Goal: Task Accomplishment & Management: Manage account settings

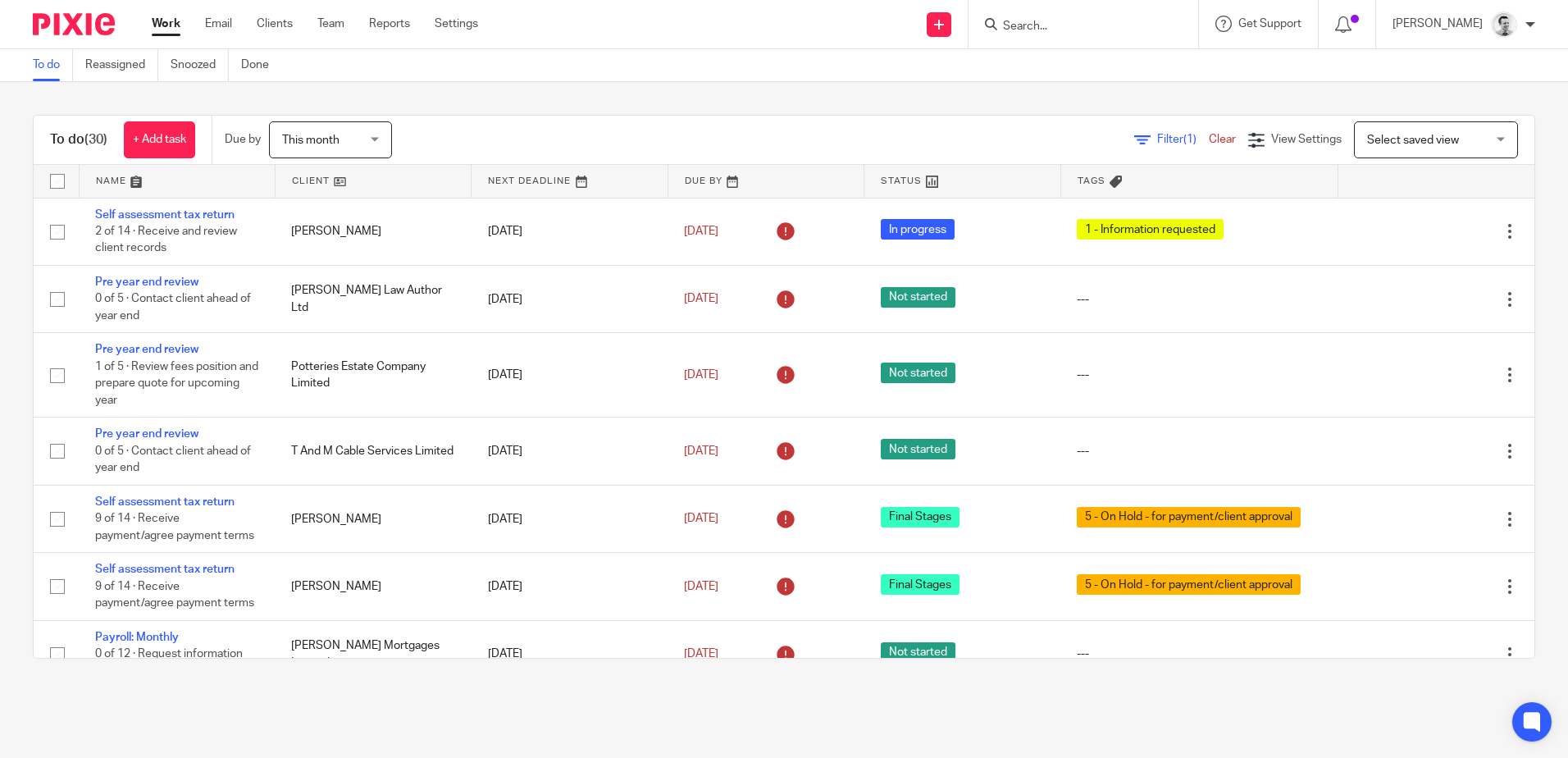
click at [1066, 32] on input "Search" at bounding box center [1074, 26] width 147 height 14
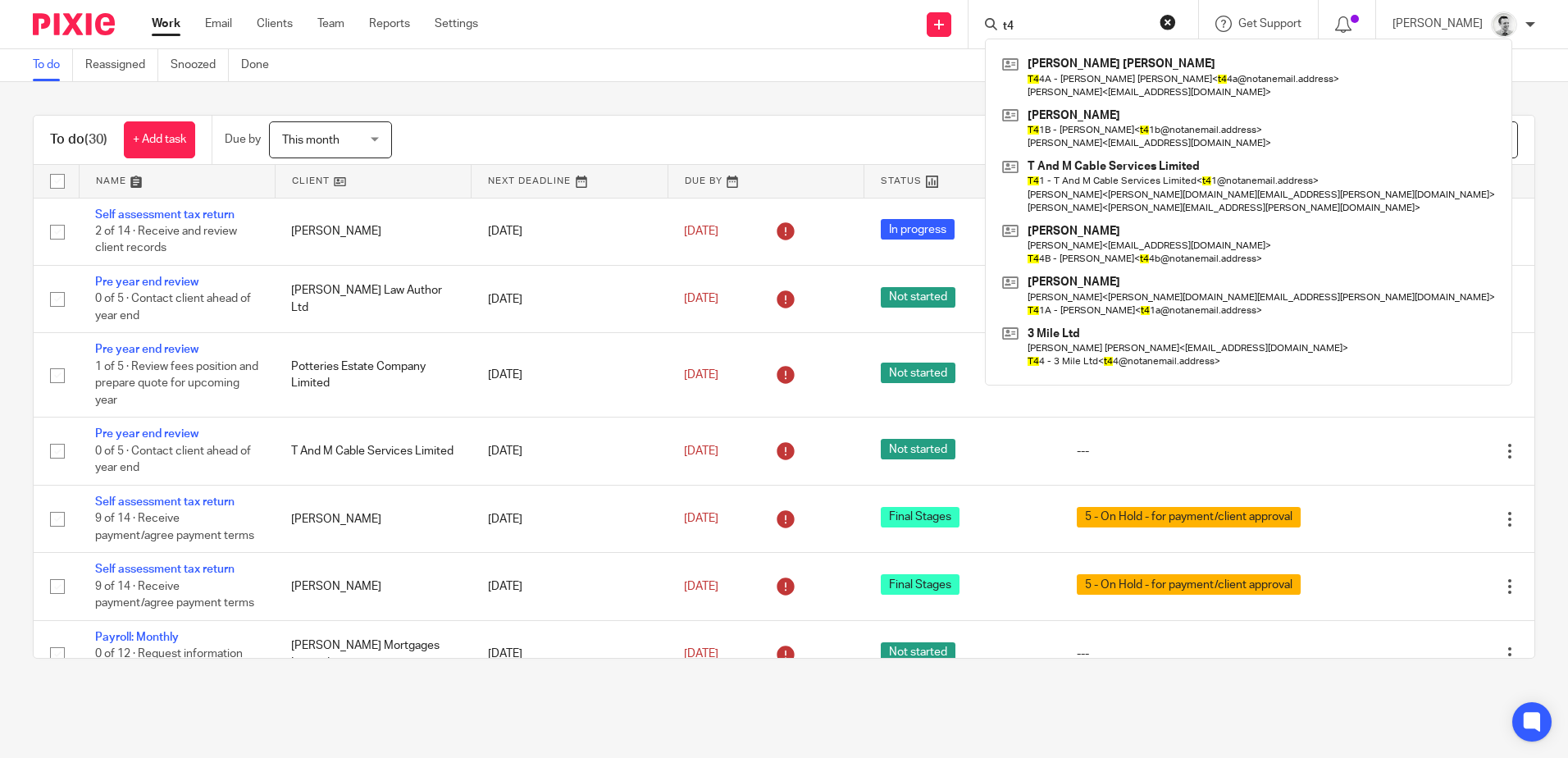
type input "t"
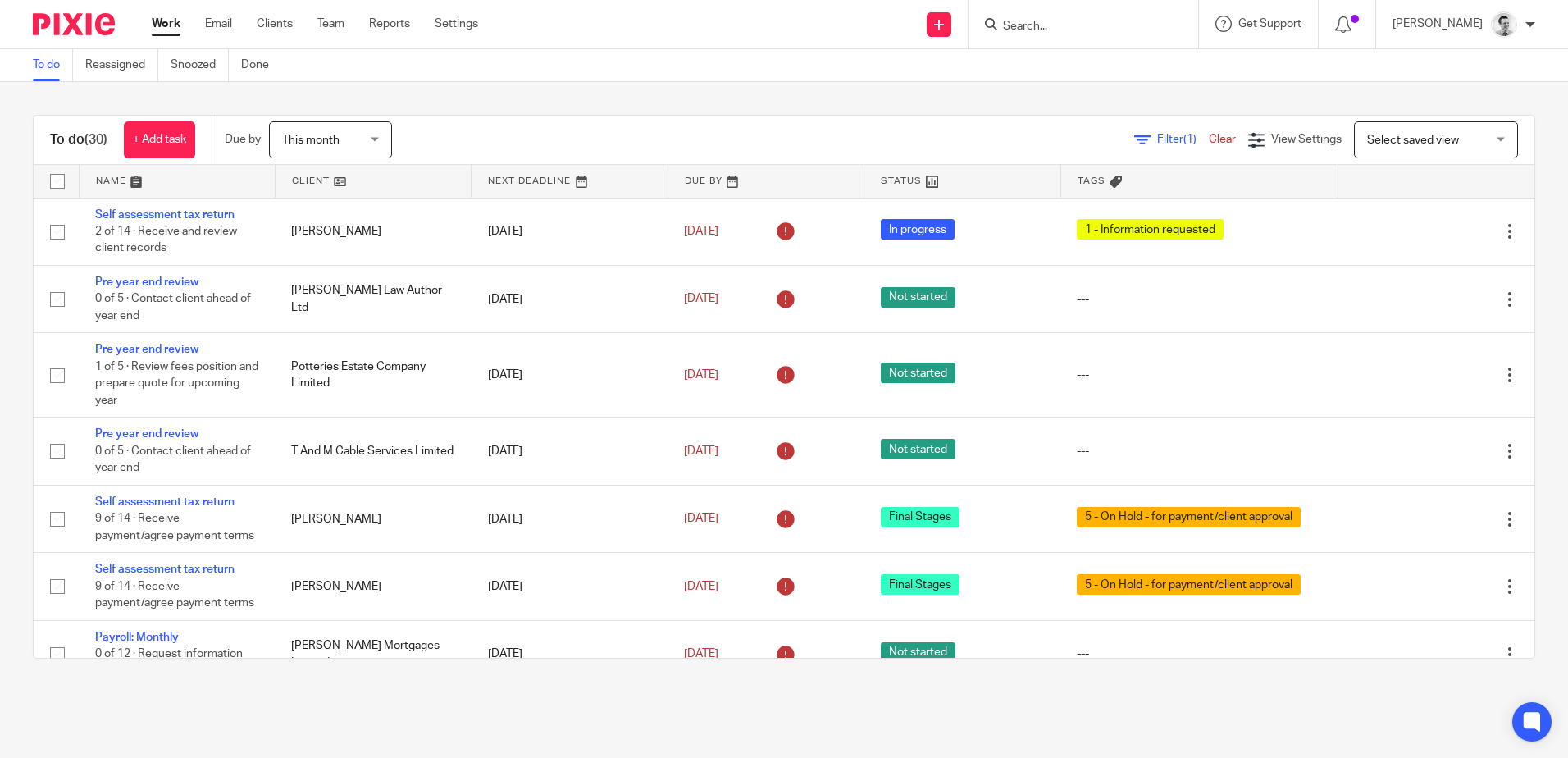
click at [1075, 31] on input "Search" at bounding box center [1074, 26] width 147 height 14
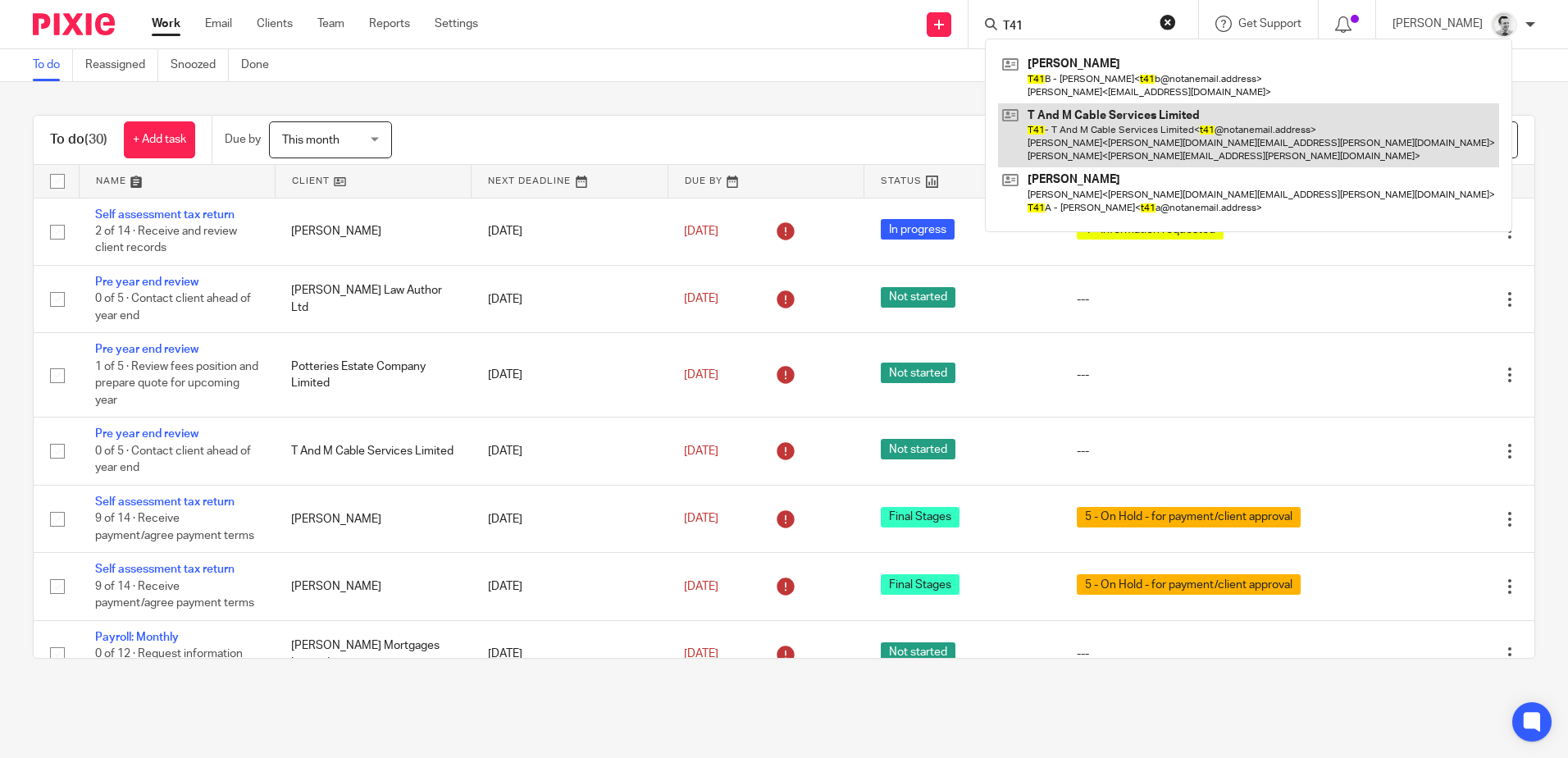
type input "T41"
click at [1084, 141] on link at bounding box center [1248, 135] width 501 height 65
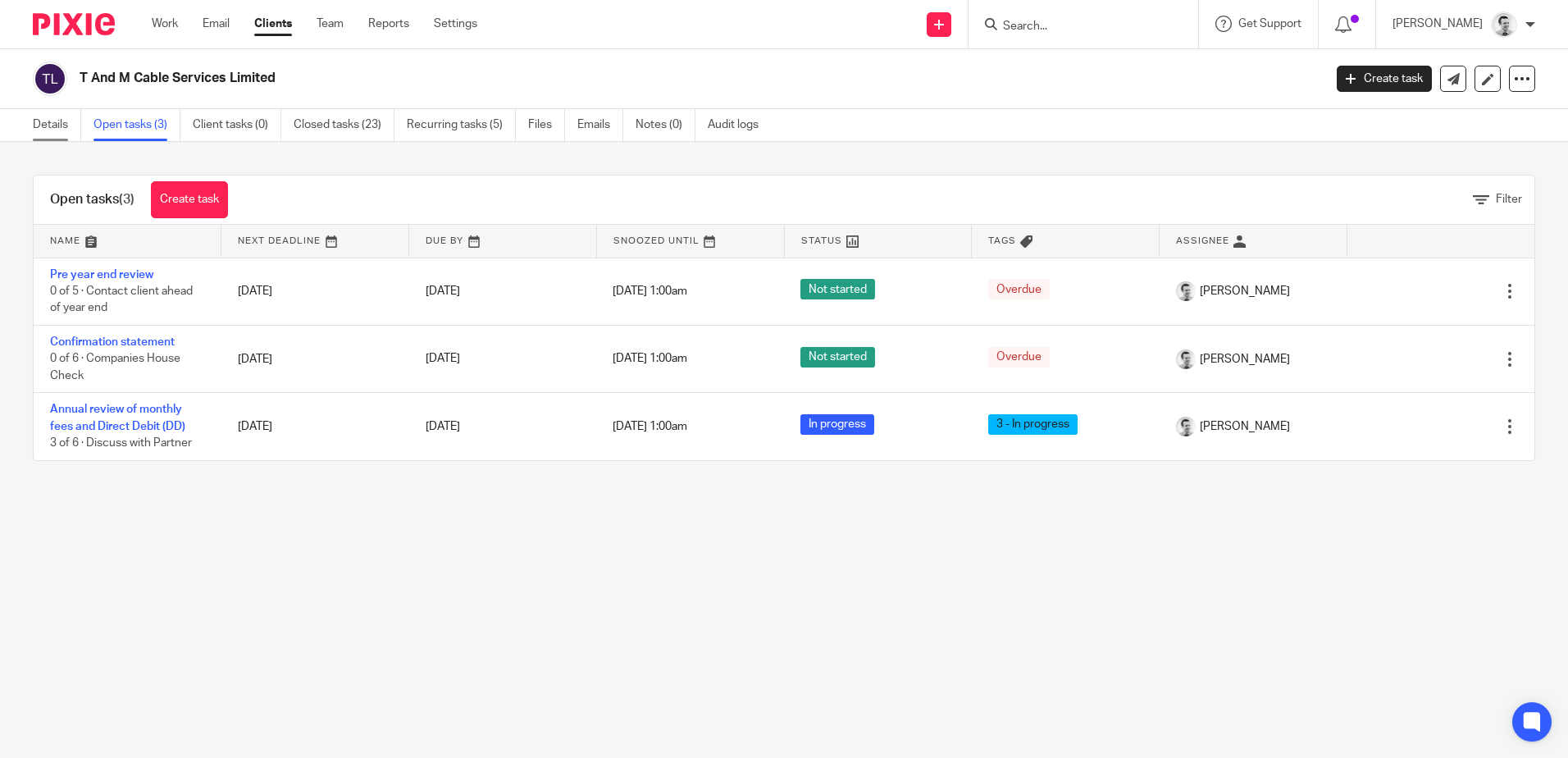
click at [61, 121] on link "Details" at bounding box center [57, 124] width 48 height 32
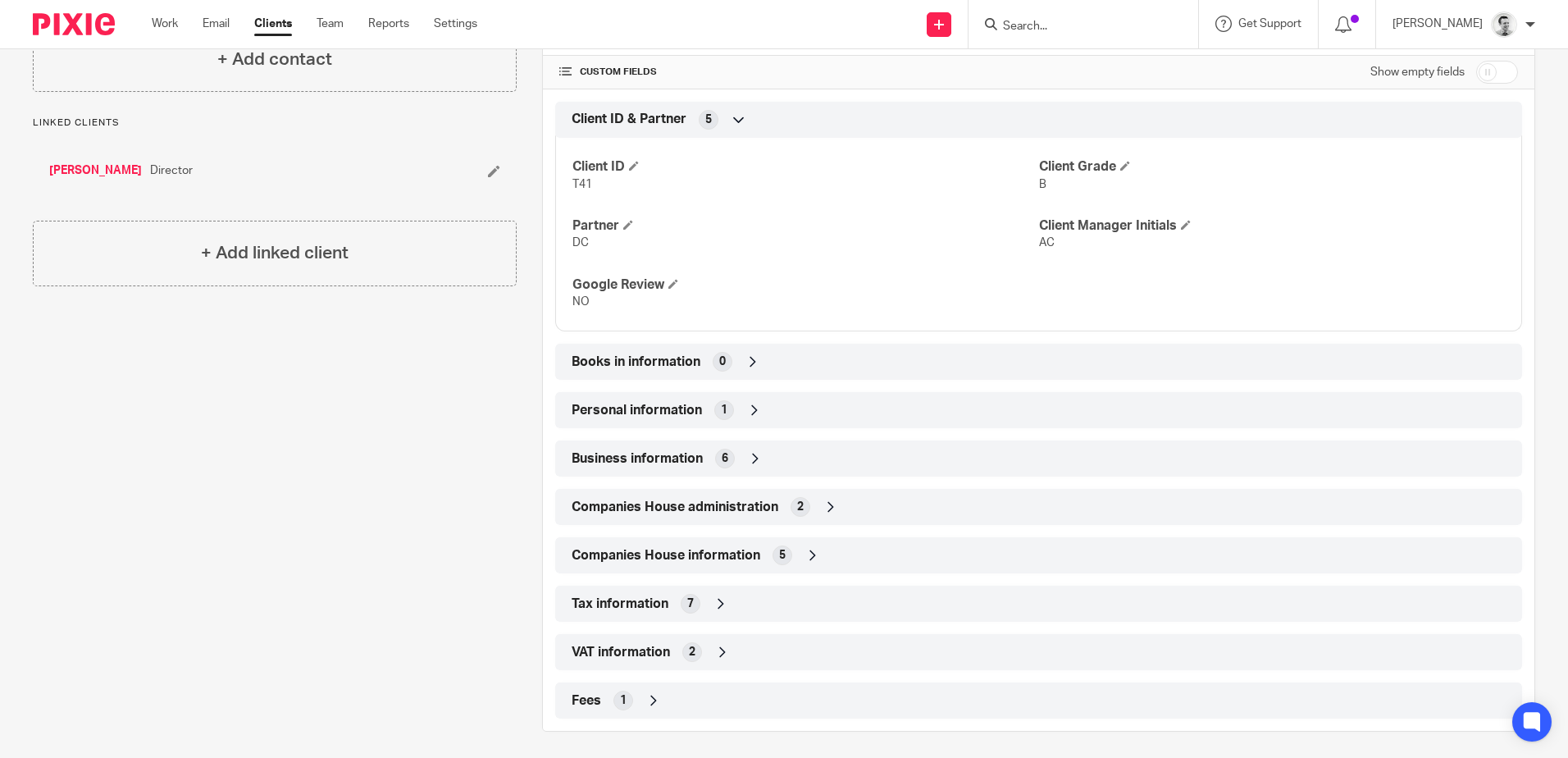
scroll to position [548, 0]
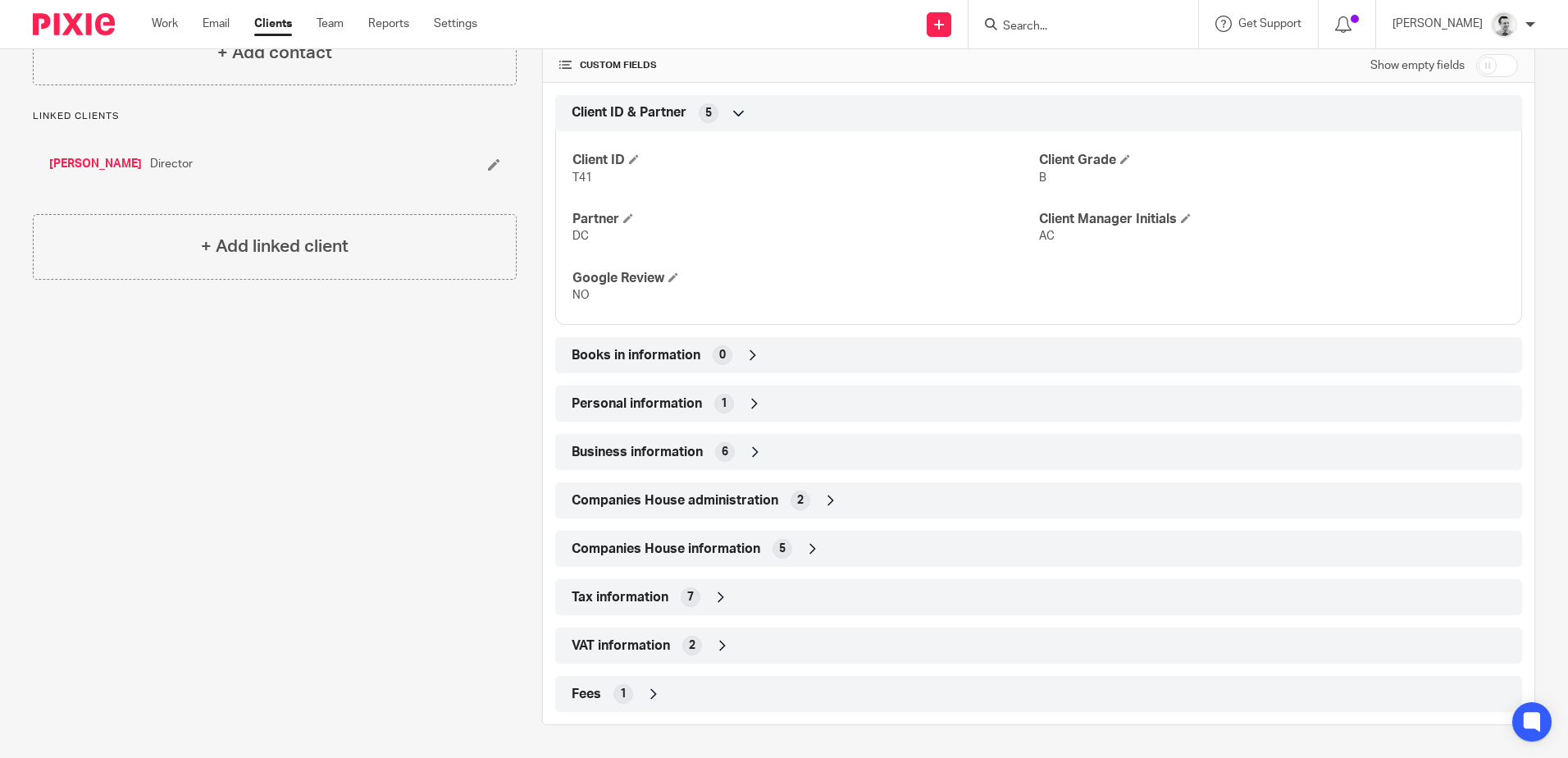
click at [801, 457] on div "Business information 6" at bounding box center [1038, 452] width 942 height 28
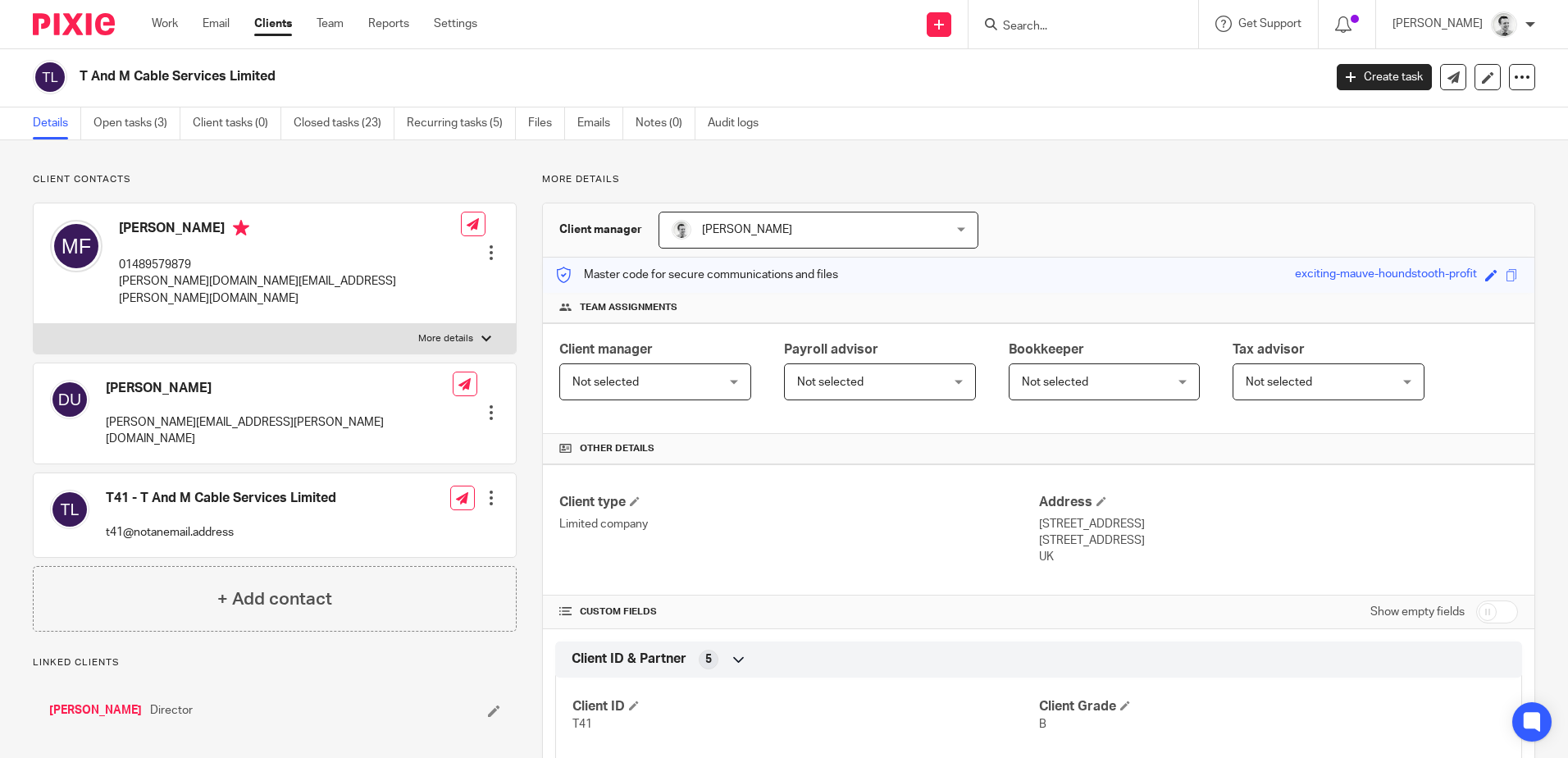
scroll to position [0, 0]
drag, startPoint x: 114, startPoint y: 284, endPoint x: 307, endPoint y: 285, distance: 193.0
click at [307, 285] on div "Michael Fox 01489579879 mike.fox@tmcableservices.co.uk Edit contact Create clie…" at bounding box center [274, 265] width 482 height 120
copy p "[PERSON_NAME][DOMAIN_NAME][EMAIL_ADDRESS][PERSON_NAME][DOMAIN_NAME]"
click at [152, 121] on link "Open tasks (3)" at bounding box center [137, 124] width 87 height 32
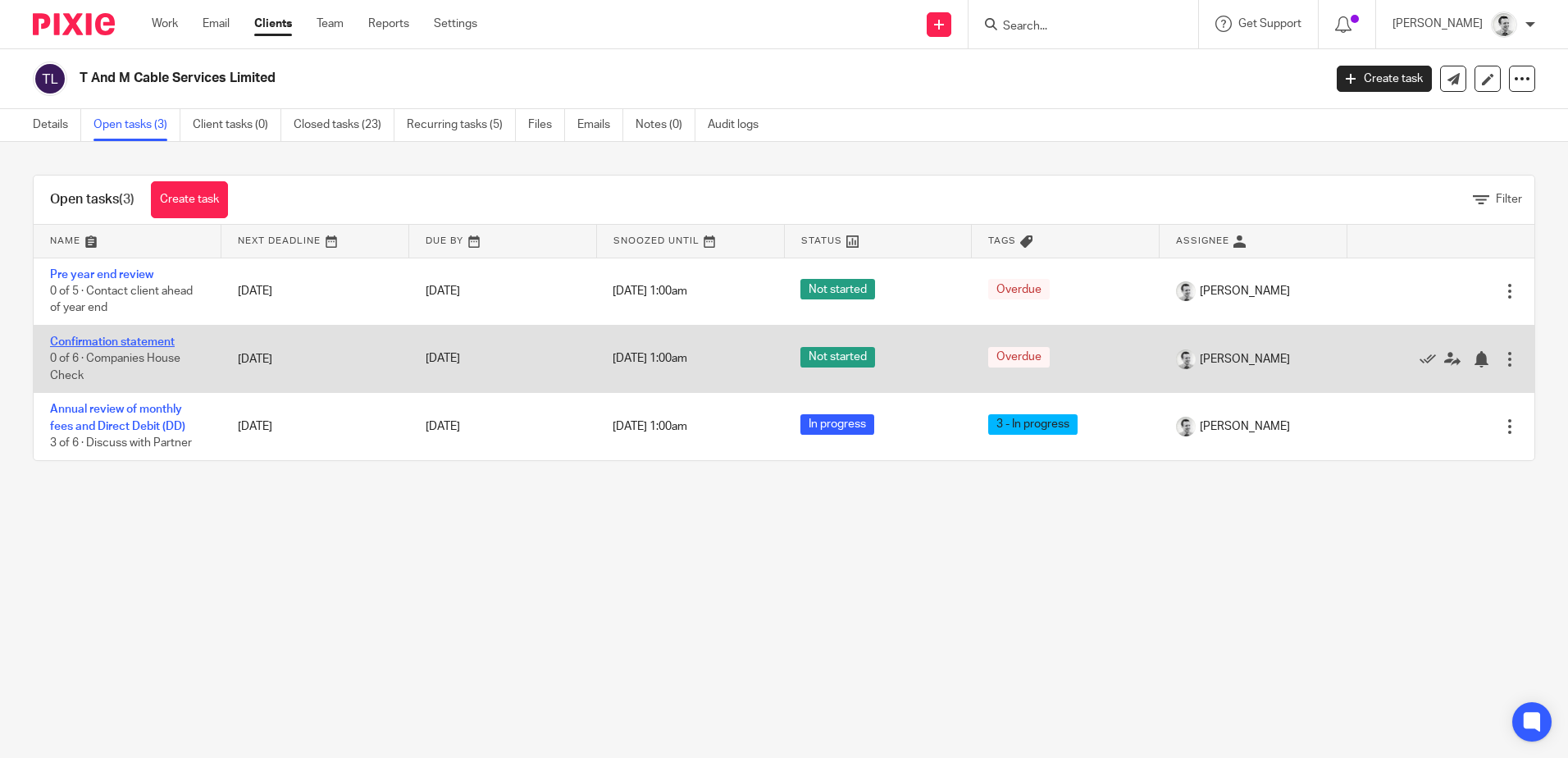
click at [111, 343] on link "Confirmation statement" at bounding box center [112, 342] width 124 height 12
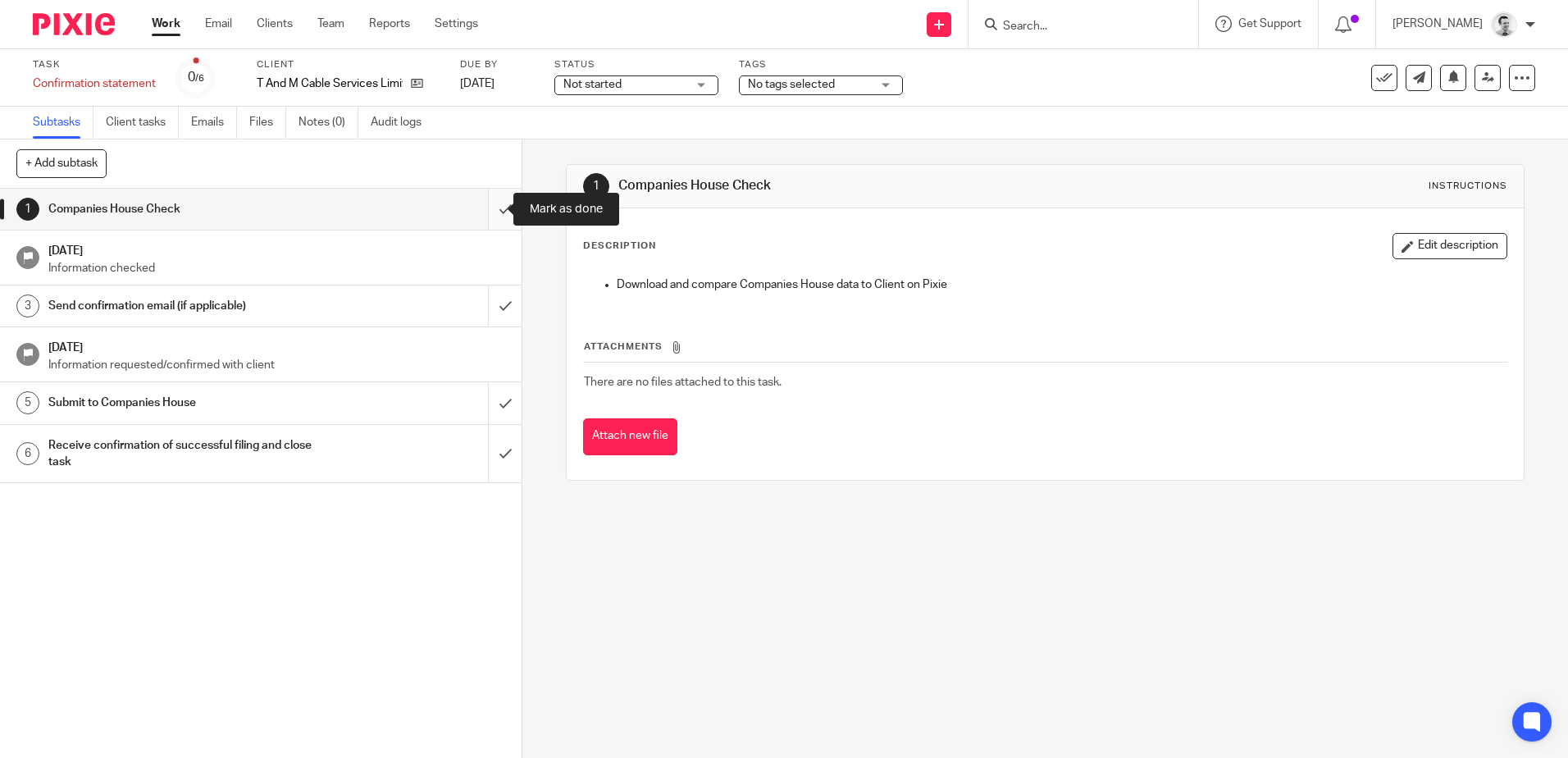
click at [490, 207] on input "submit" at bounding box center [261, 209] width 522 height 41
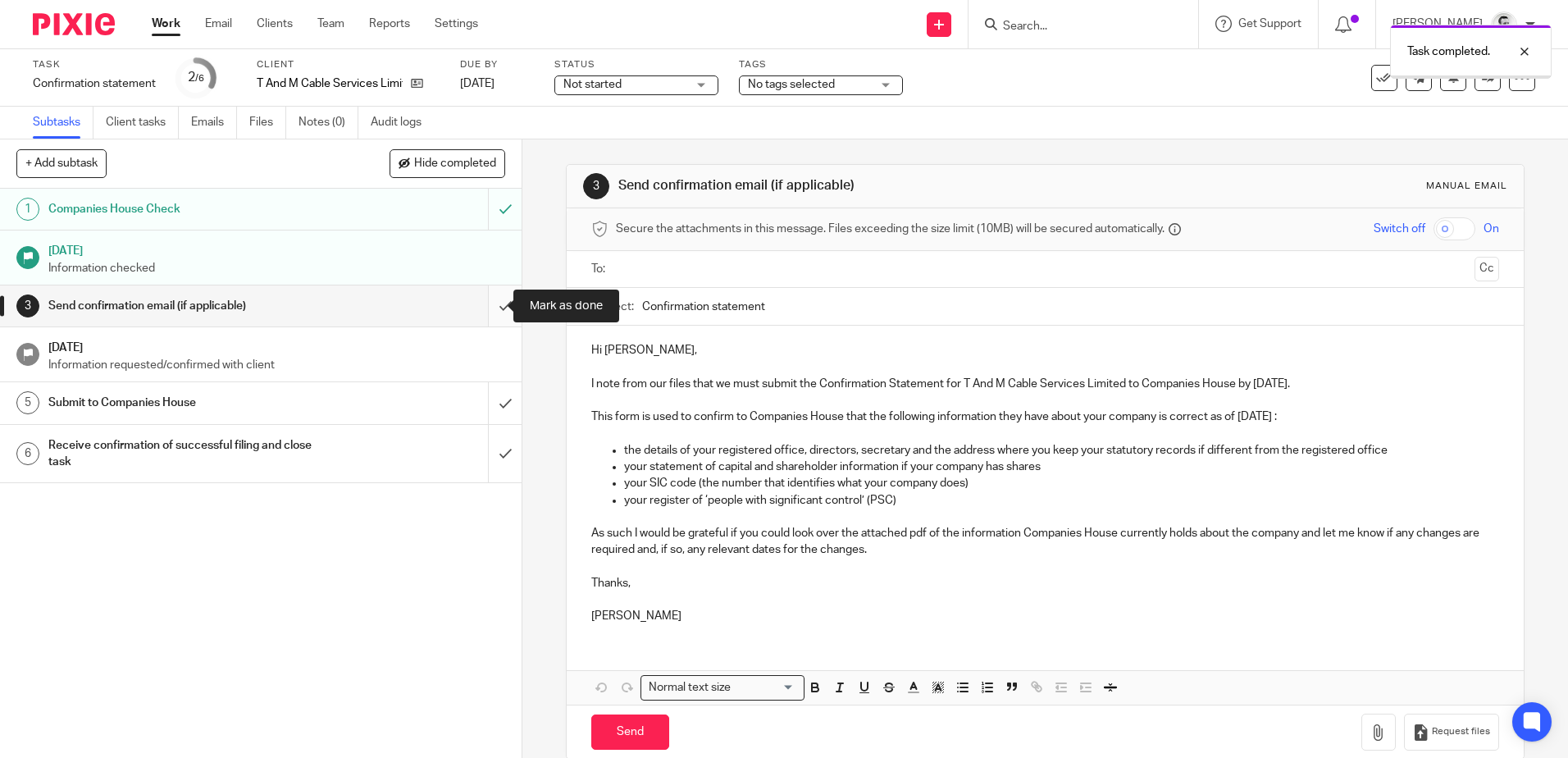
click at [480, 307] on input "submit" at bounding box center [261, 305] width 522 height 41
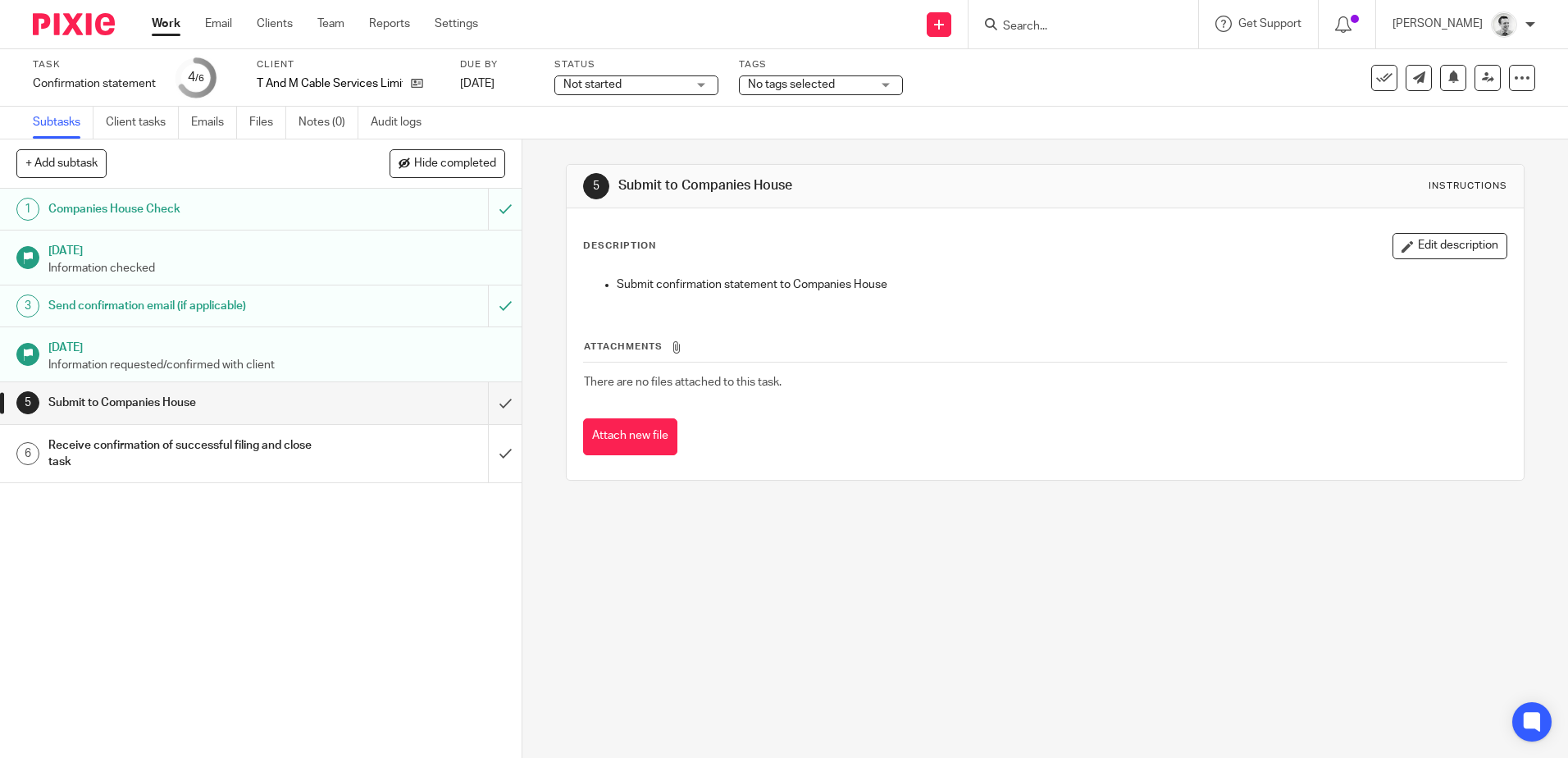
click at [162, 22] on link "Work" at bounding box center [167, 23] width 29 height 16
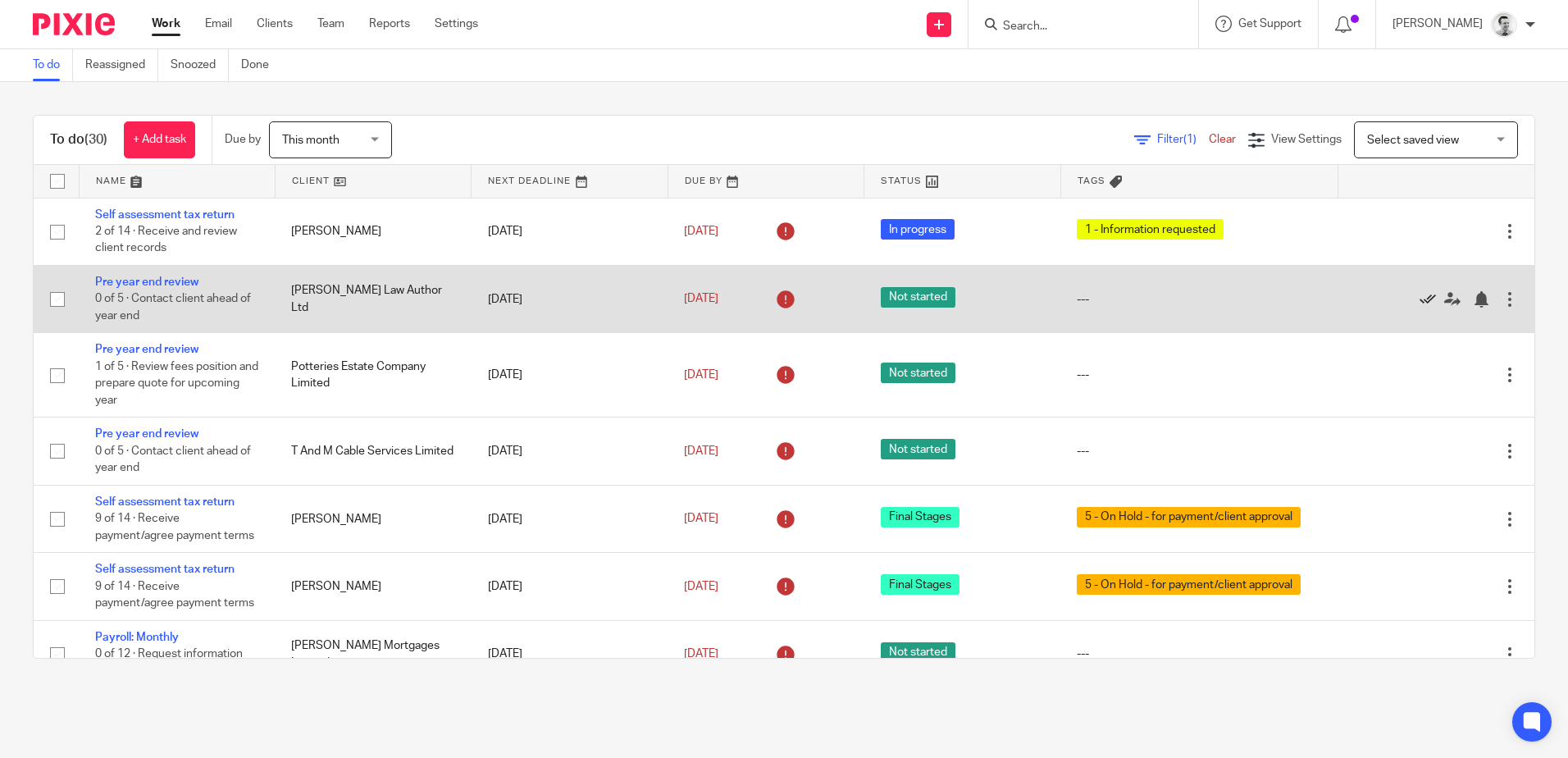
click at [1419, 300] on icon at bounding box center [1427, 299] width 16 height 16
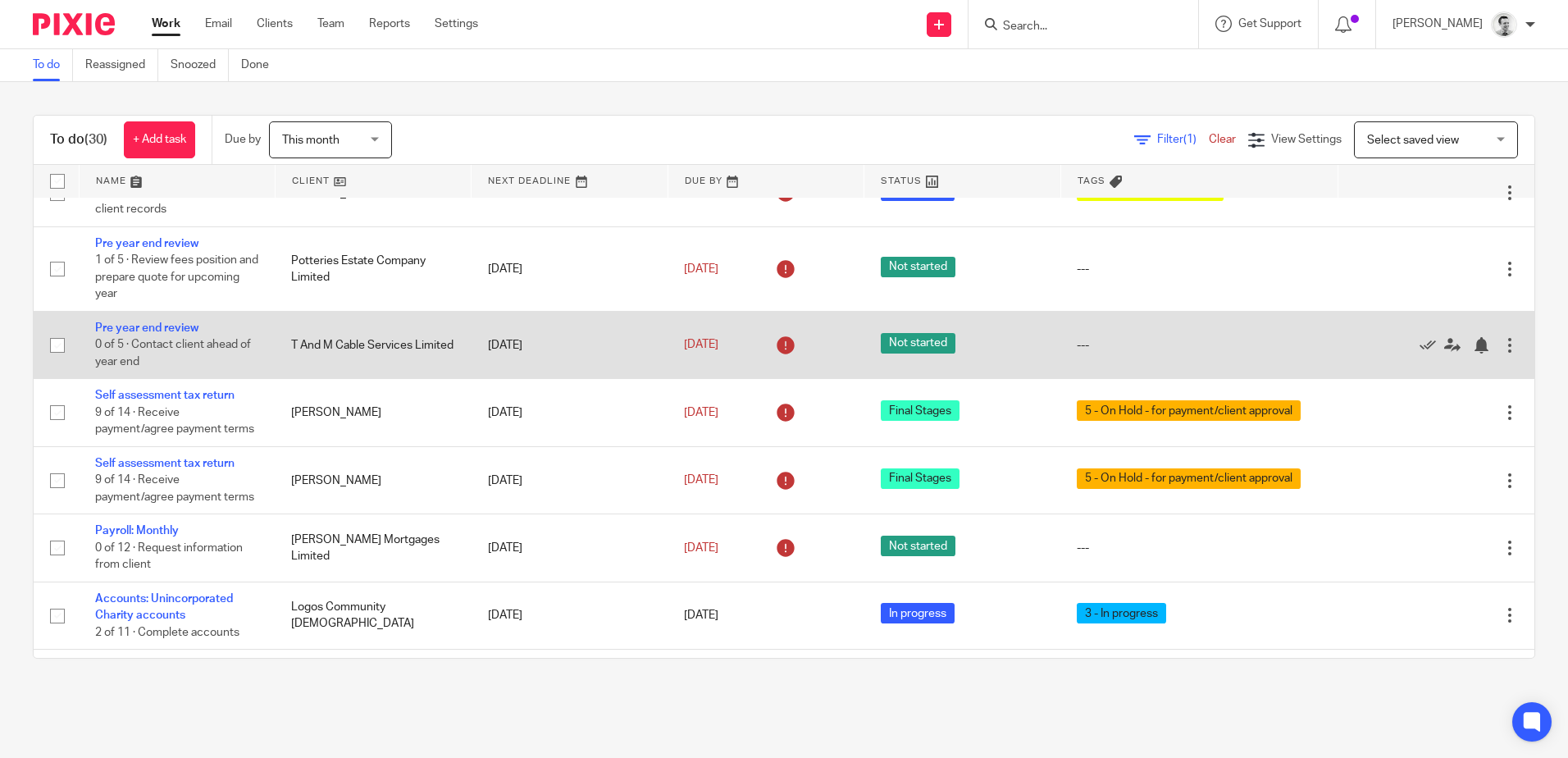
scroll to position [82, 0]
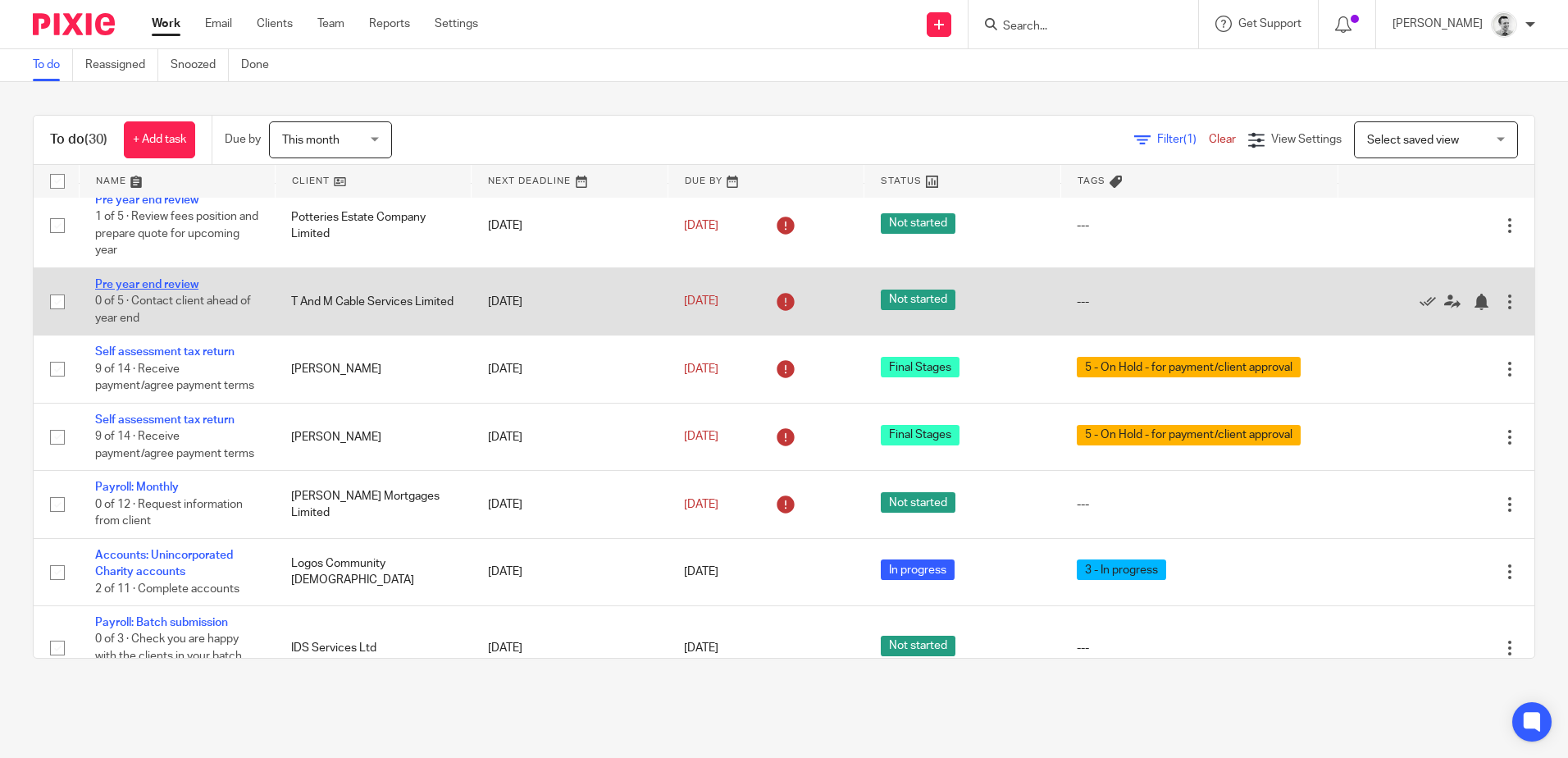
click at [150, 282] on link "Pre year end review" at bounding box center [146, 285] width 103 height 12
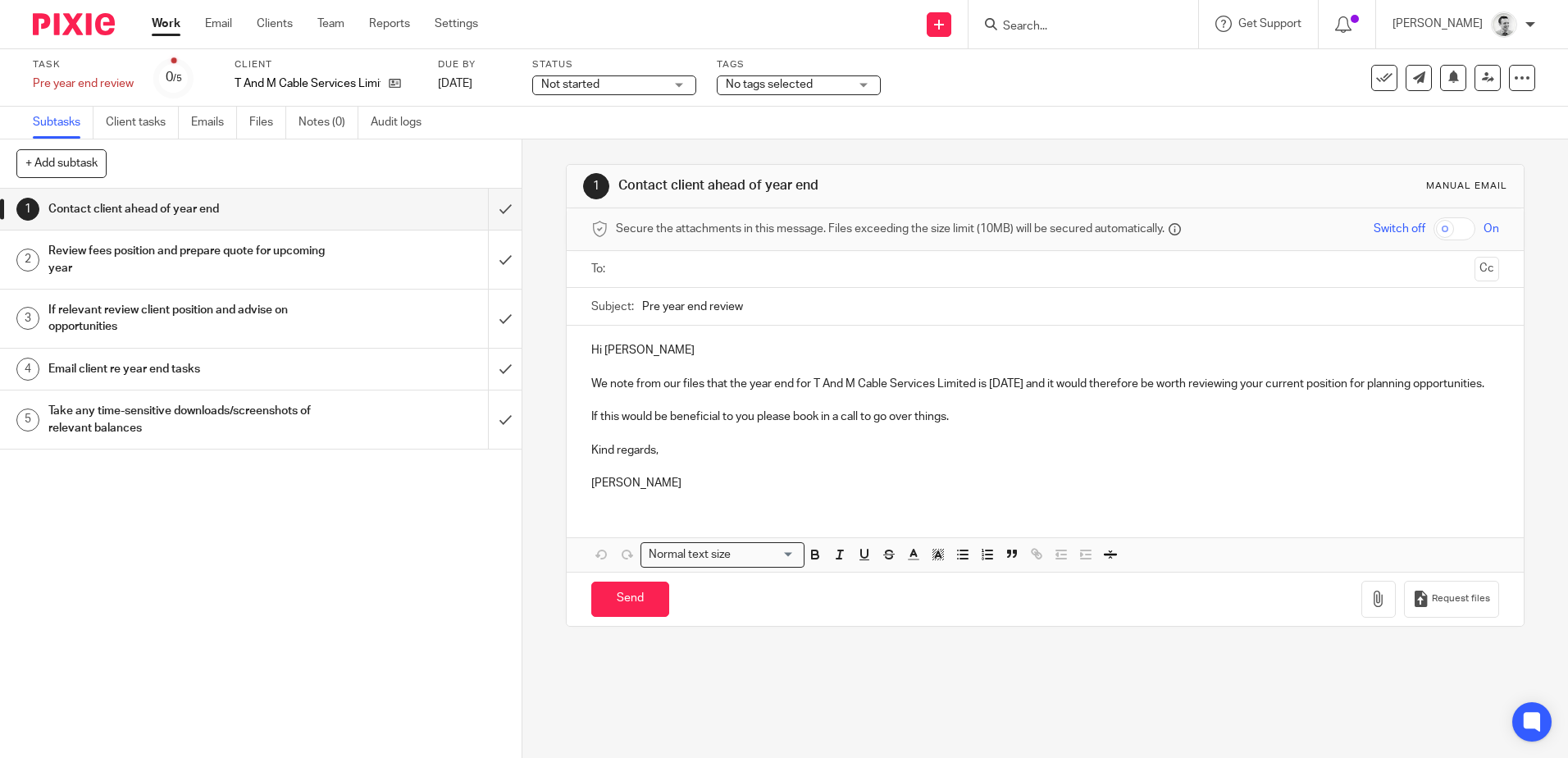
click at [374, 375] on div "Email client re year end tasks" at bounding box center [260, 370] width 424 height 25
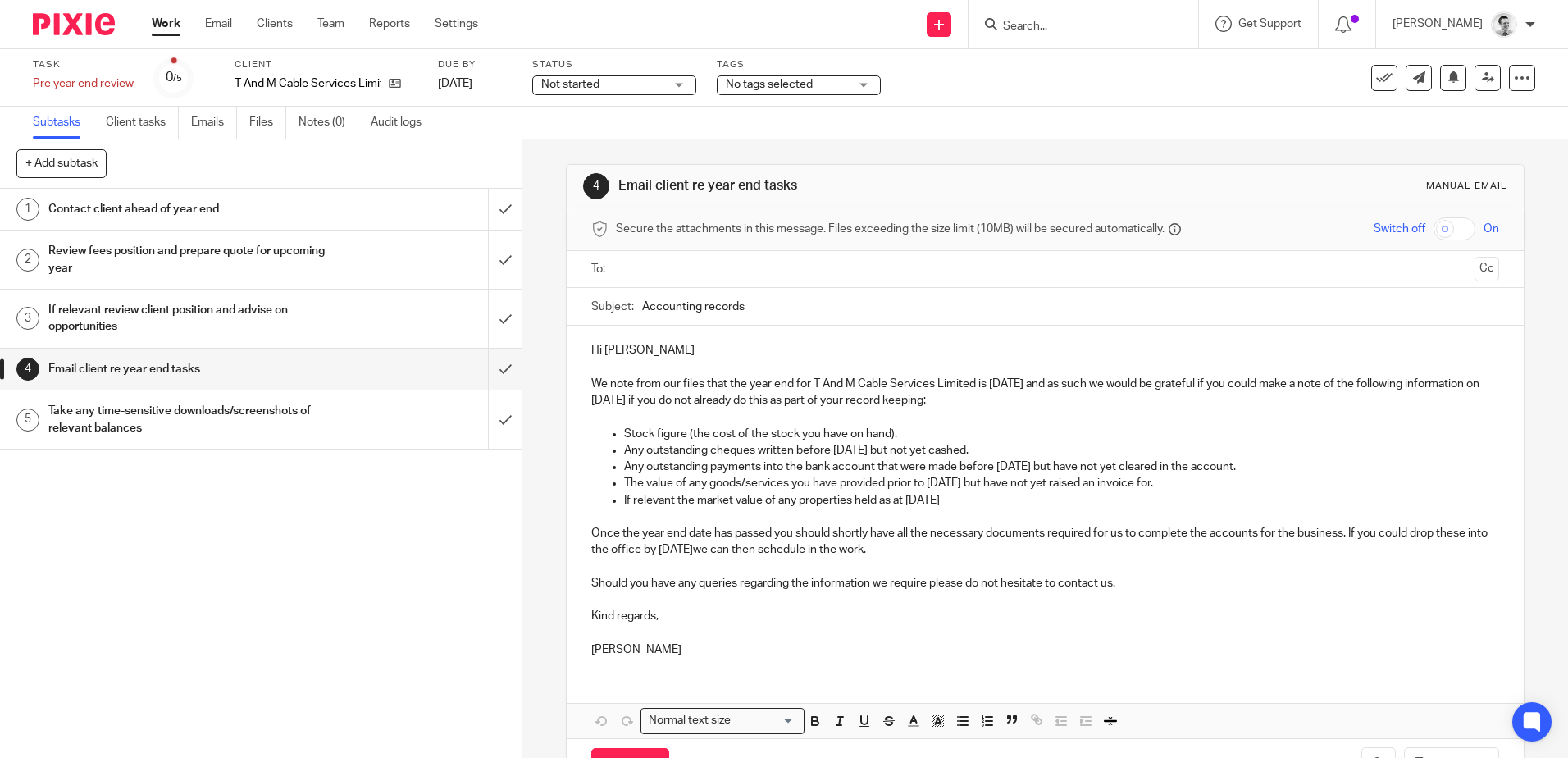
click at [291, 413] on h1 "Take any time-sensitive downloads/screenshots of relevant balances" at bounding box center [189, 419] width 282 height 41
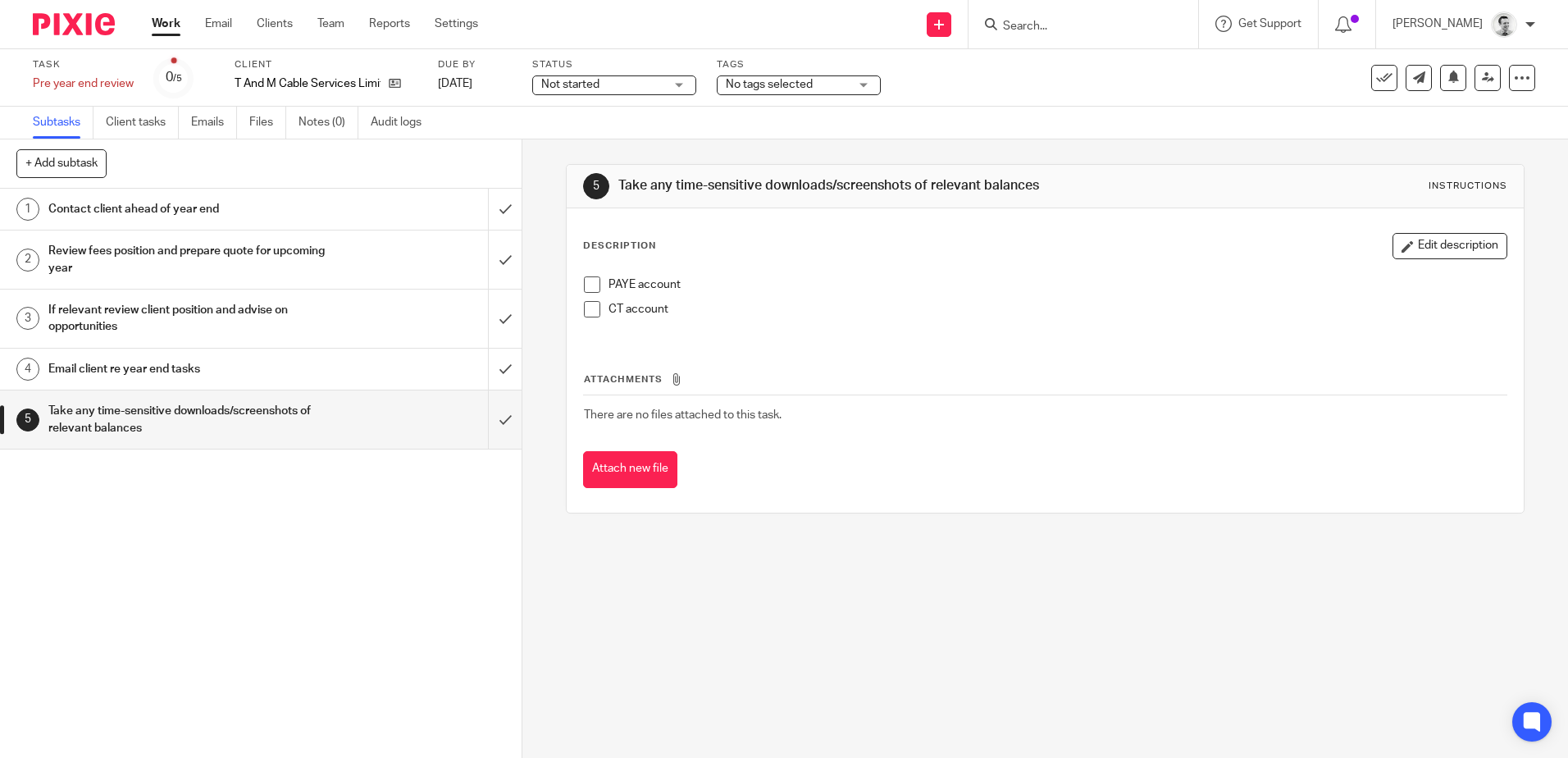
click at [347, 265] on div "Review fees position and prepare quote for upcoming year" at bounding box center [260, 259] width 424 height 41
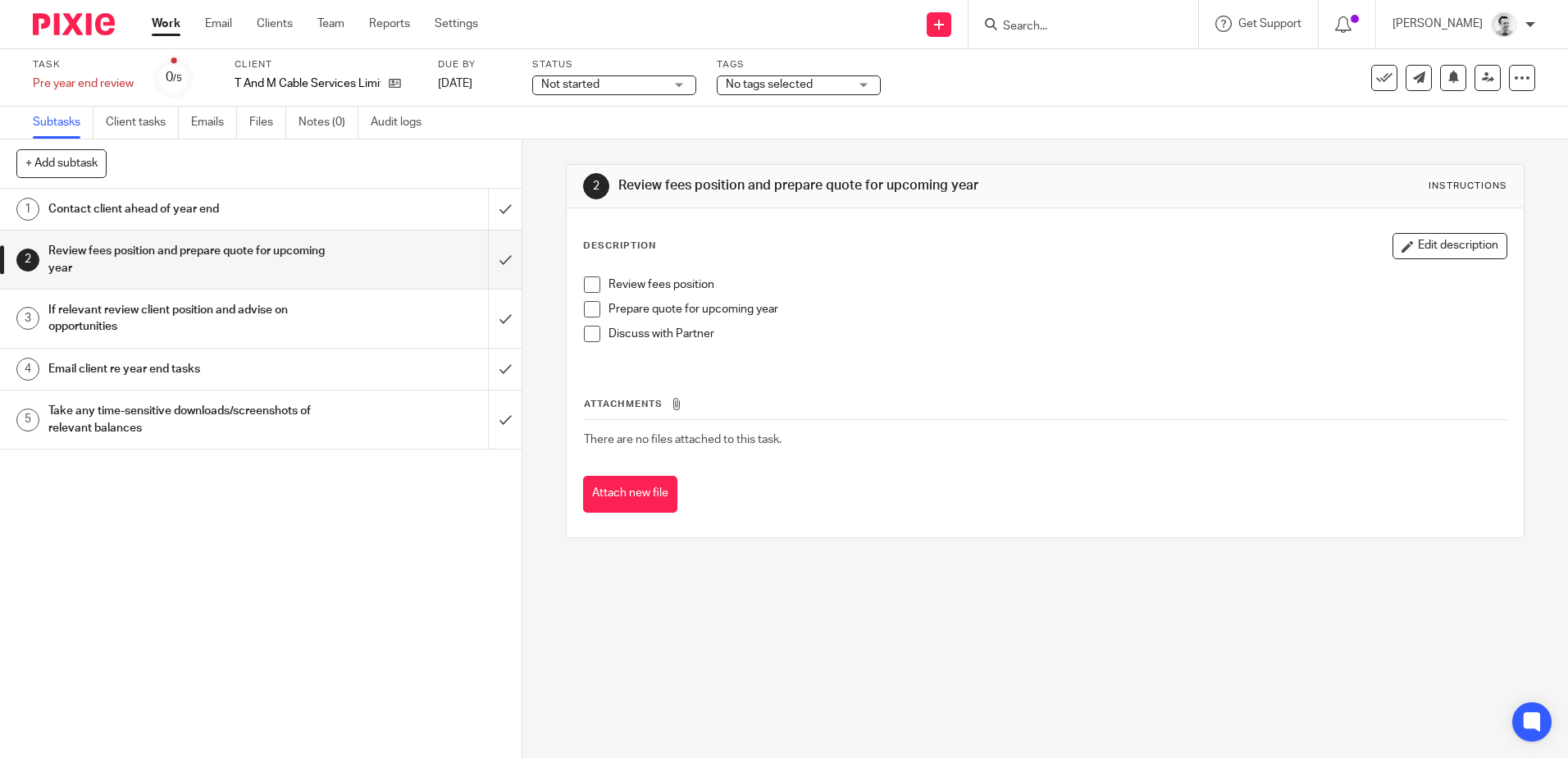
click at [279, 205] on h1 "Contact client ahead of year end" at bounding box center [189, 209] width 282 height 25
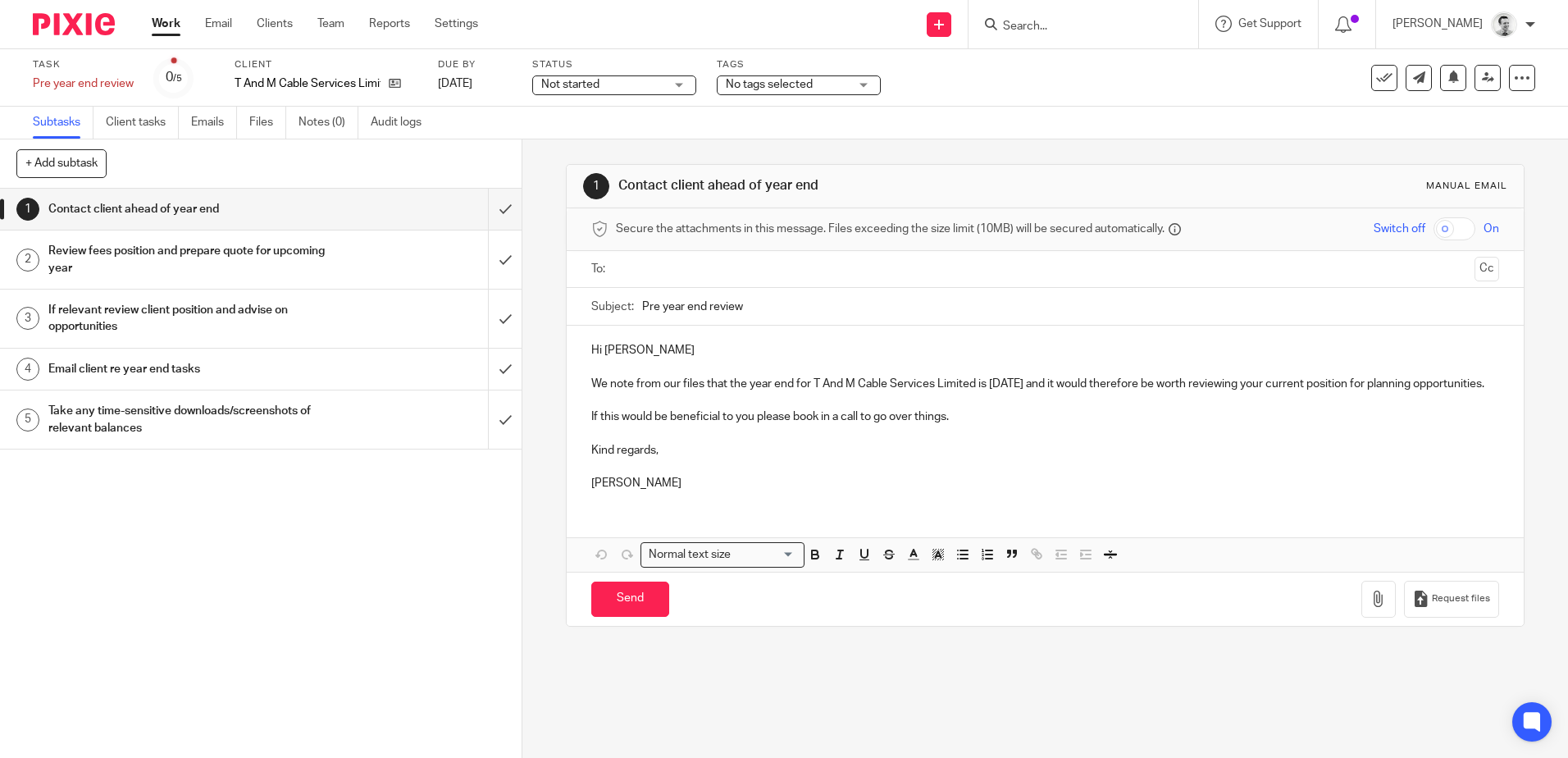
click at [332, 315] on div "If relevant review client position and advise on opportunities" at bounding box center [260, 318] width 424 height 41
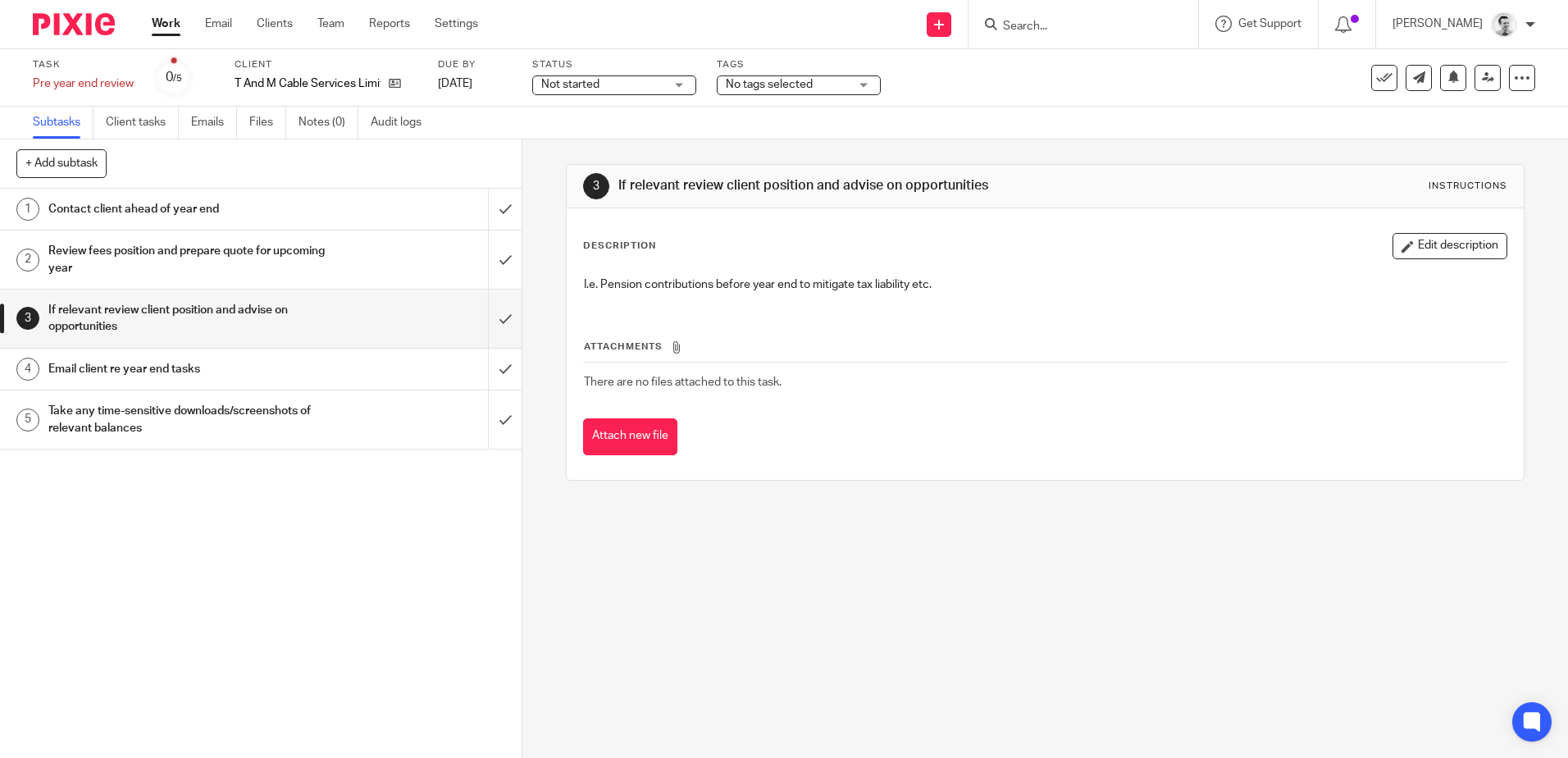
click at [329, 367] on div "Email client re year end tasks" at bounding box center [260, 370] width 424 height 25
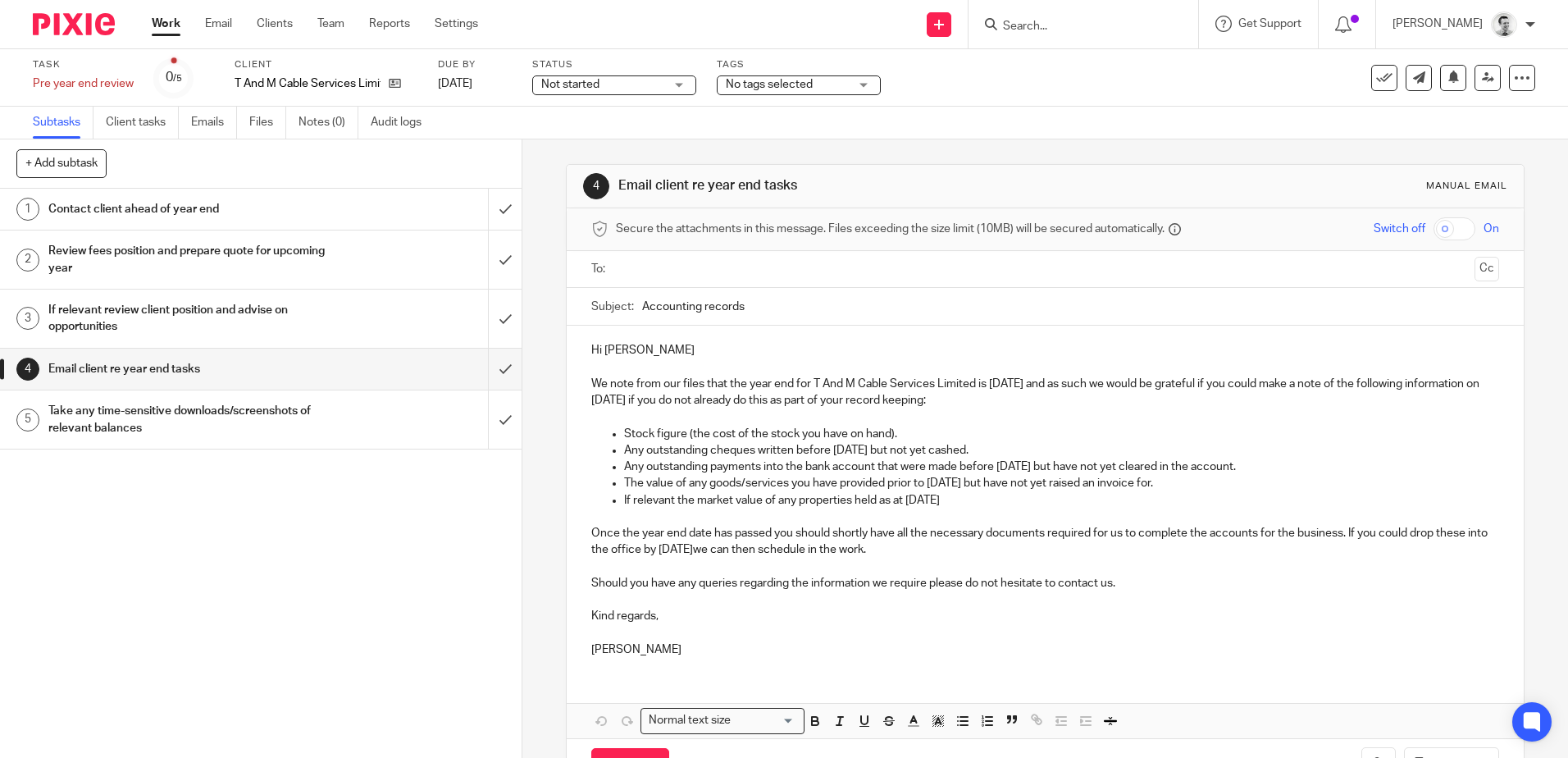
click at [348, 428] on div "Take any time-sensitive downloads/screenshots of relevant balances" at bounding box center [260, 419] width 424 height 41
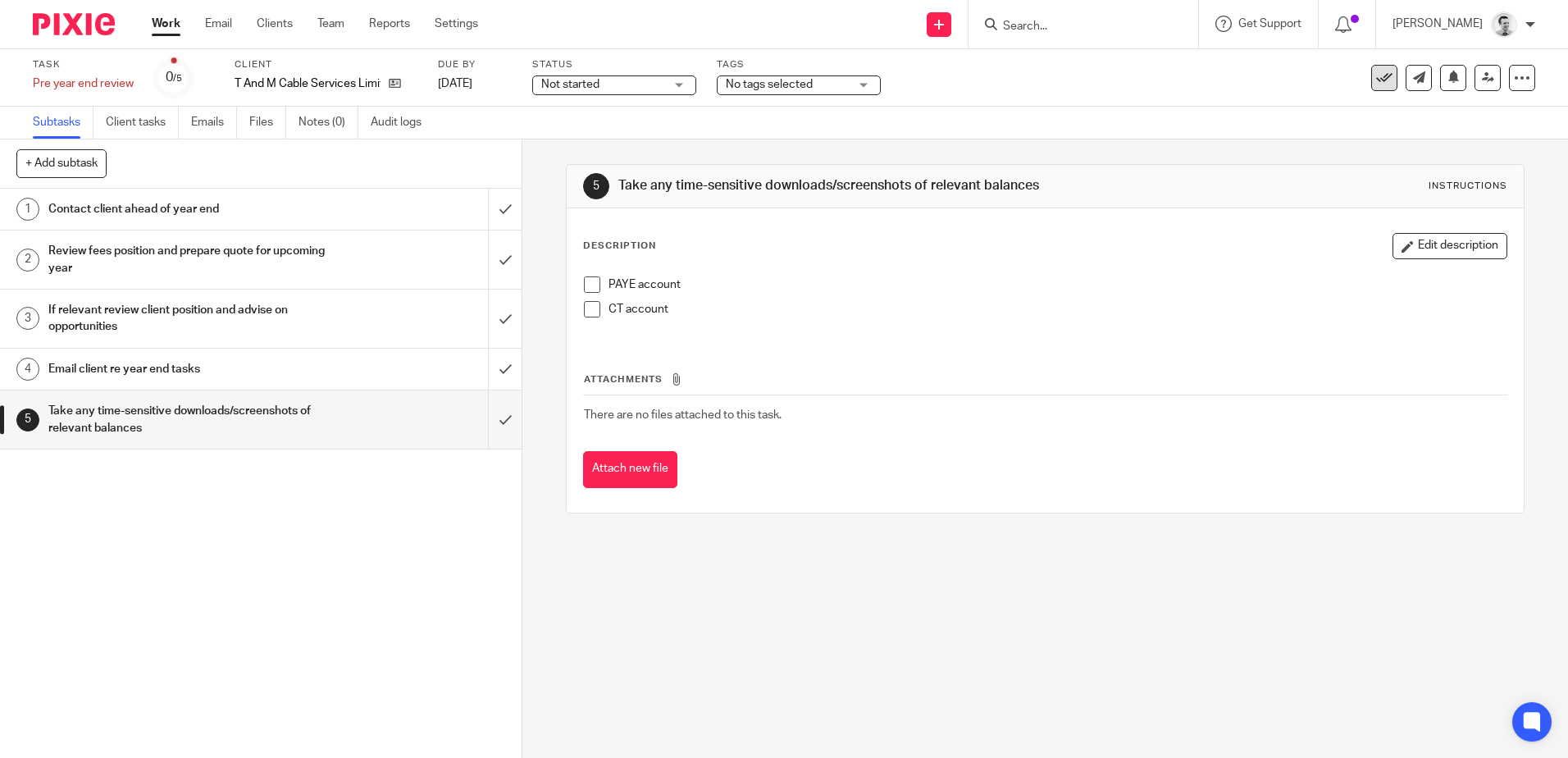
click at [1375, 77] on icon at bounding box center [1383, 77] width 16 height 16
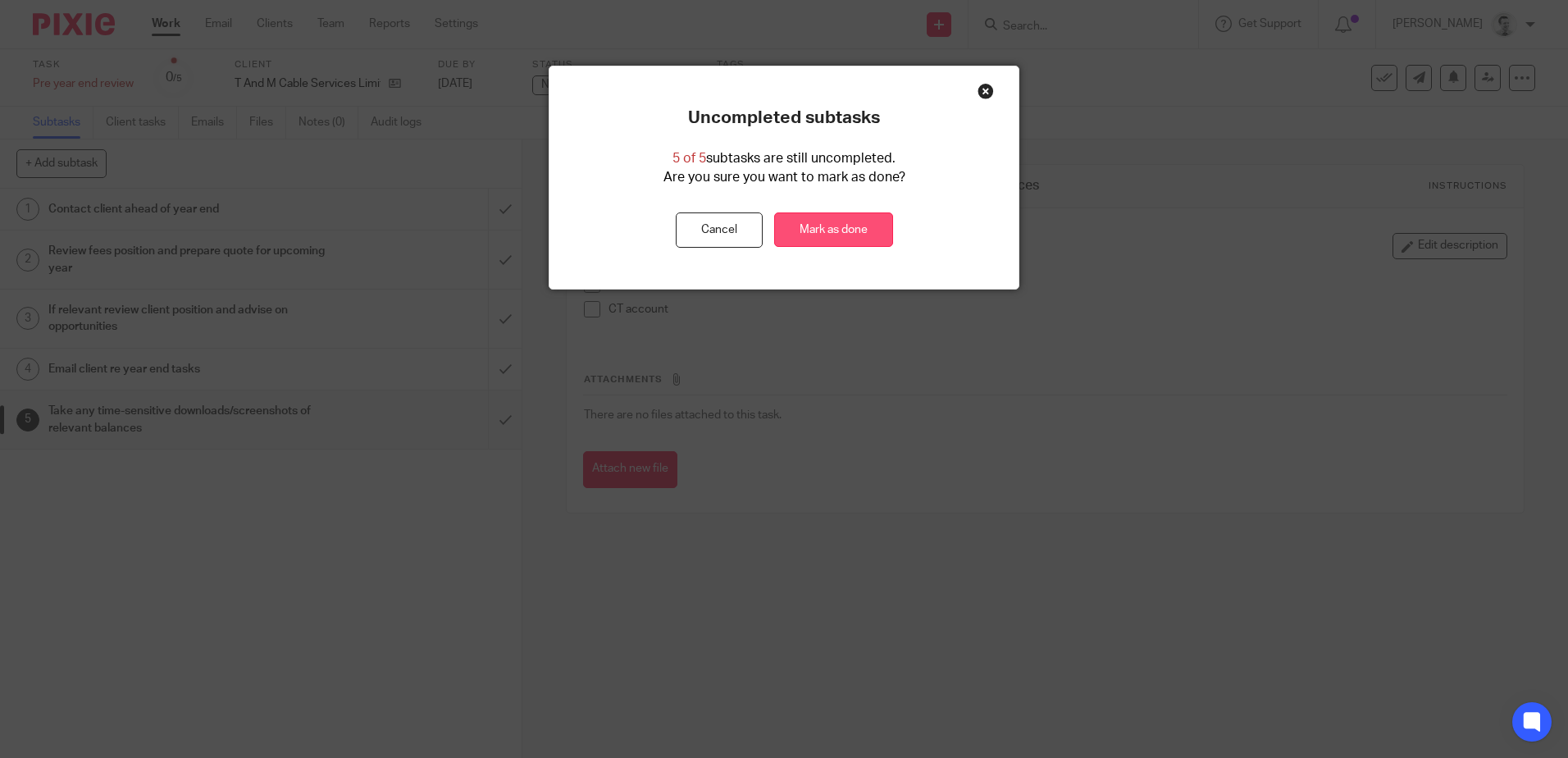
click at [835, 235] on link "Mark as done" at bounding box center [834, 230] width 119 height 36
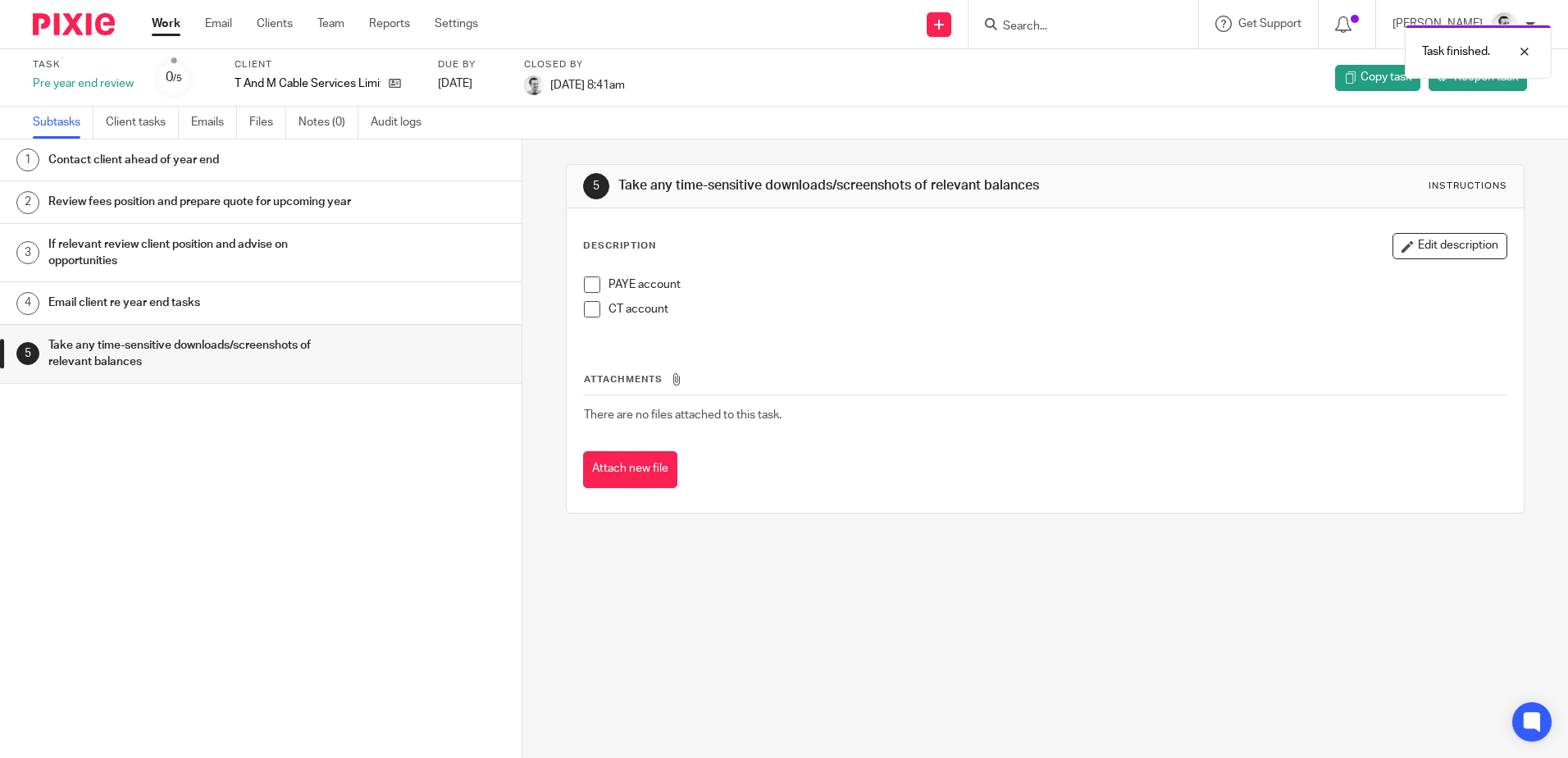
click at [161, 24] on link "Work" at bounding box center [167, 23] width 29 height 16
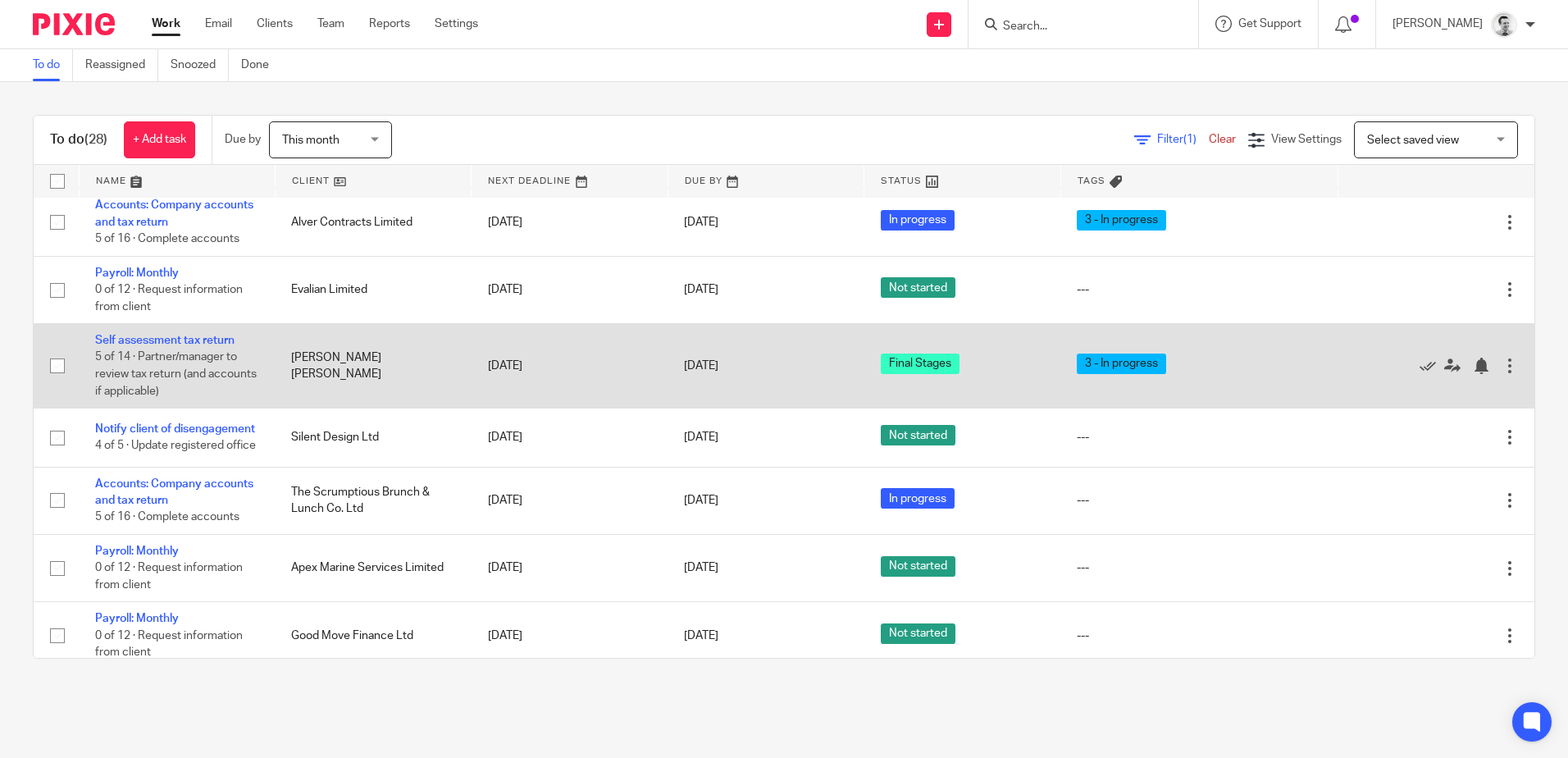
scroll to position [902, 0]
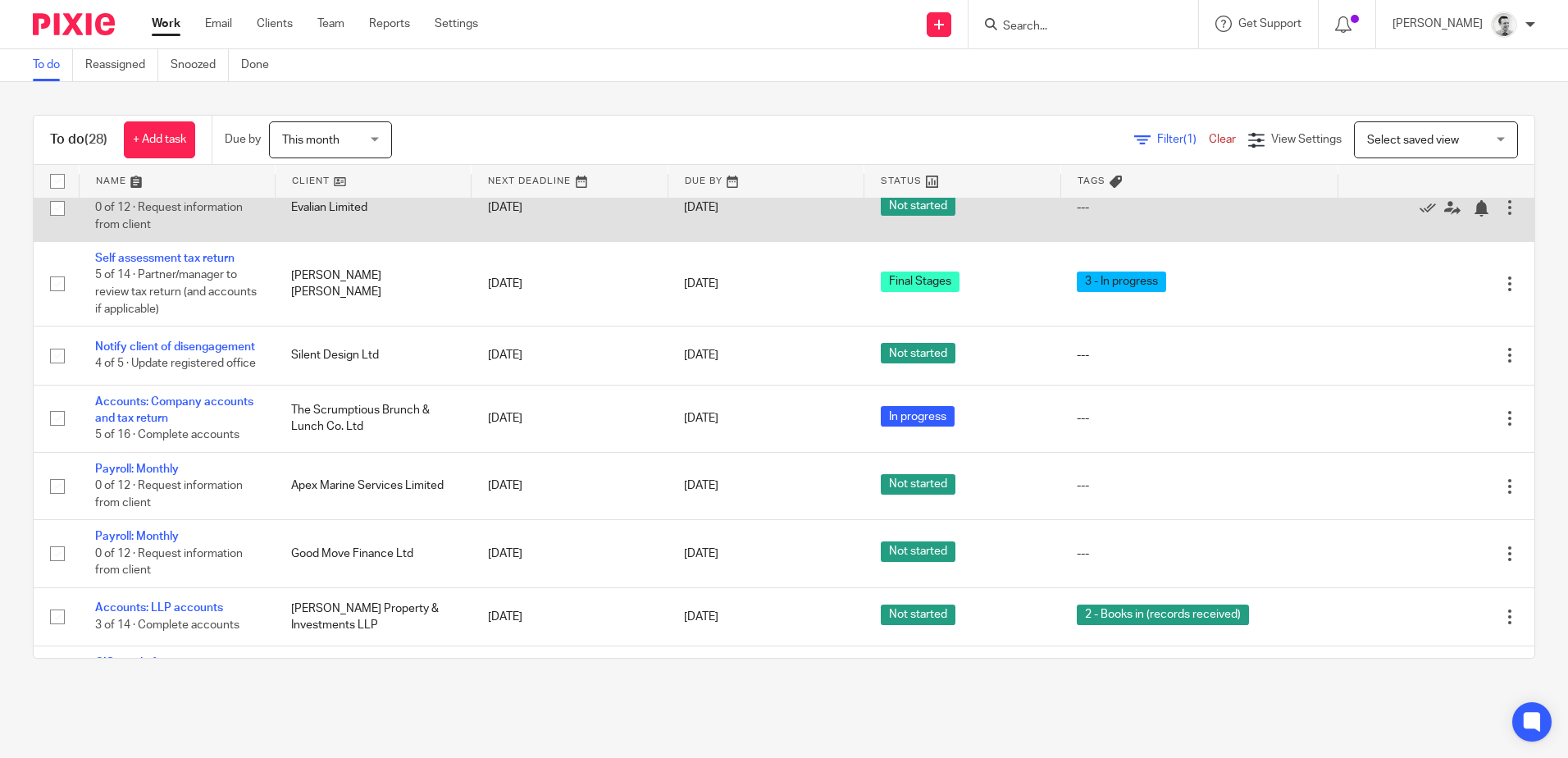
click at [125, 196] on link "Payroll: Monthly" at bounding box center [137, 191] width 84 height 12
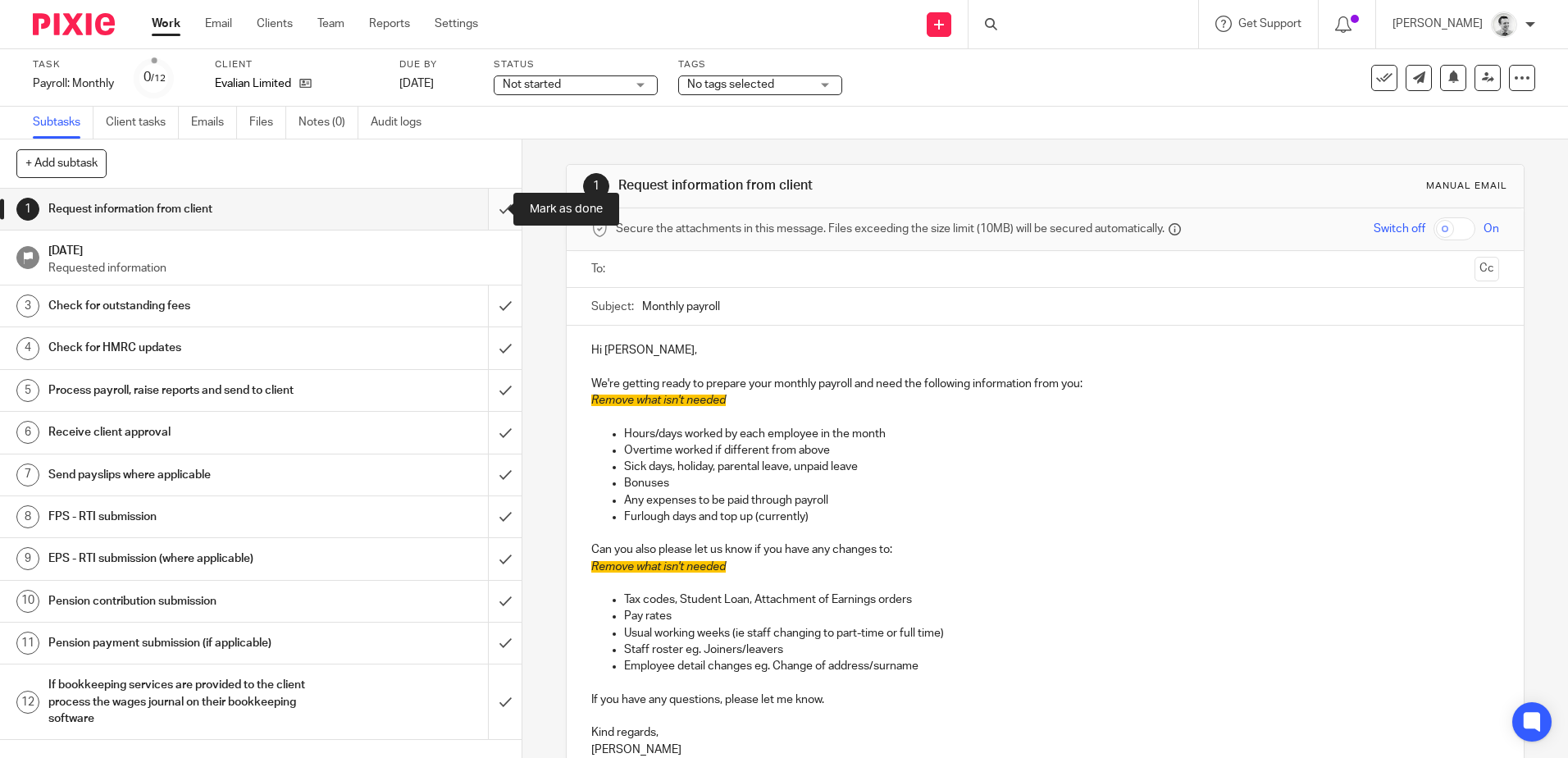
click at [484, 205] on input "submit" at bounding box center [261, 209] width 522 height 41
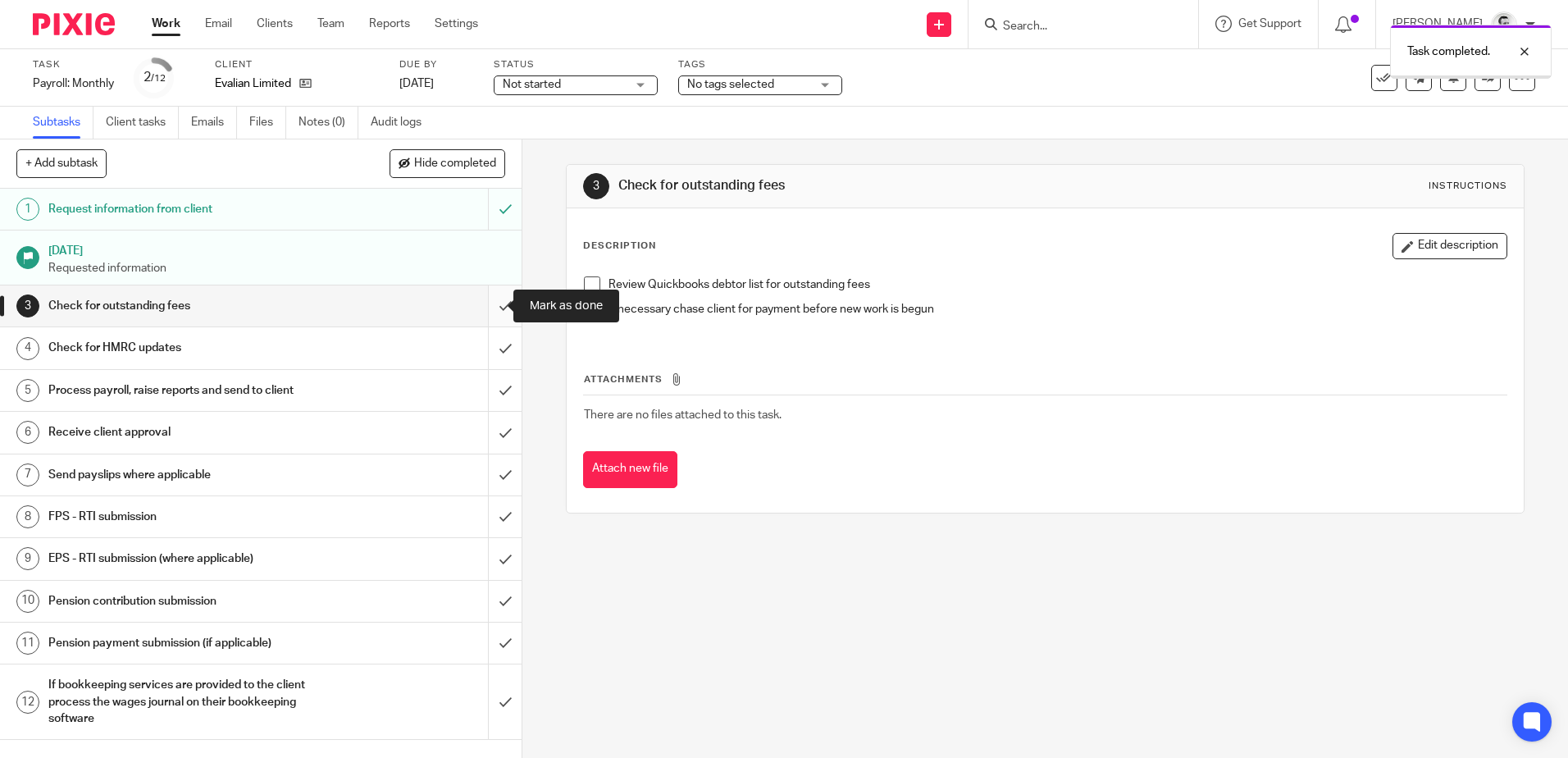
click at [486, 306] on input "submit" at bounding box center [261, 305] width 522 height 41
click at [485, 351] on input "submit" at bounding box center [261, 348] width 522 height 41
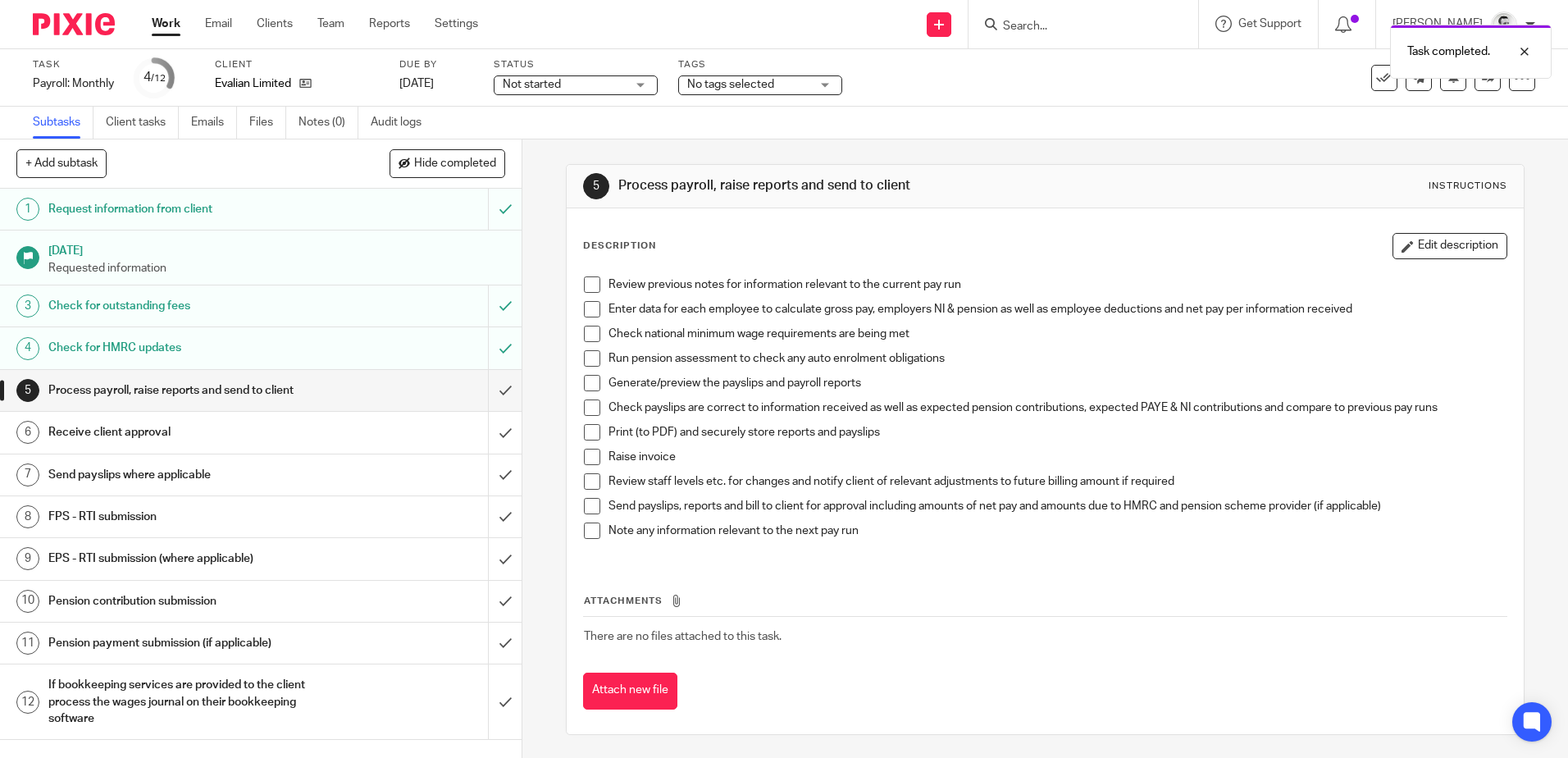
click at [163, 25] on link "Work" at bounding box center [167, 23] width 29 height 16
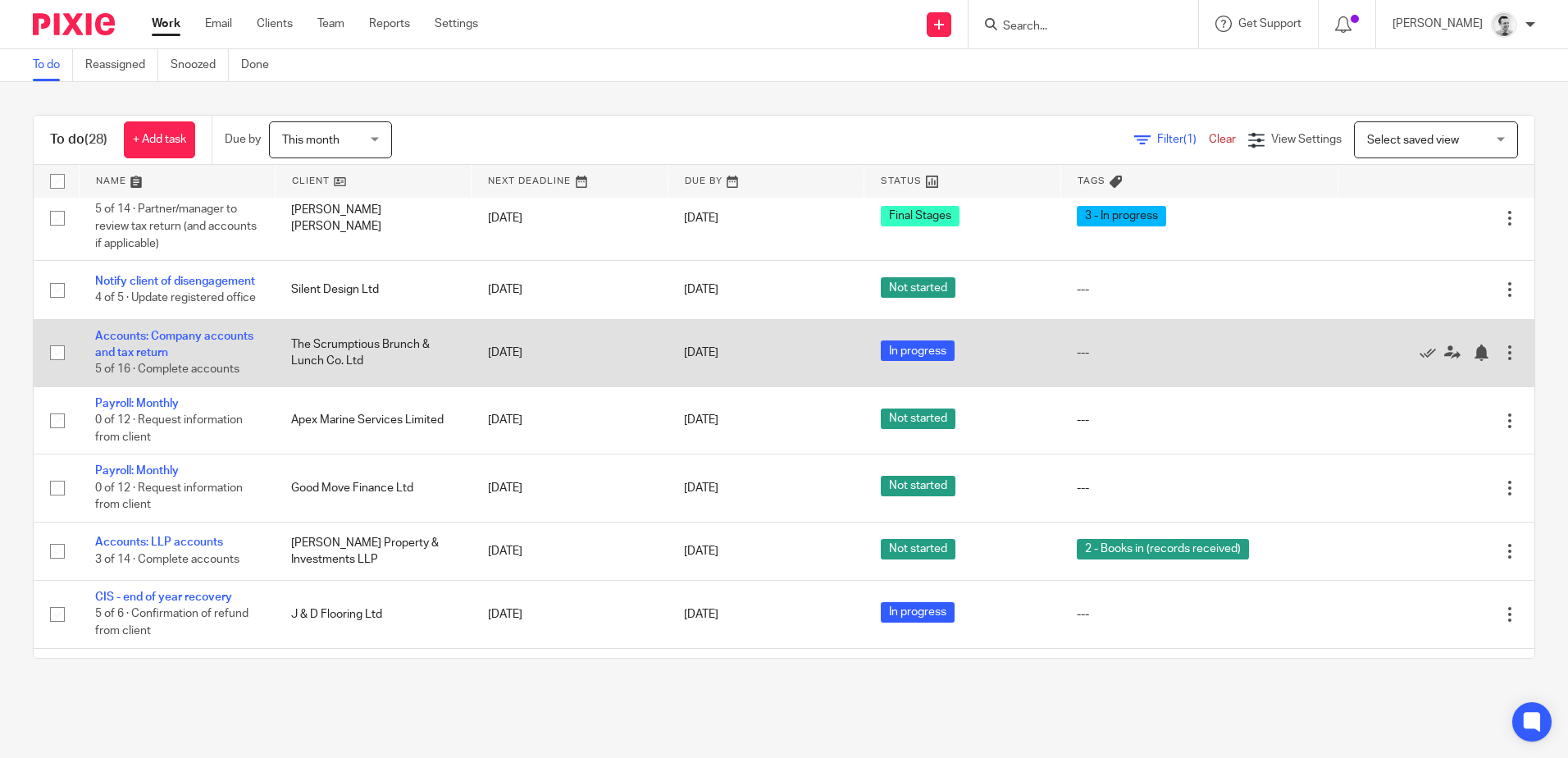
scroll to position [984, 0]
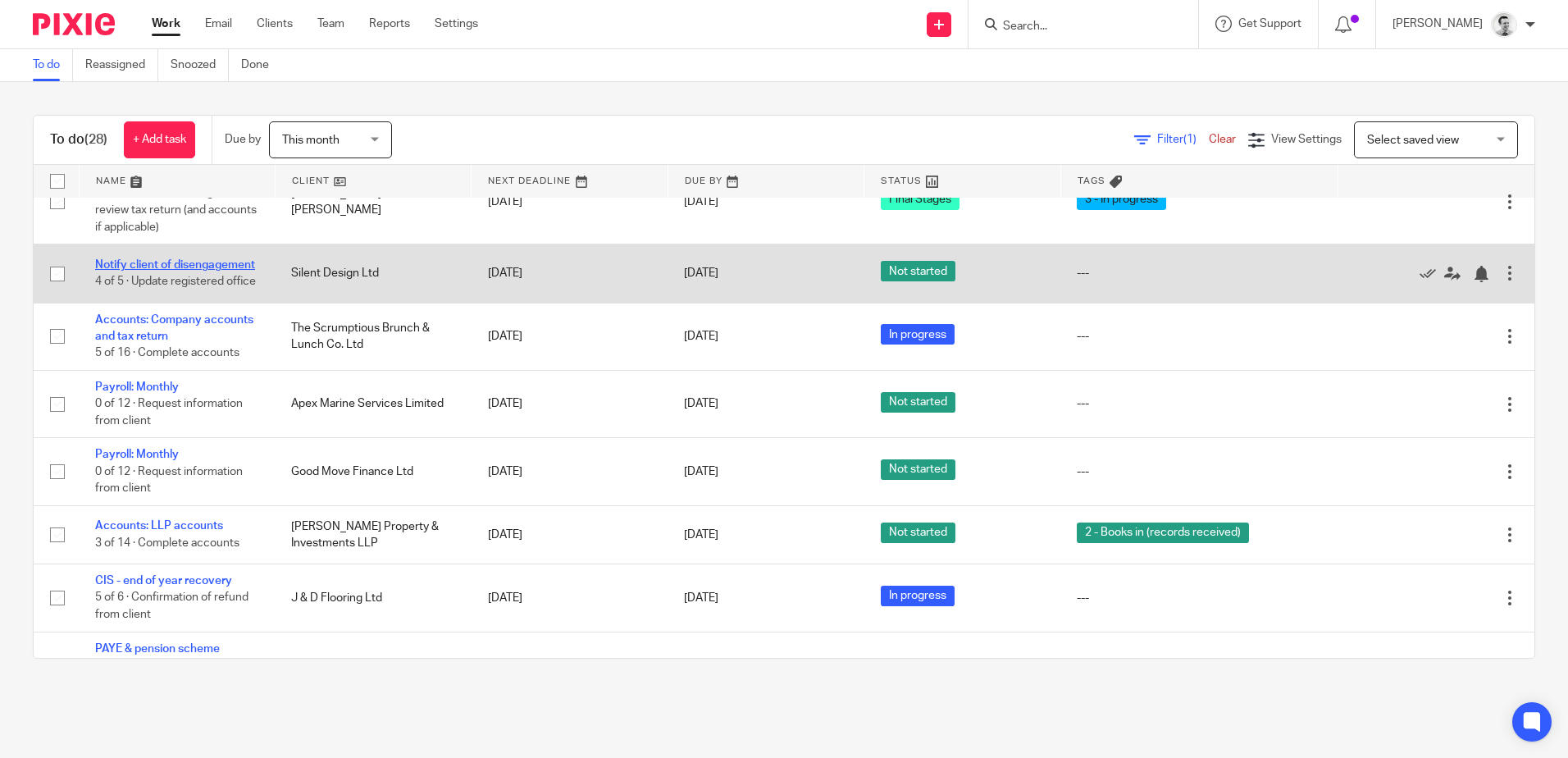
click at [138, 271] on link "Notify client of disengagement" at bounding box center [175, 265] width 160 height 12
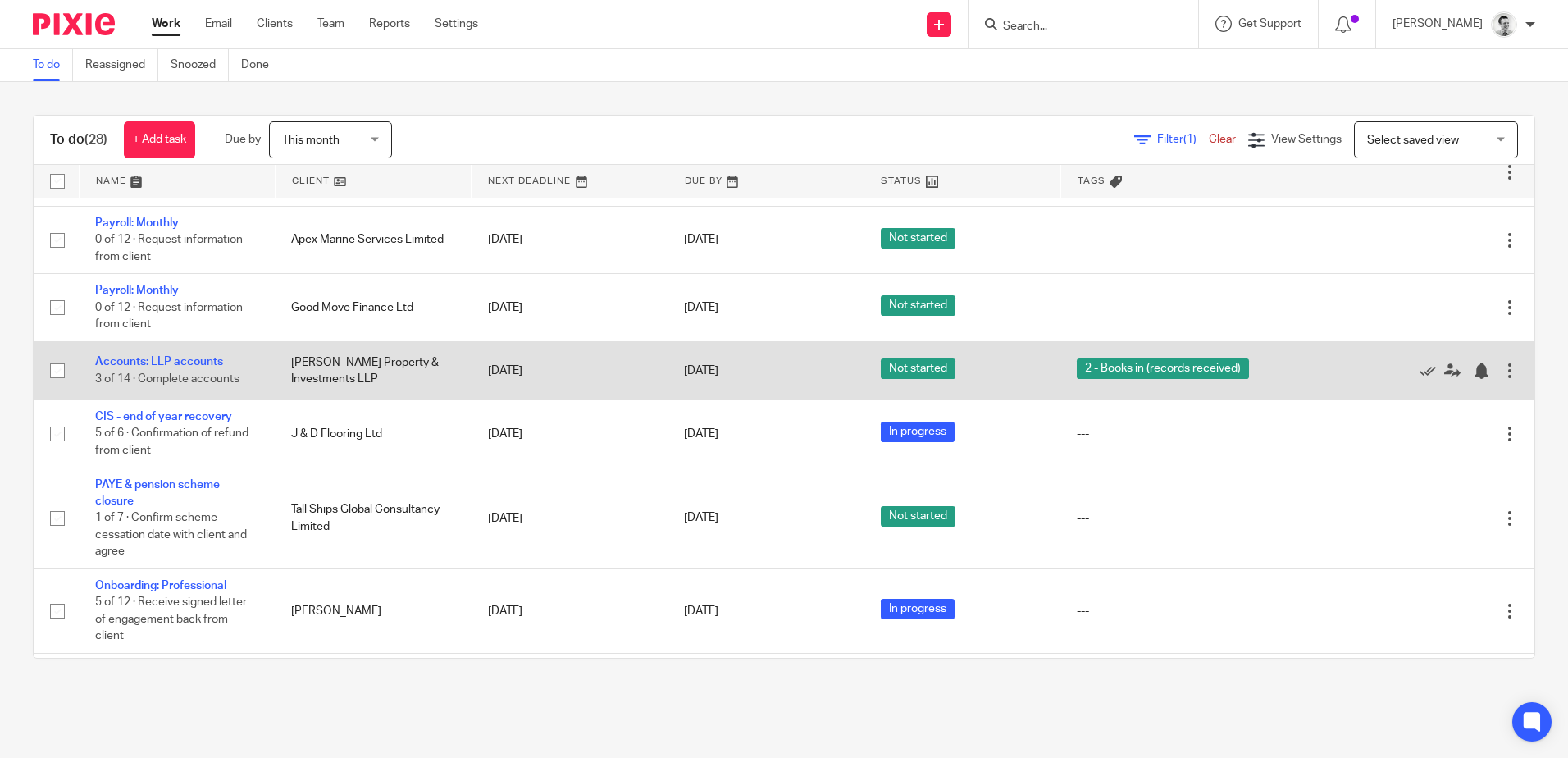
scroll to position [1066, 0]
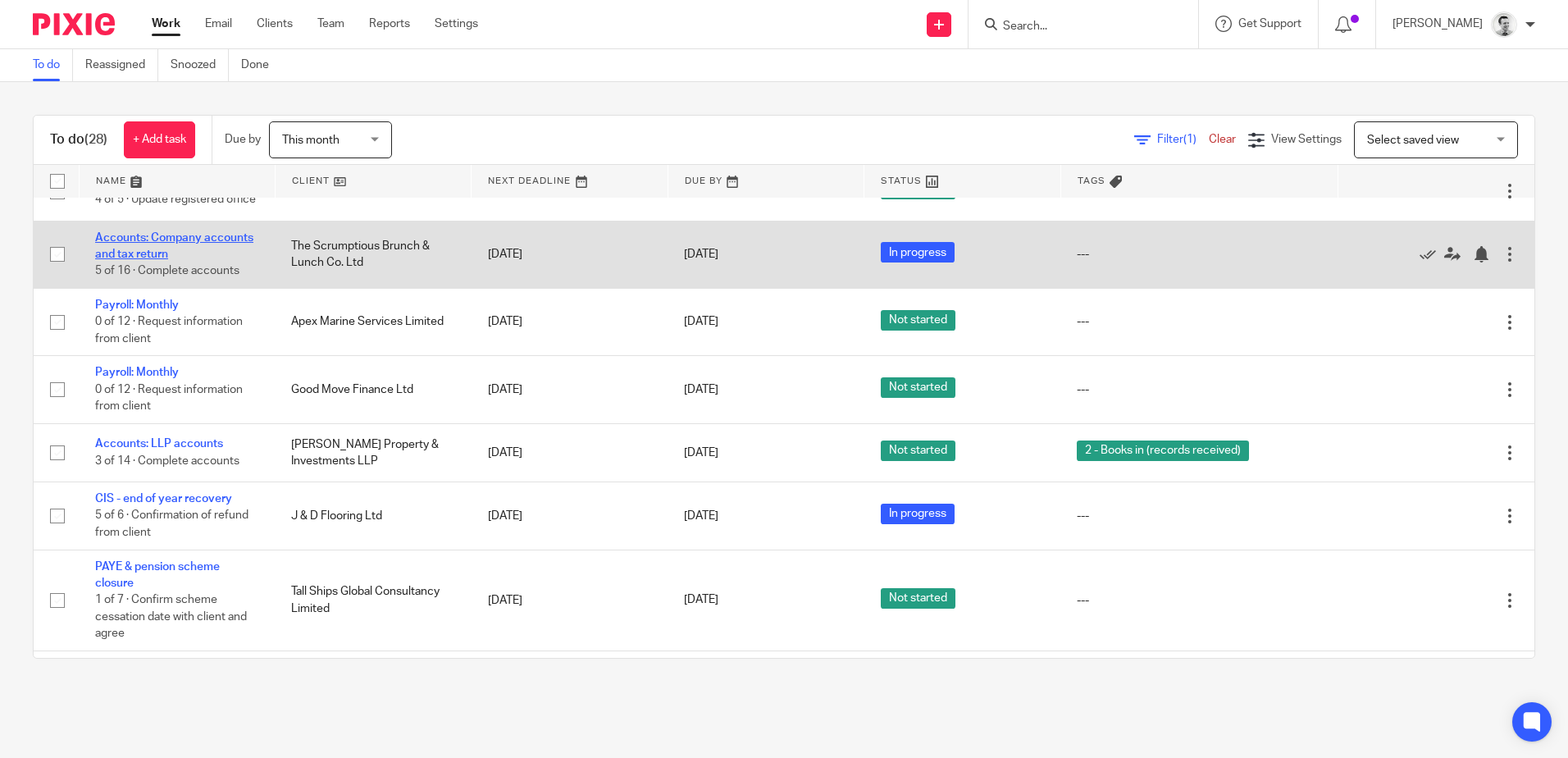
click at [145, 260] on link "Accounts: Company accounts and tax return" at bounding box center [174, 246] width 158 height 28
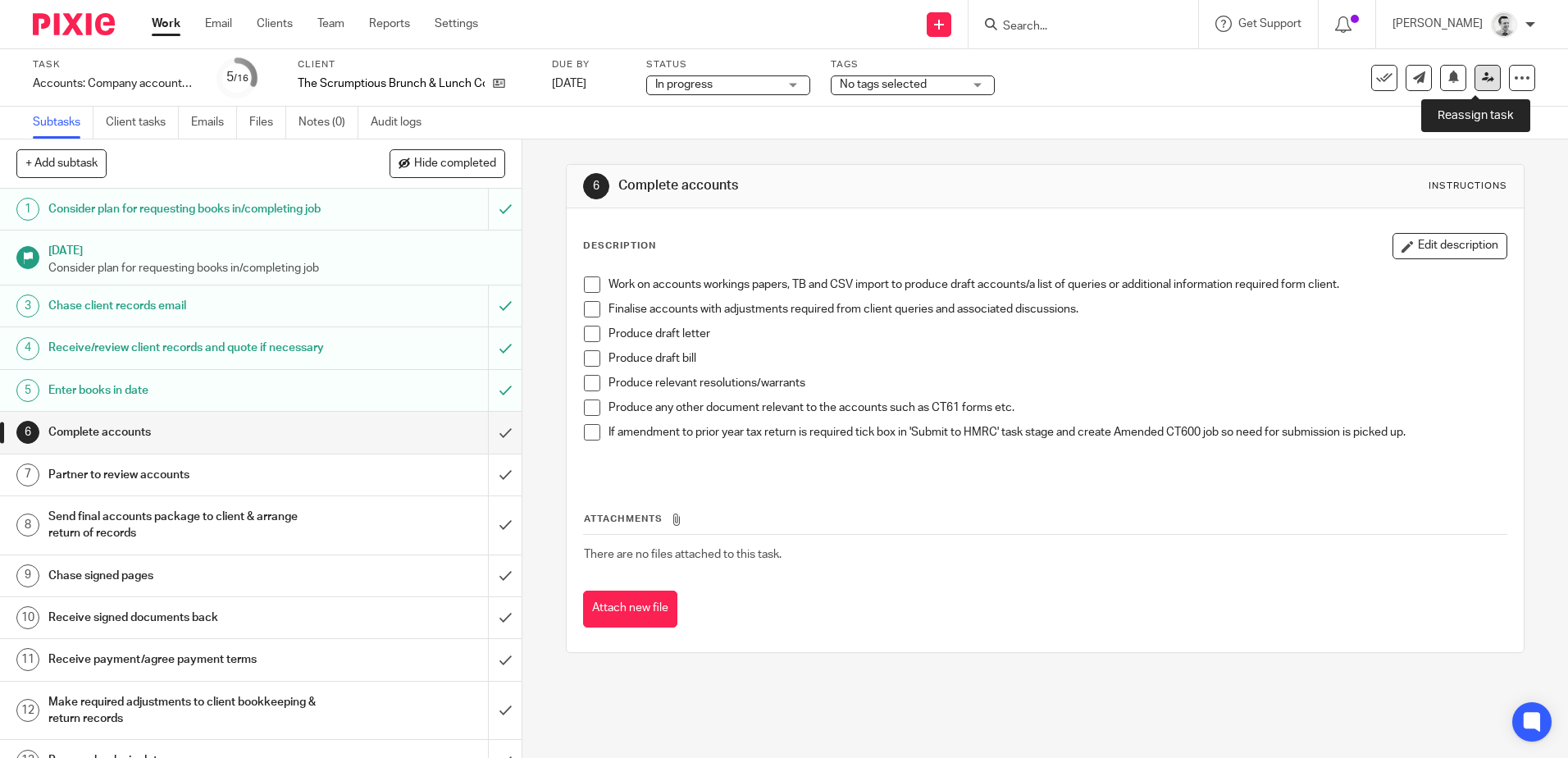
click at [1478, 85] on link at bounding box center [1486, 77] width 26 height 26
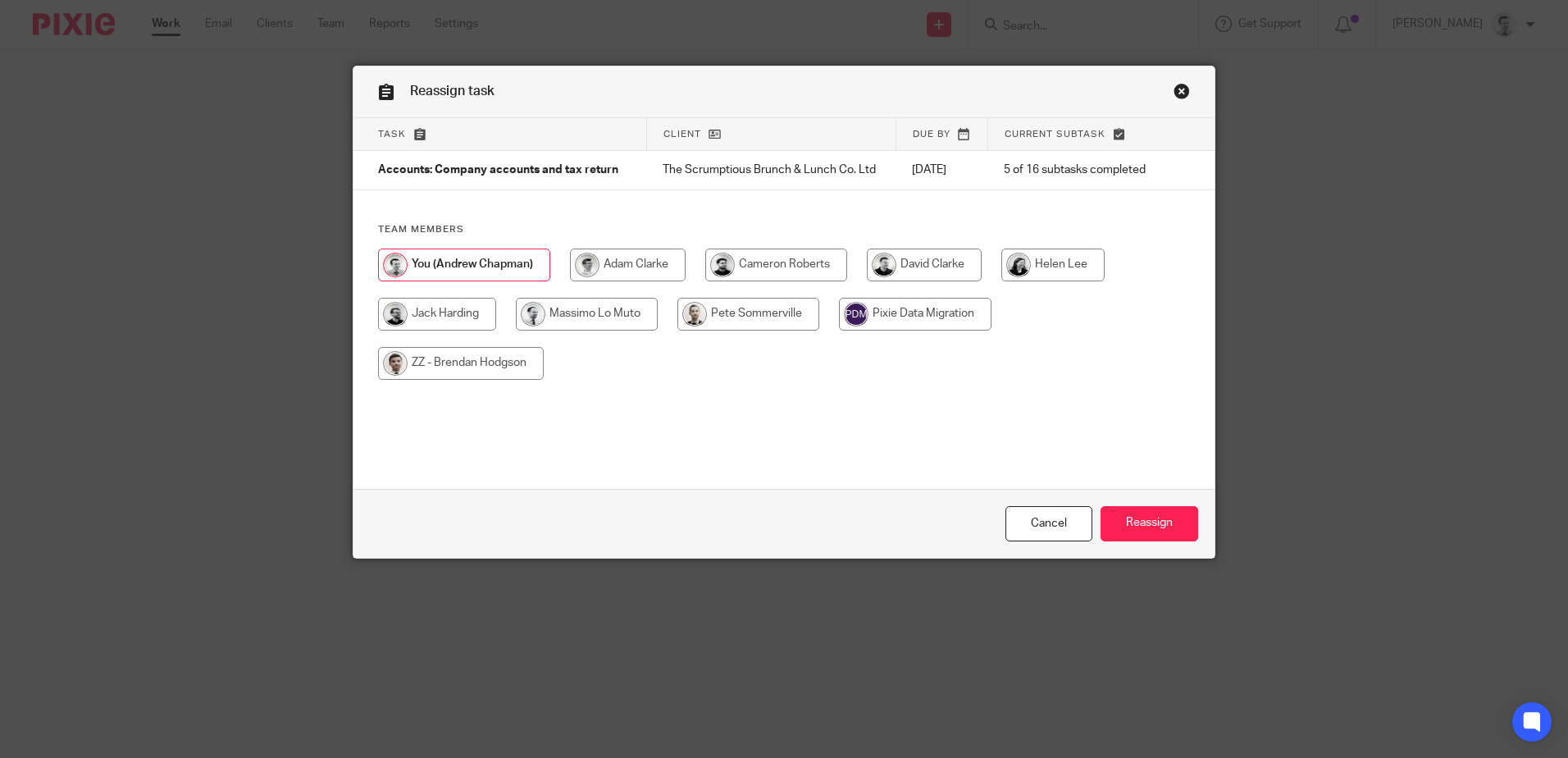
click at [634, 265] on input "radio" at bounding box center [628, 265] width 116 height 33
radio input "true"
click at [1147, 522] on input "Reassign" at bounding box center [1148, 524] width 97 height 36
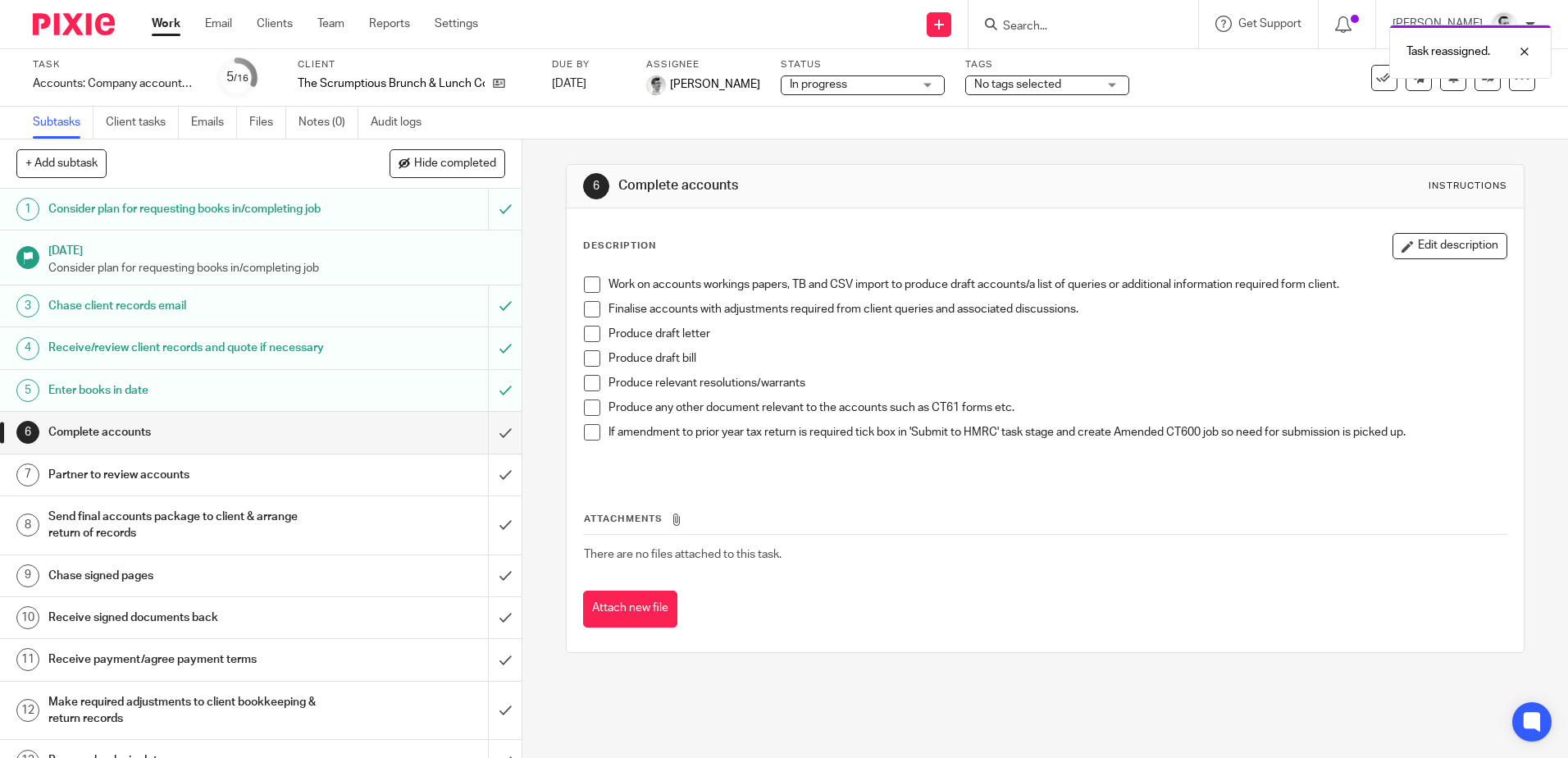
click at [159, 25] on link "Work" at bounding box center [167, 23] width 29 height 16
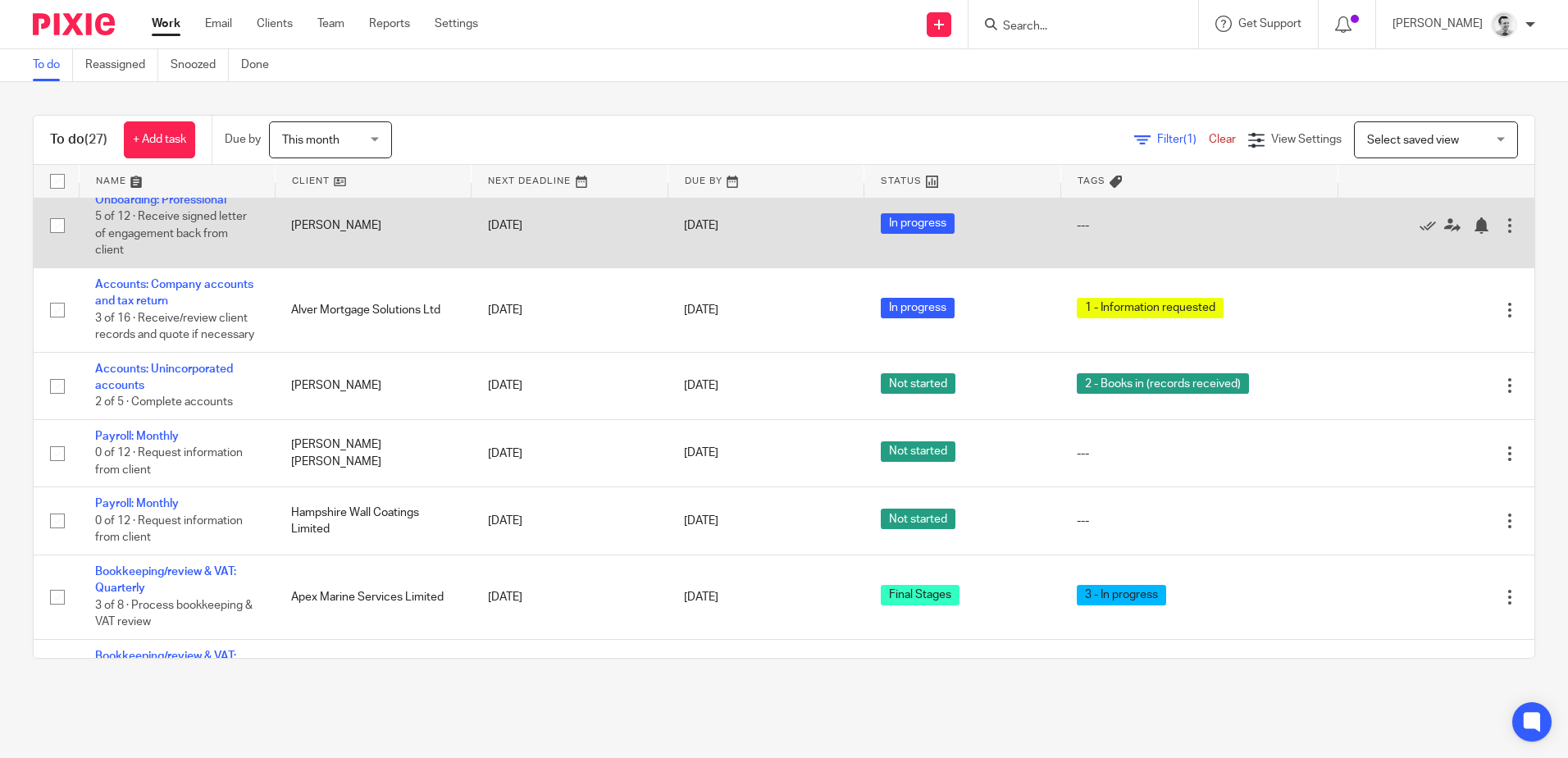
scroll to position [1395, 0]
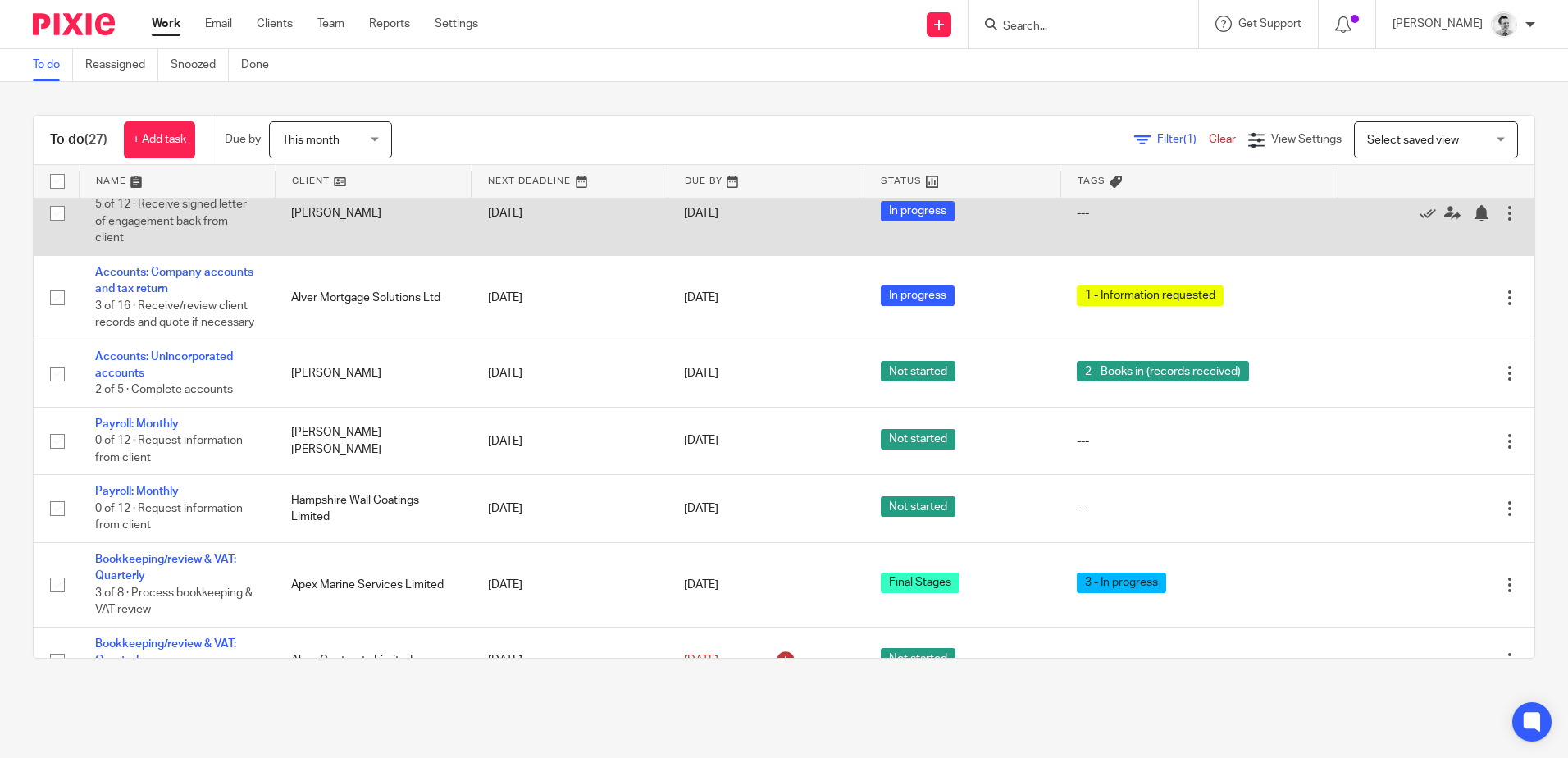
click at [176, 194] on link "Onboarding: Professional" at bounding box center [161, 188] width 131 height 12
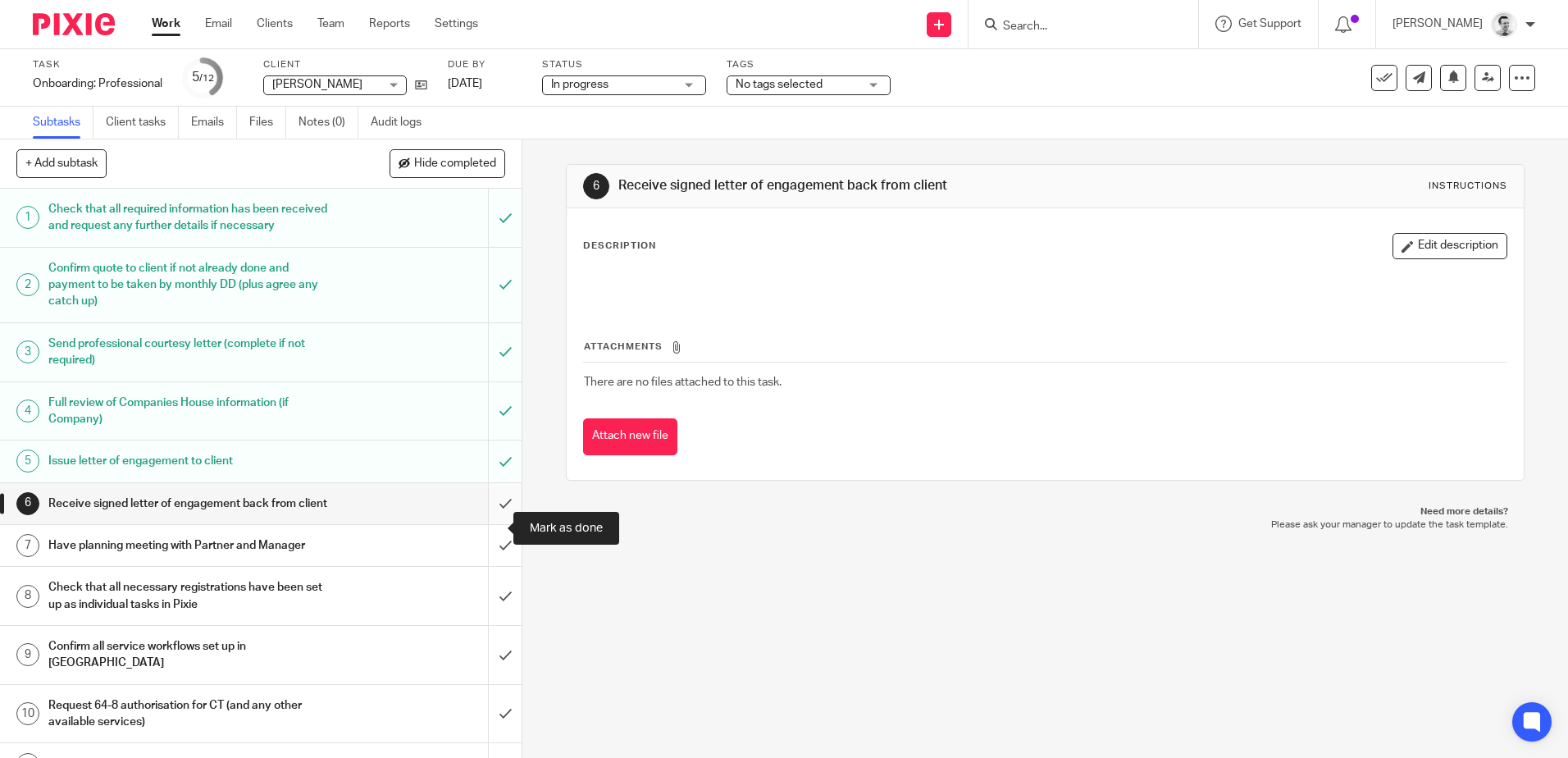
click at [480, 524] on input "submit" at bounding box center [261, 504] width 522 height 41
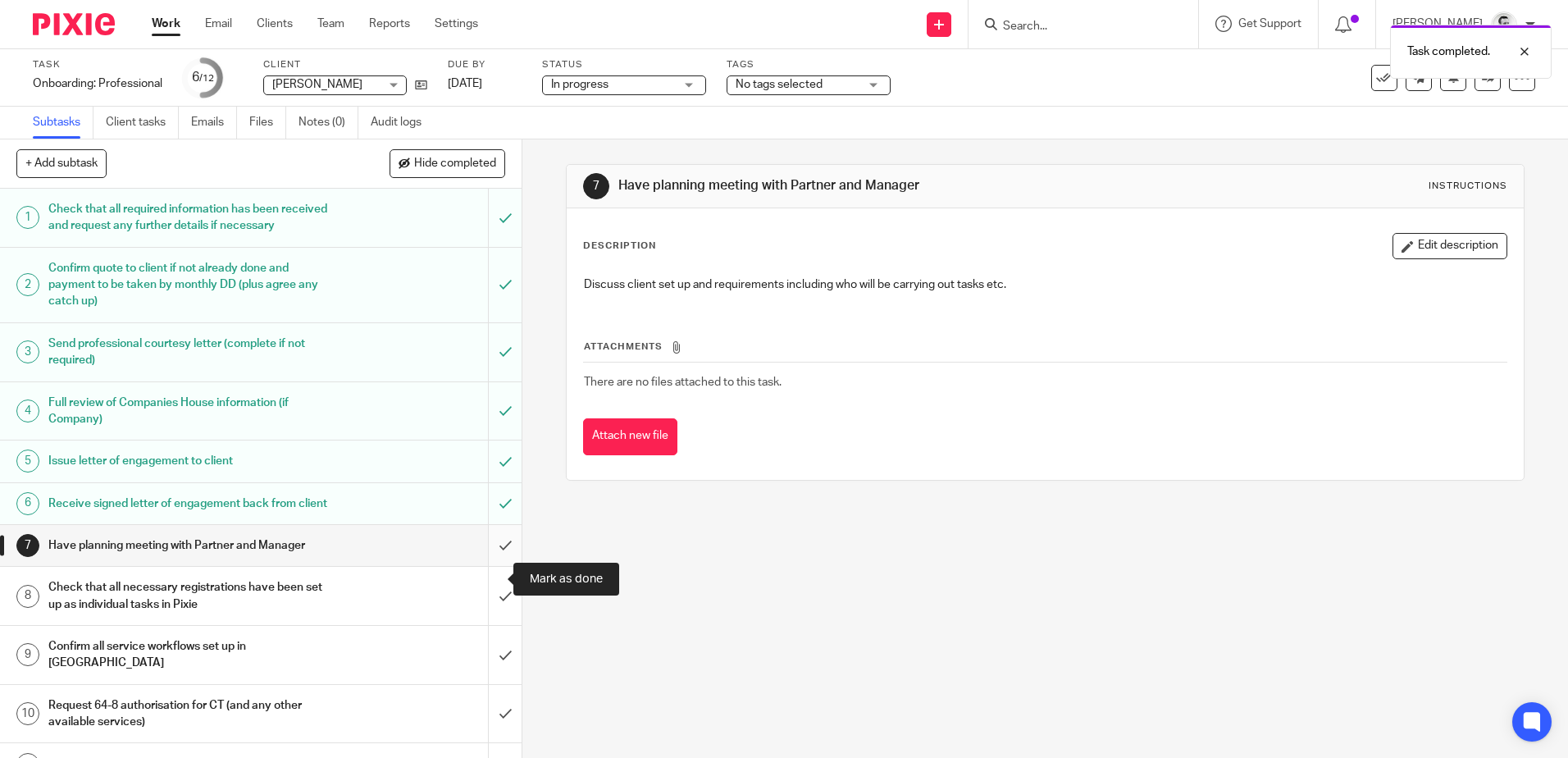
click at [489, 566] on input "submit" at bounding box center [261, 545] width 522 height 41
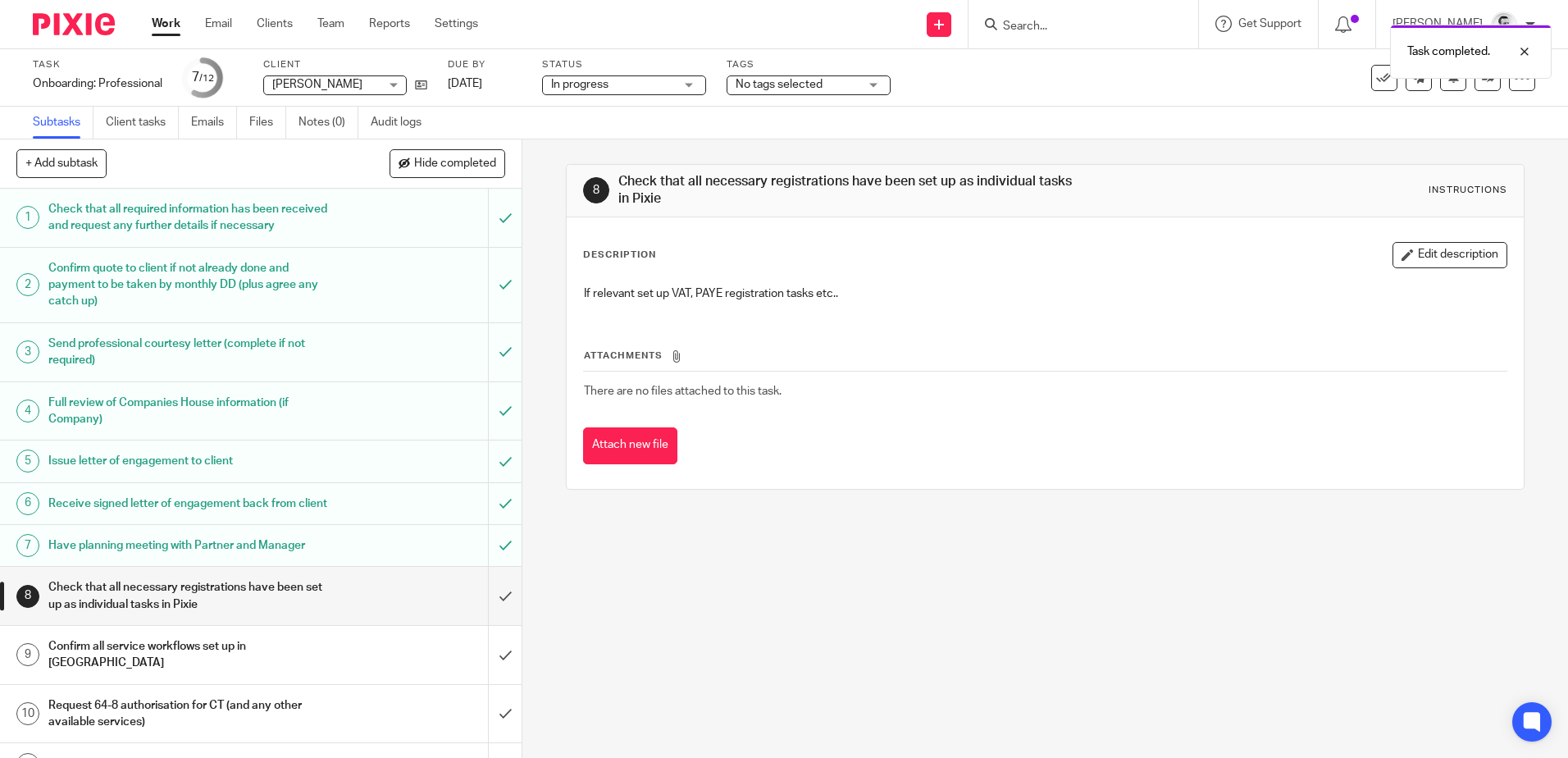
scroll to position [87, 0]
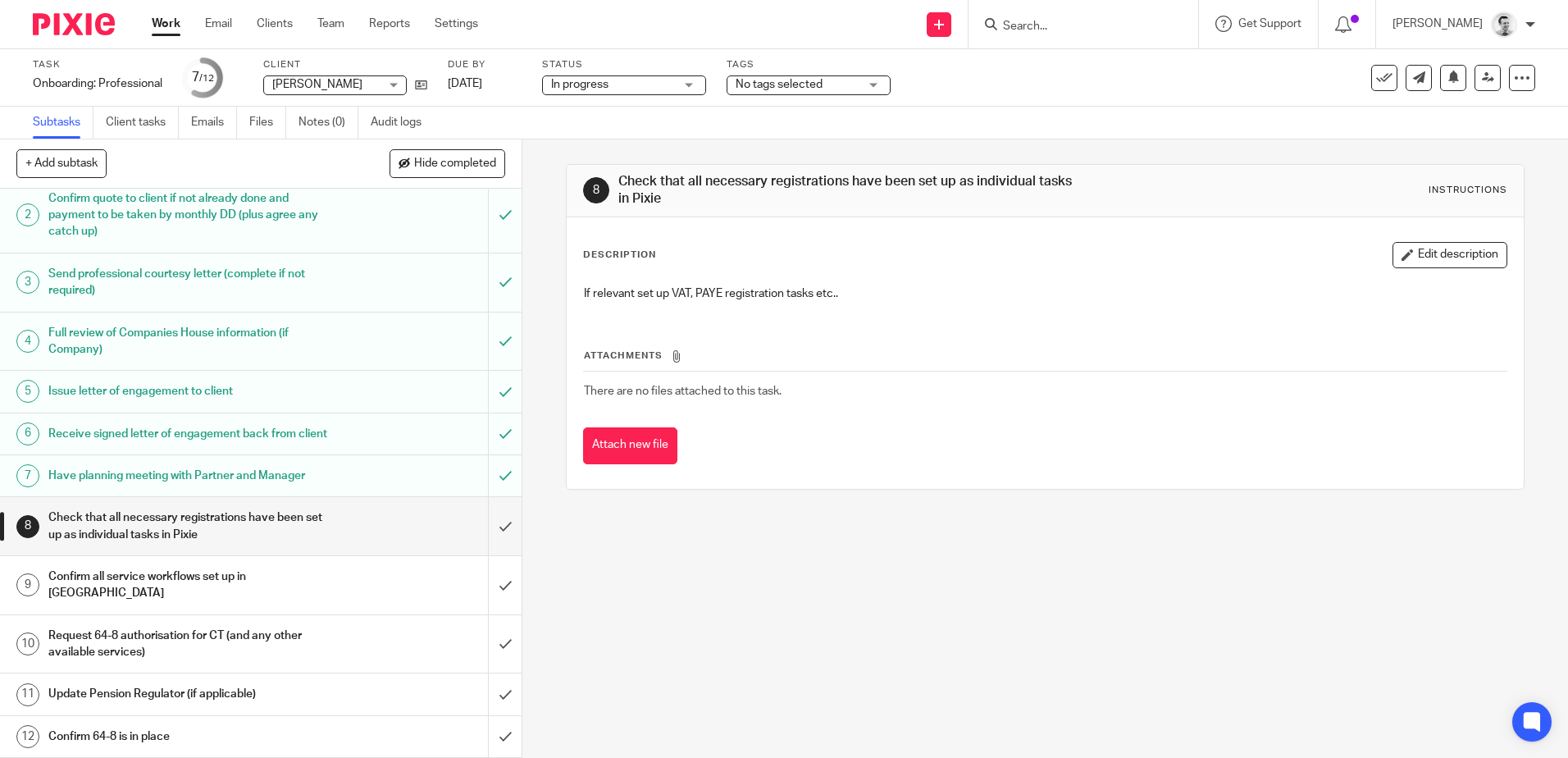
click at [169, 27] on link "Work" at bounding box center [167, 23] width 29 height 16
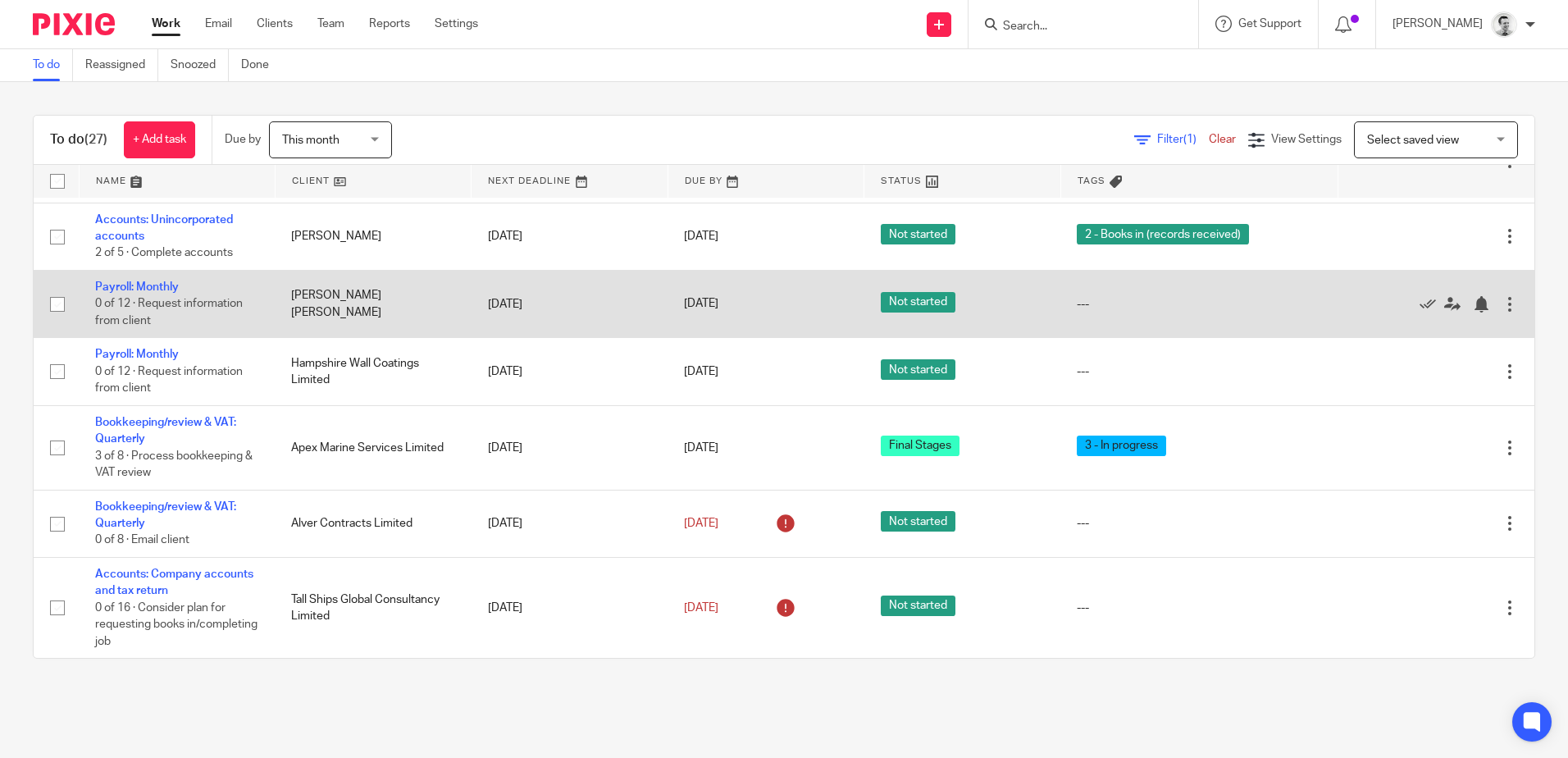
scroll to position [1558, 0]
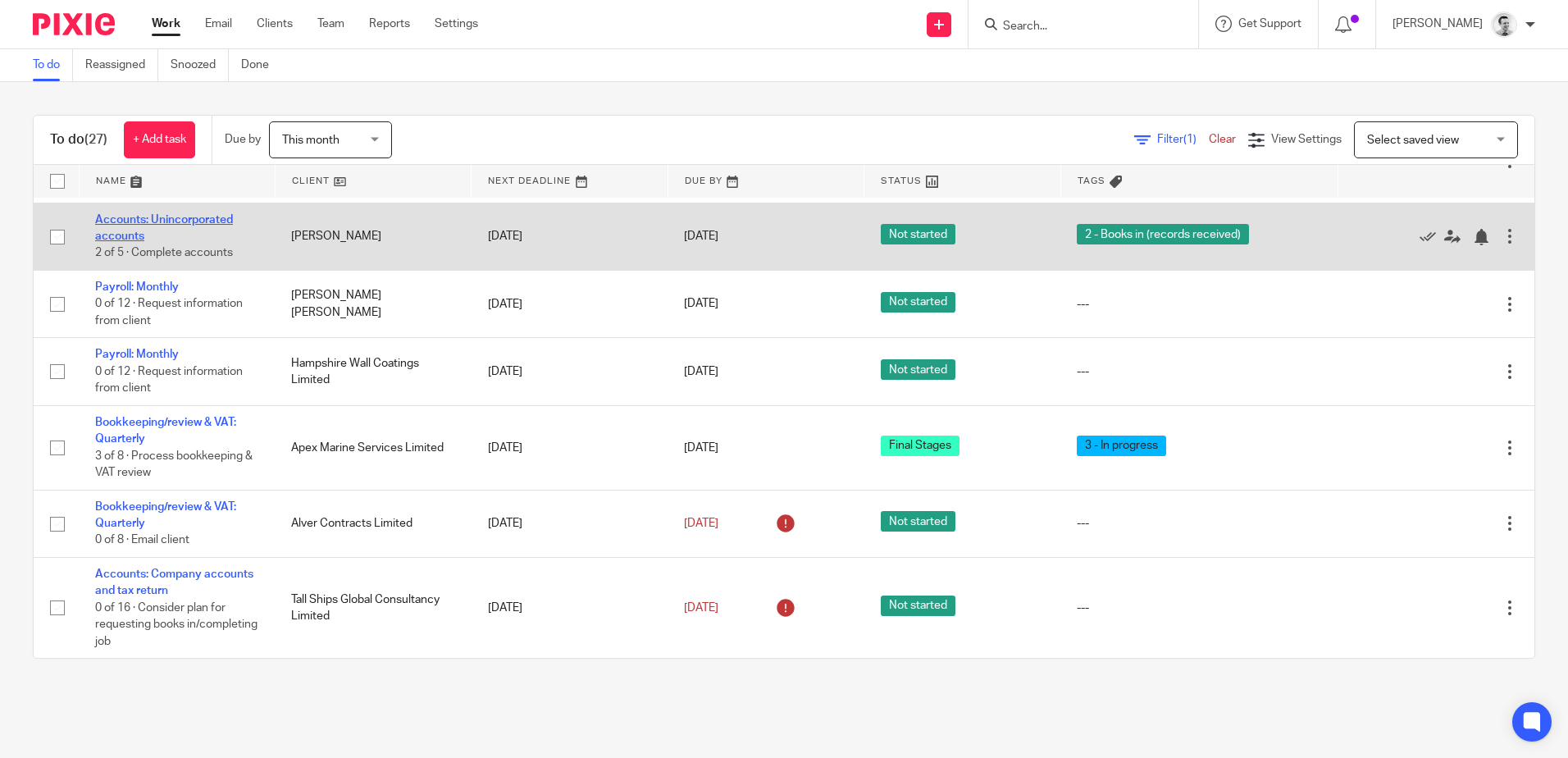
click at [187, 242] on link "Accounts: Unincorporated accounts" at bounding box center [164, 227] width 138 height 28
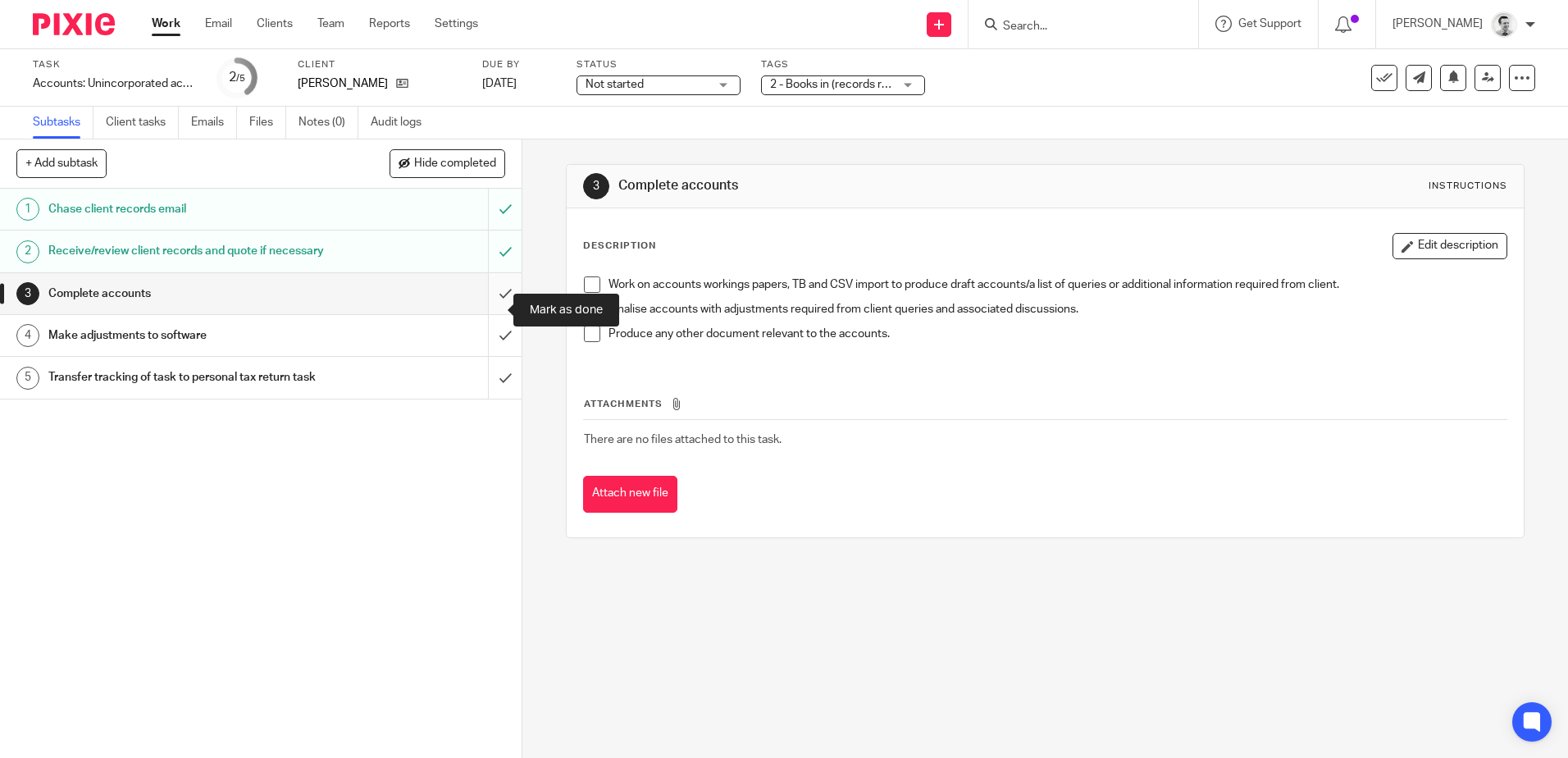
click at [485, 307] on input "submit" at bounding box center [261, 294] width 522 height 41
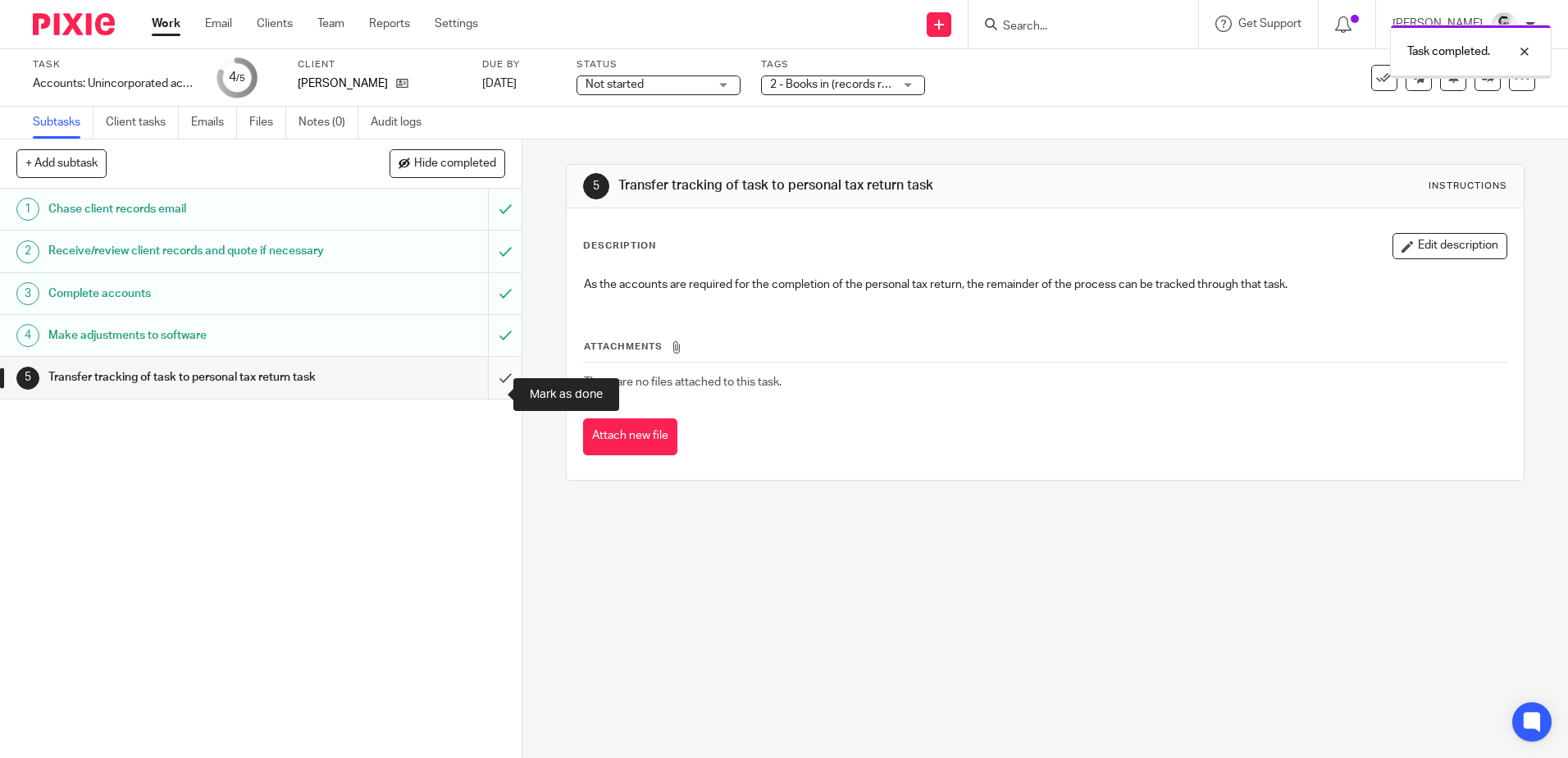
click at [486, 389] on input "submit" at bounding box center [261, 378] width 522 height 41
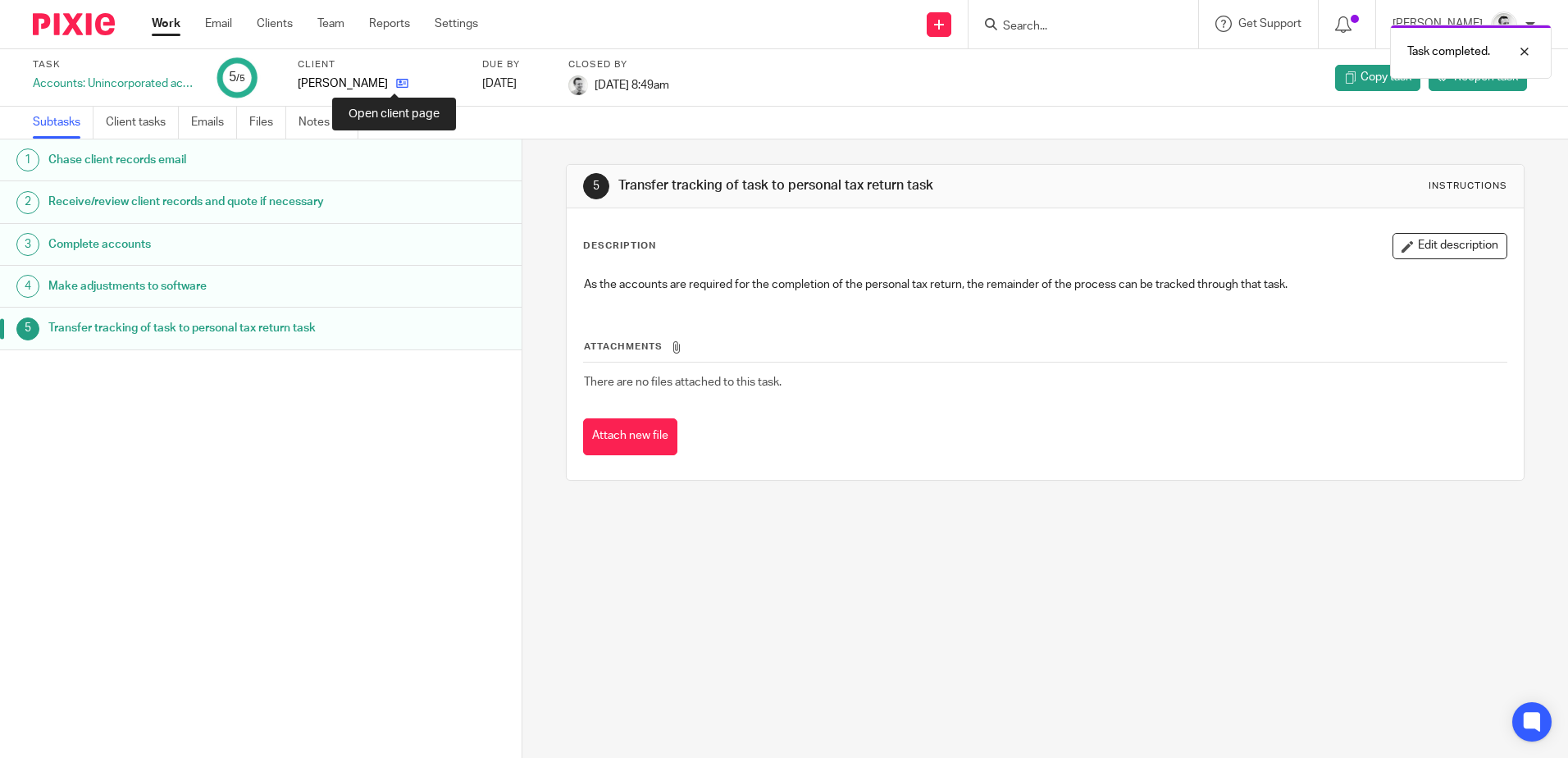
click at [397, 83] on icon at bounding box center [401, 83] width 13 height 13
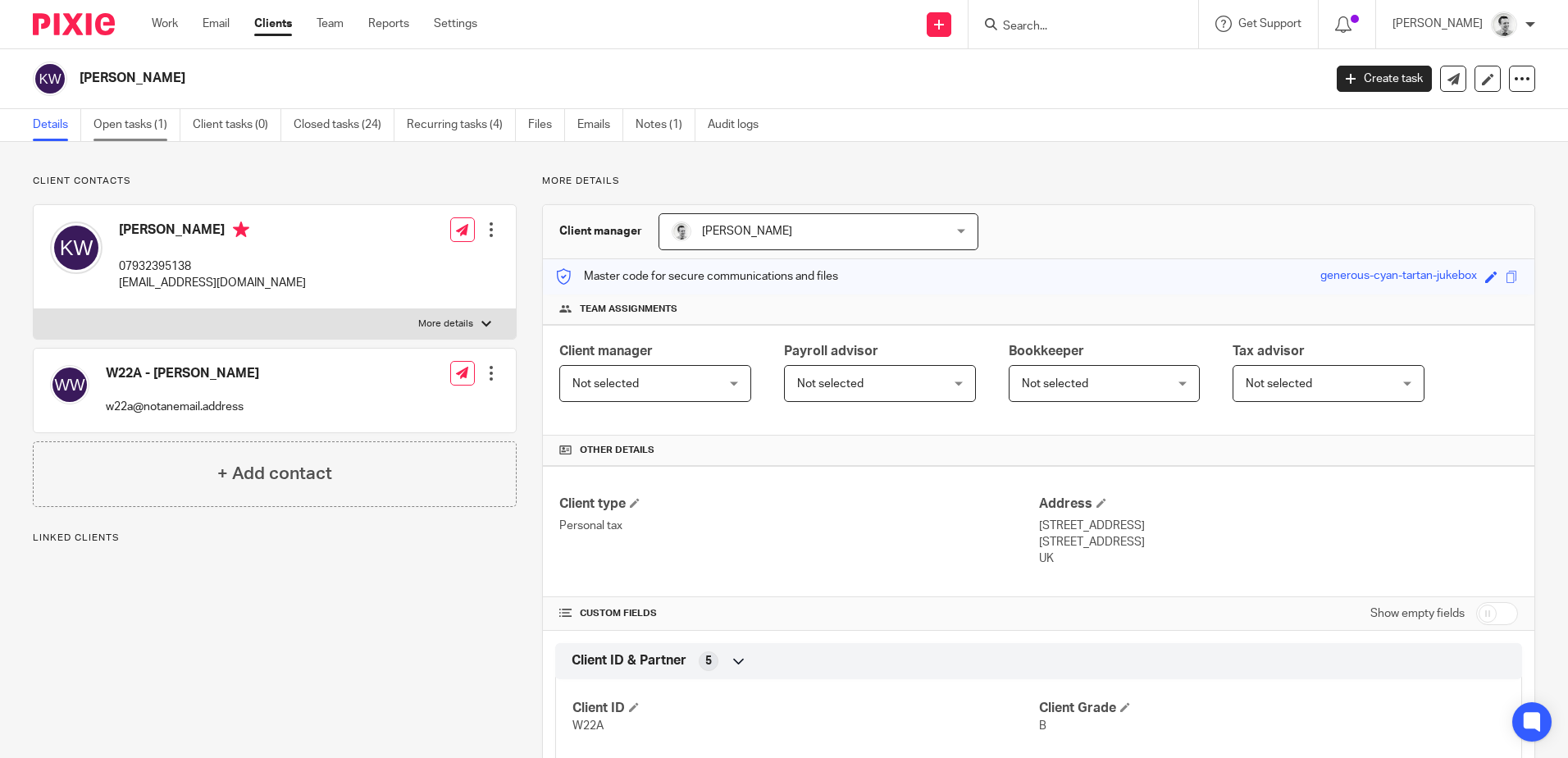
click at [114, 124] on link "Open tasks (1)" at bounding box center [137, 124] width 87 height 32
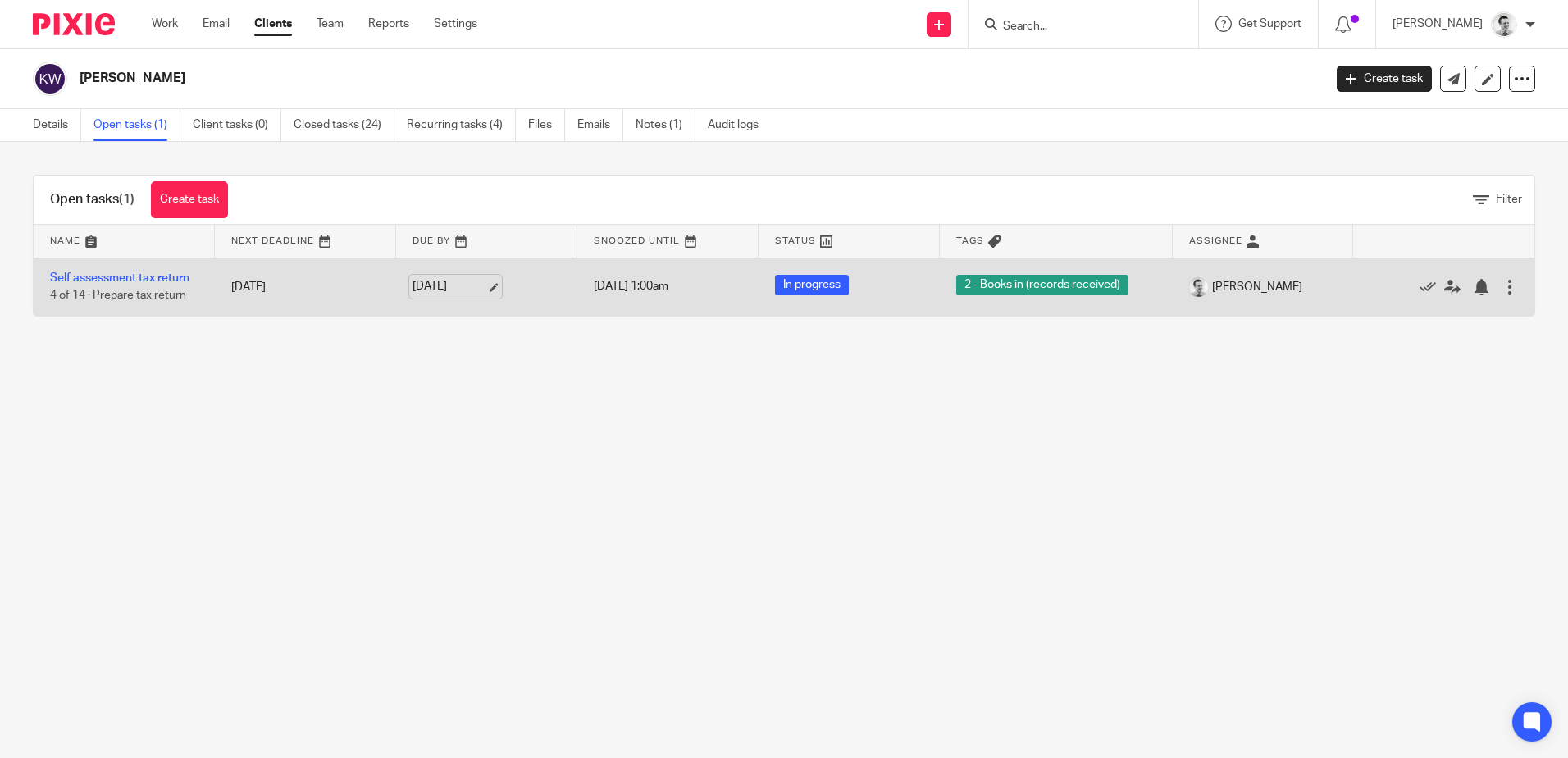
click at [428, 290] on link "[DATE]" at bounding box center [449, 287] width 74 height 17
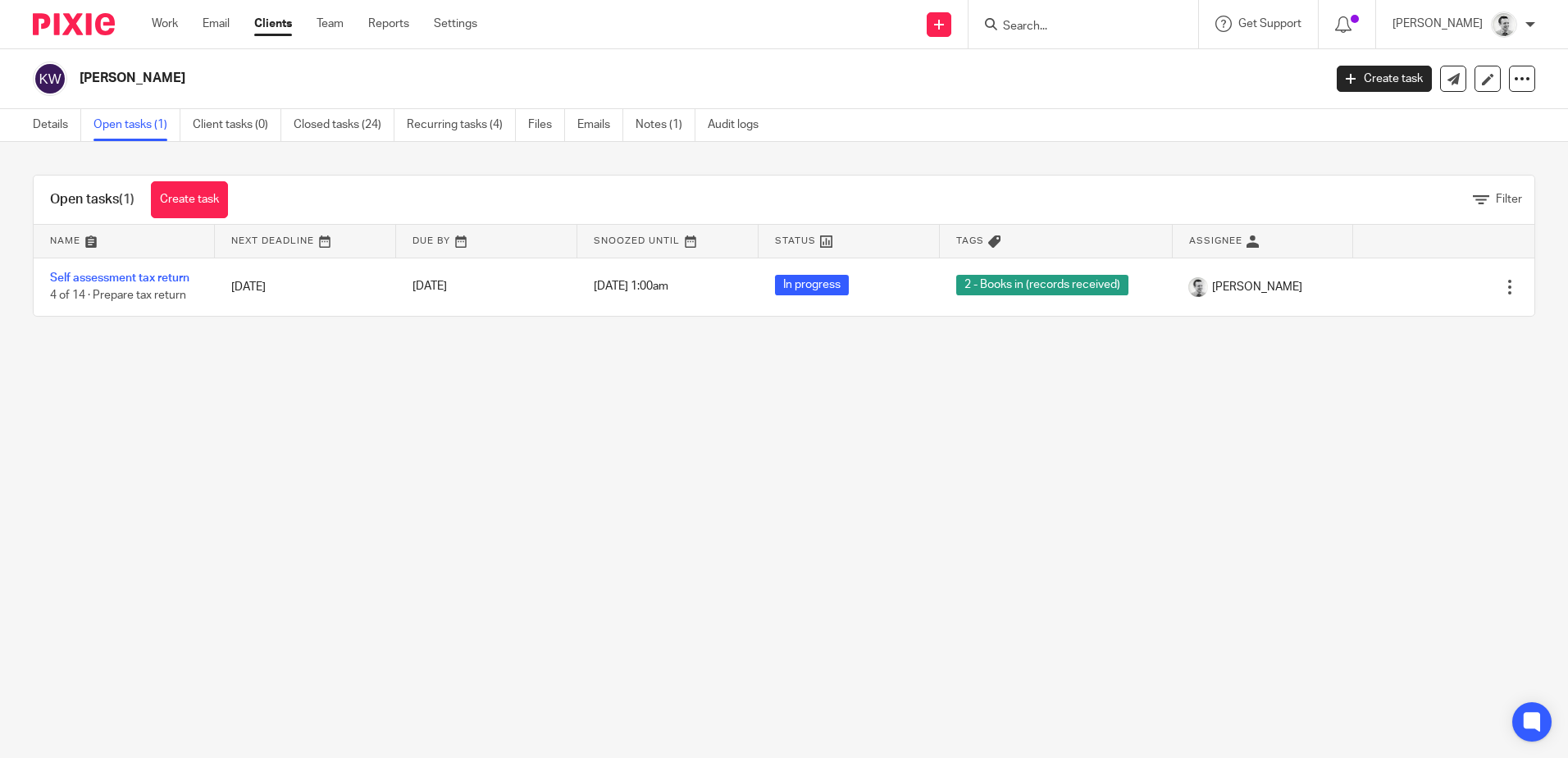
click at [324, 444] on main "[PERSON_NAME] Create task Update from Companies House Export data Merge Archive…" at bounding box center [784, 379] width 1568 height 758
click at [46, 127] on link "Details" at bounding box center [57, 124] width 48 height 32
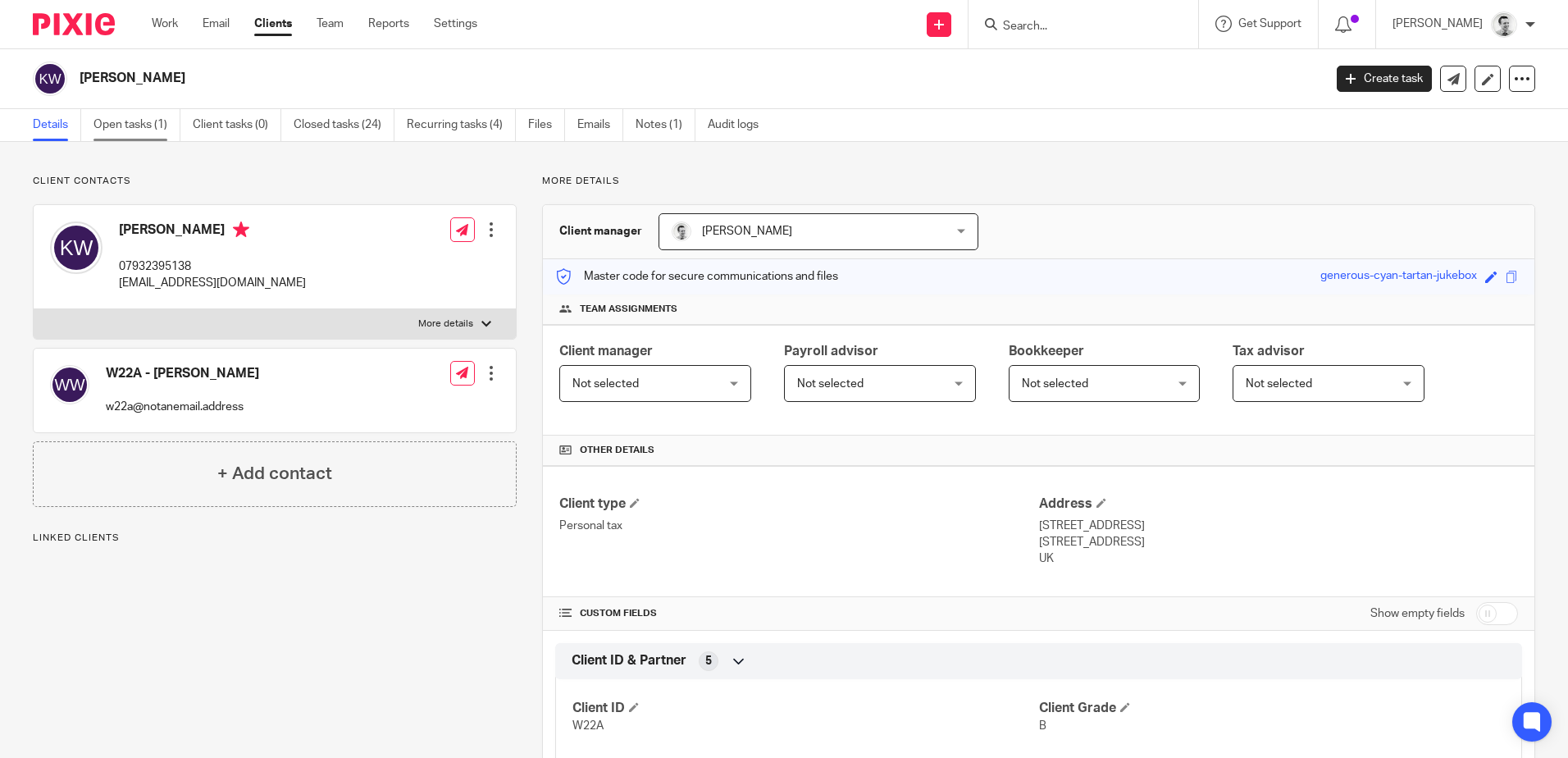
click at [124, 129] on link "Open tasks (1)" at bounding box center [137, 124] width 87 height 32
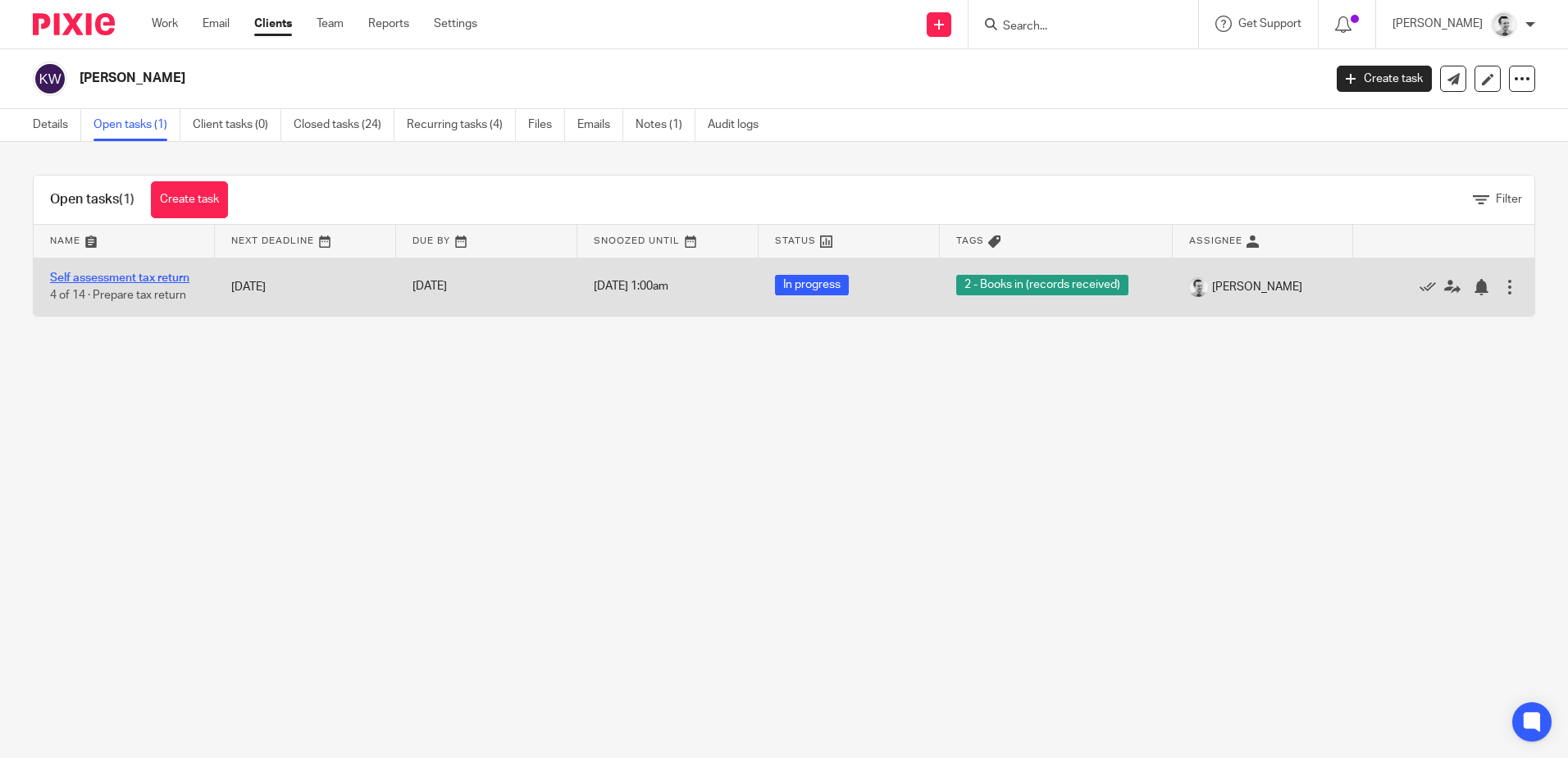
click at [128, 279] on link "Self assessment tax return" at bounding box center [119, 278] width 140 height 12
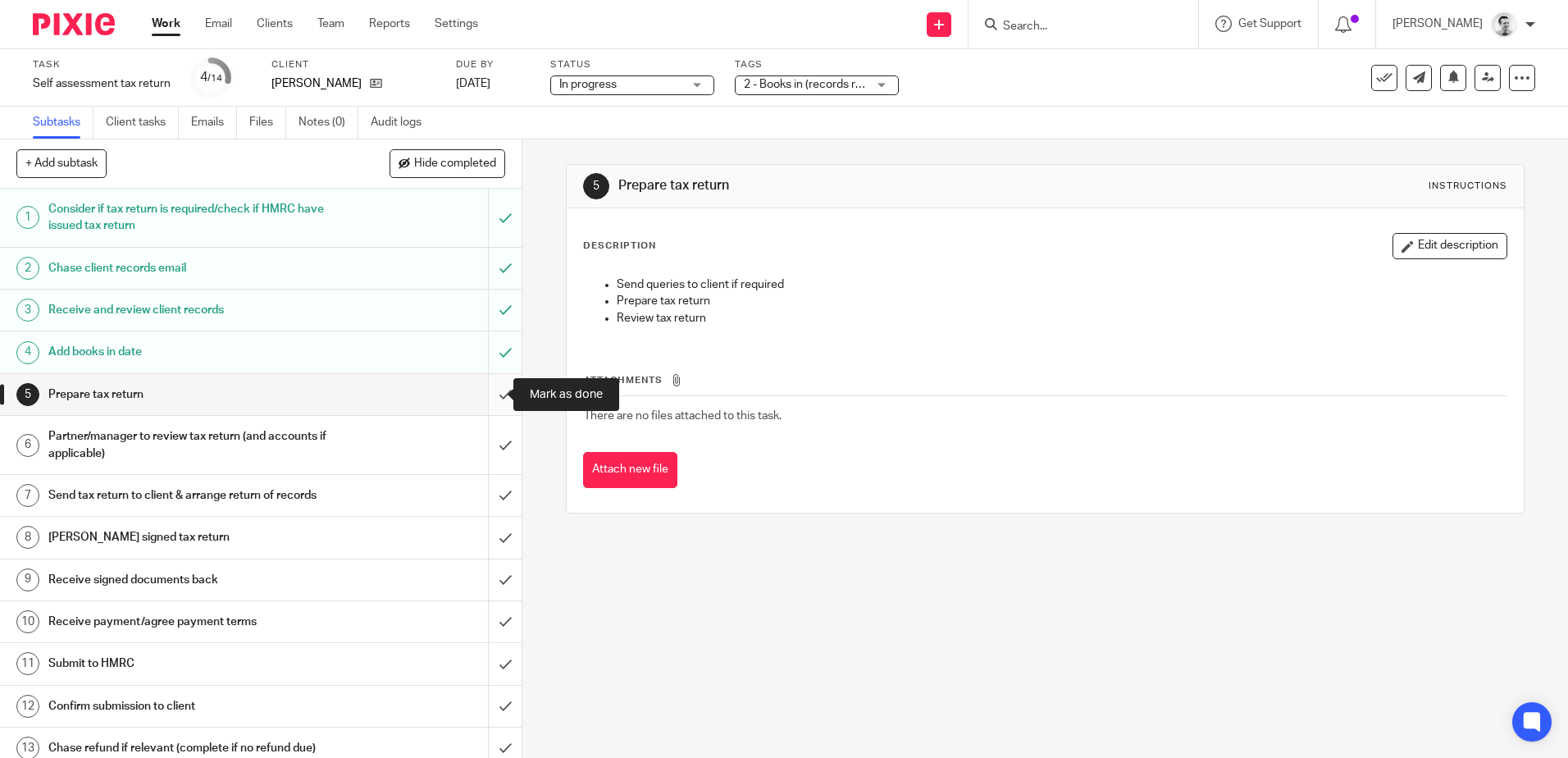
click at [494, 393] on input "submit" at bounding box center [261, 394] width 522 height 41
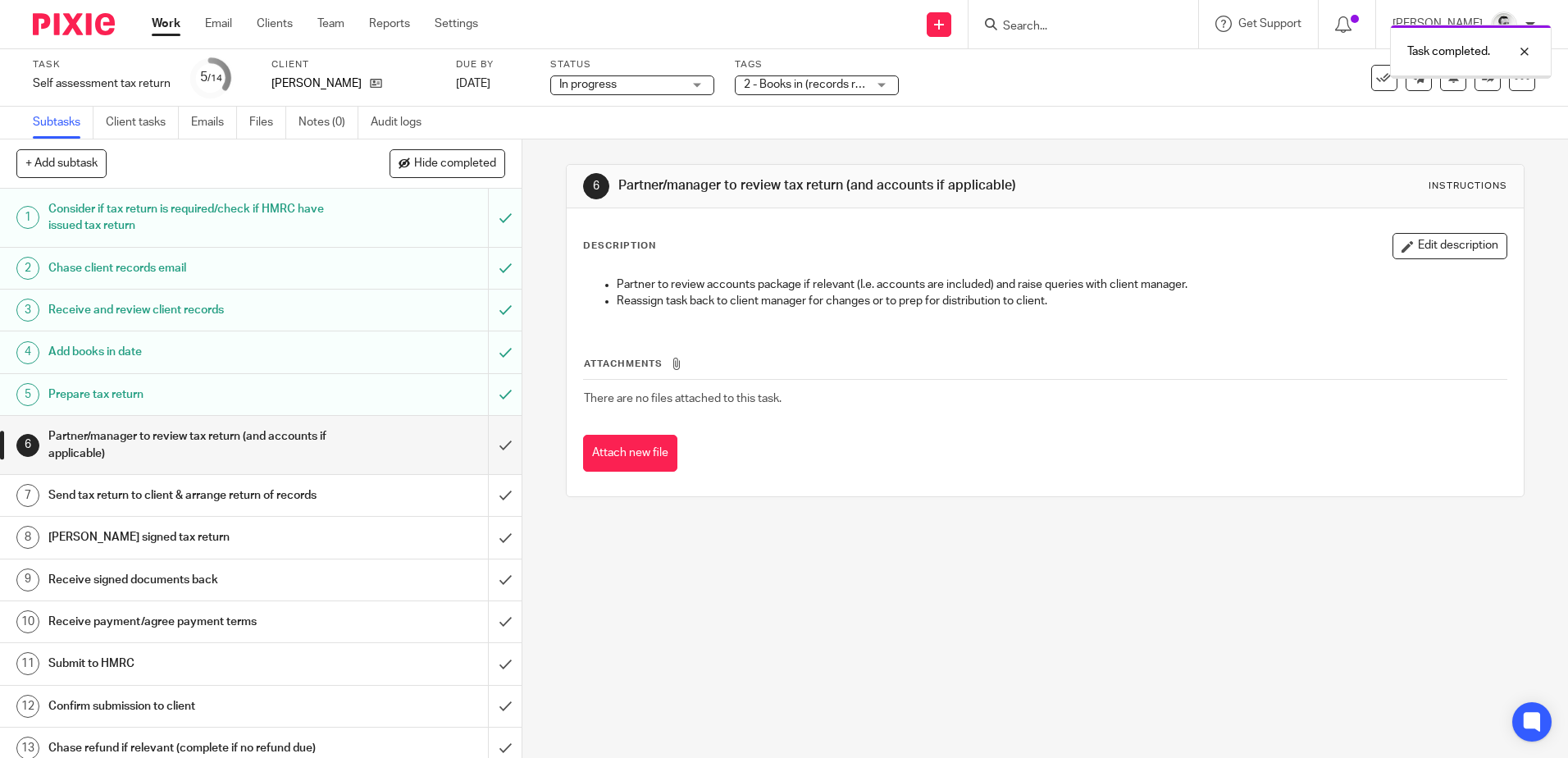
click at [611, 81] on span "In progress" at bounding box center [588, 85] width 58 height 12
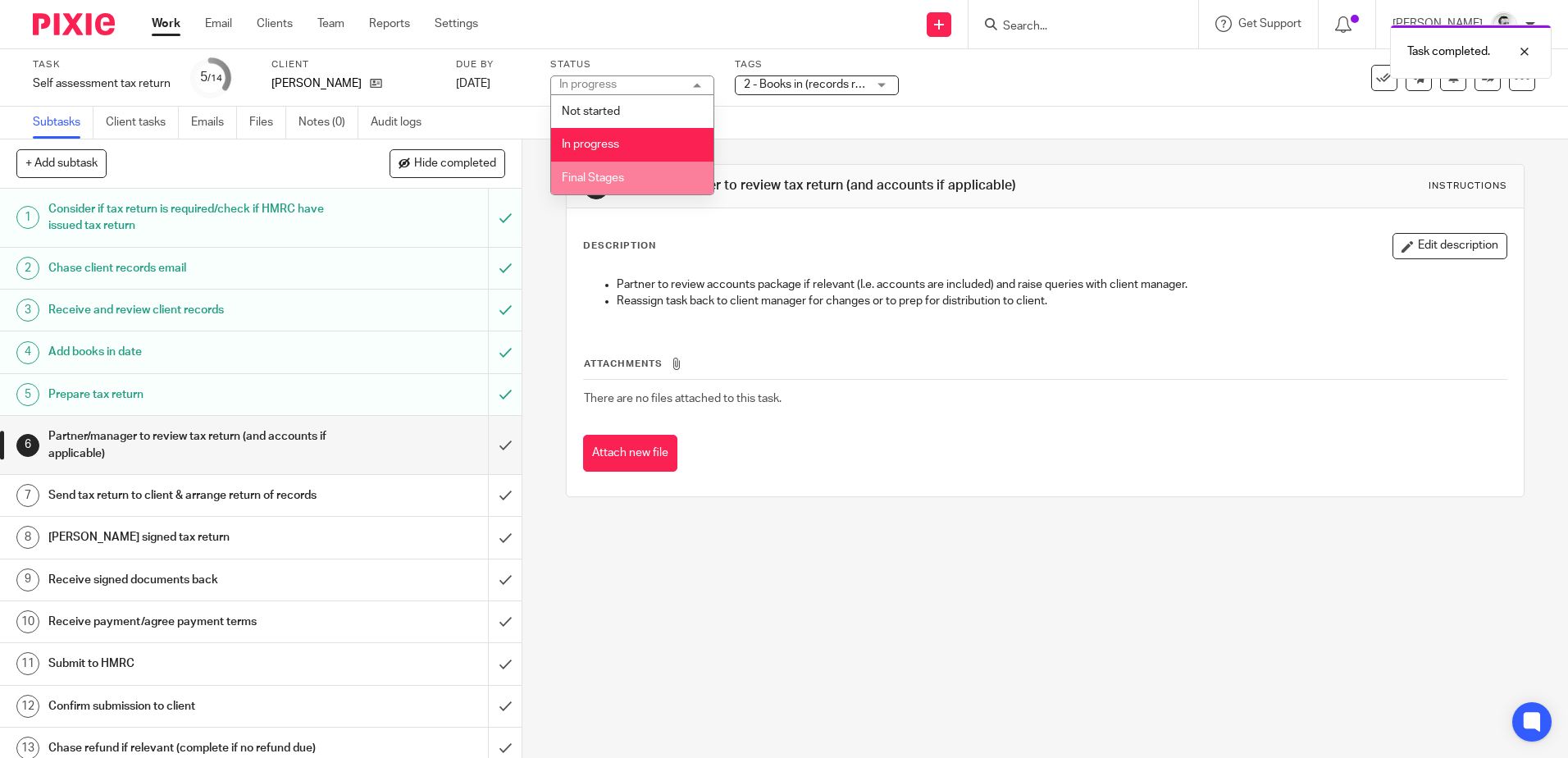
click at [615, 171] on li "Final Stages" at bounding box center [631, 178] width 163 height 34
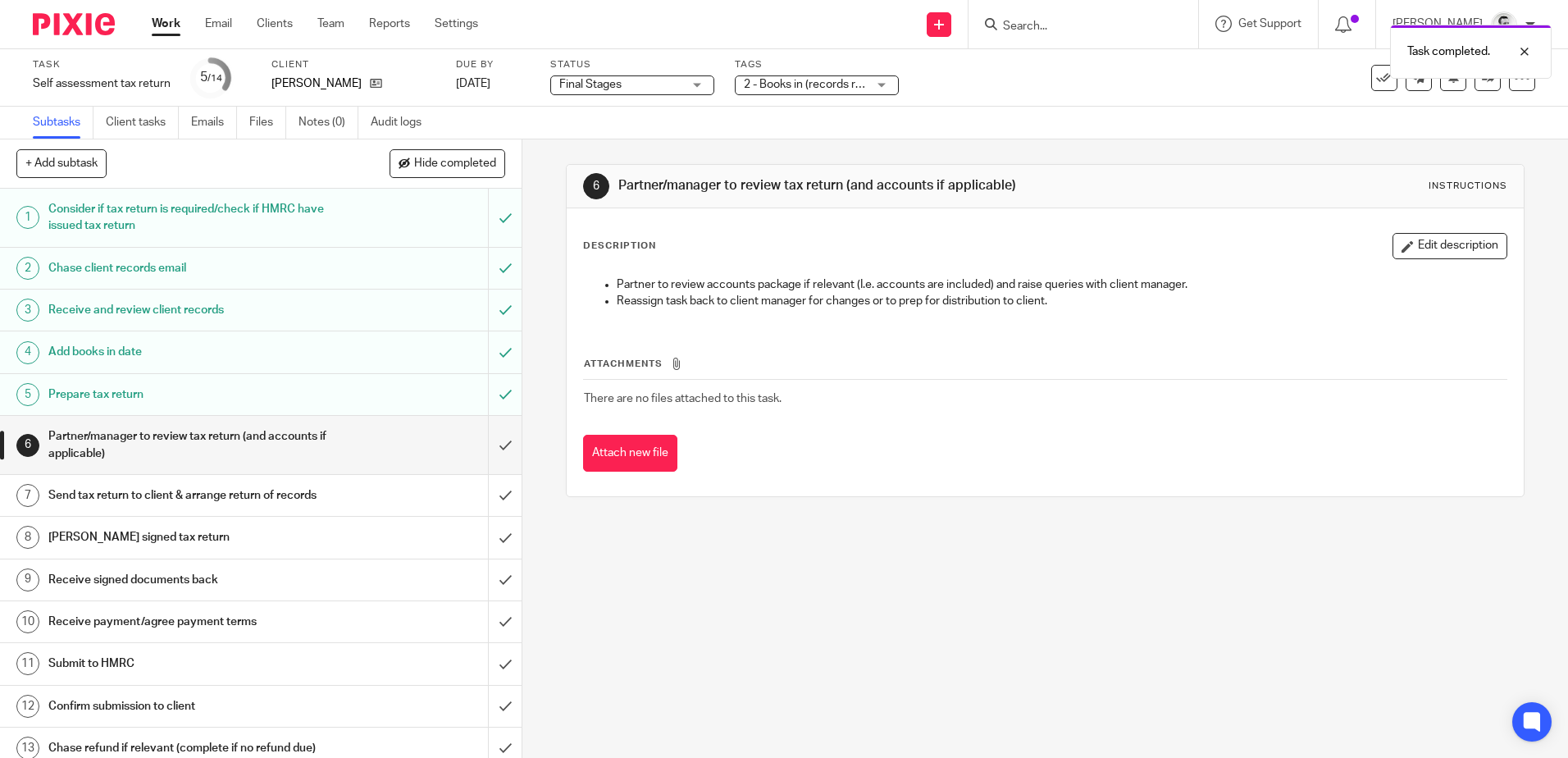
click at [673, 80] on span "Final Stages" at bounding box center [621, 85] width 123 height 17
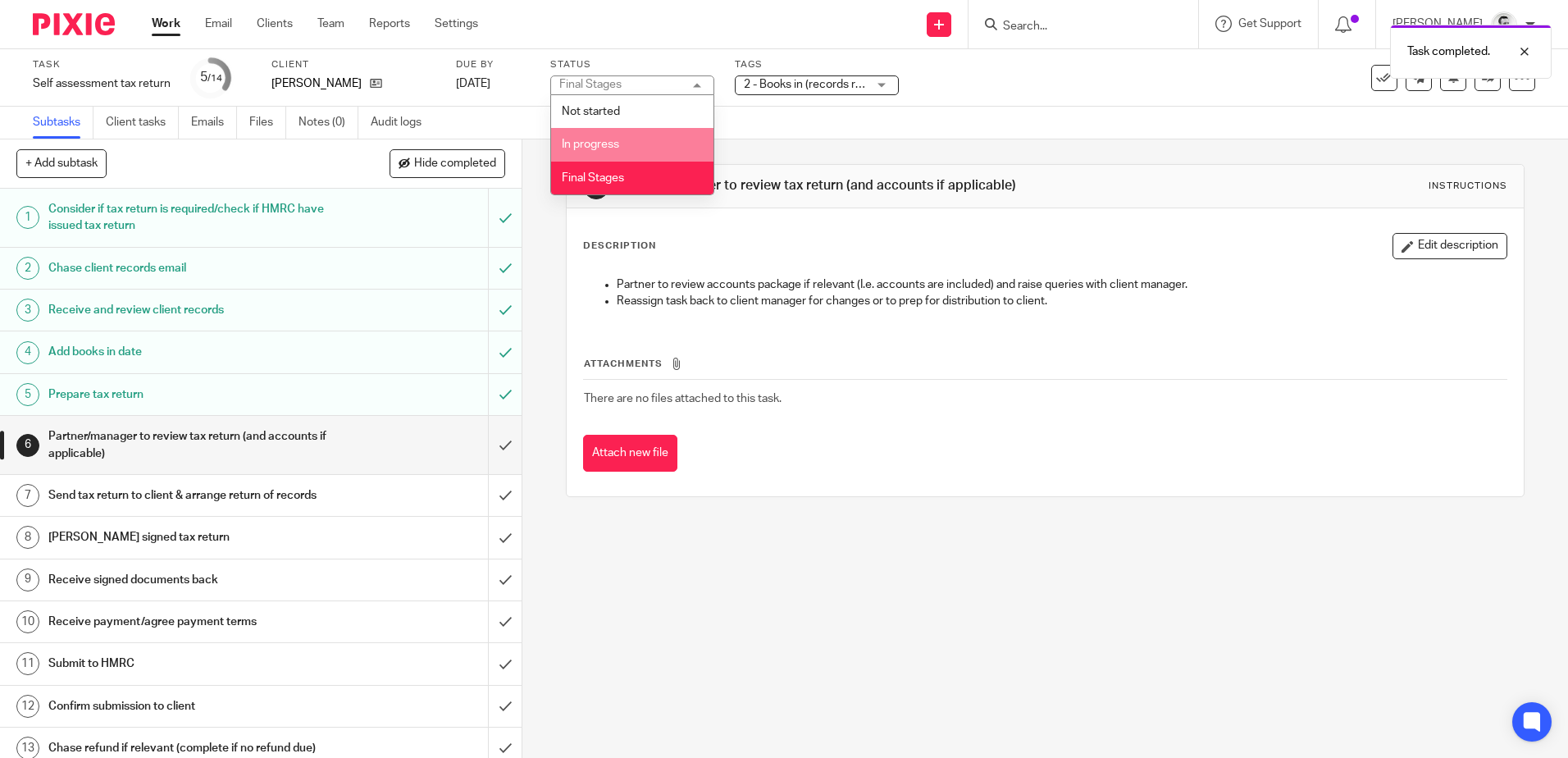
click at [645, 134] on li "In progress" at bounding box center [631, 144] width 163 height 34
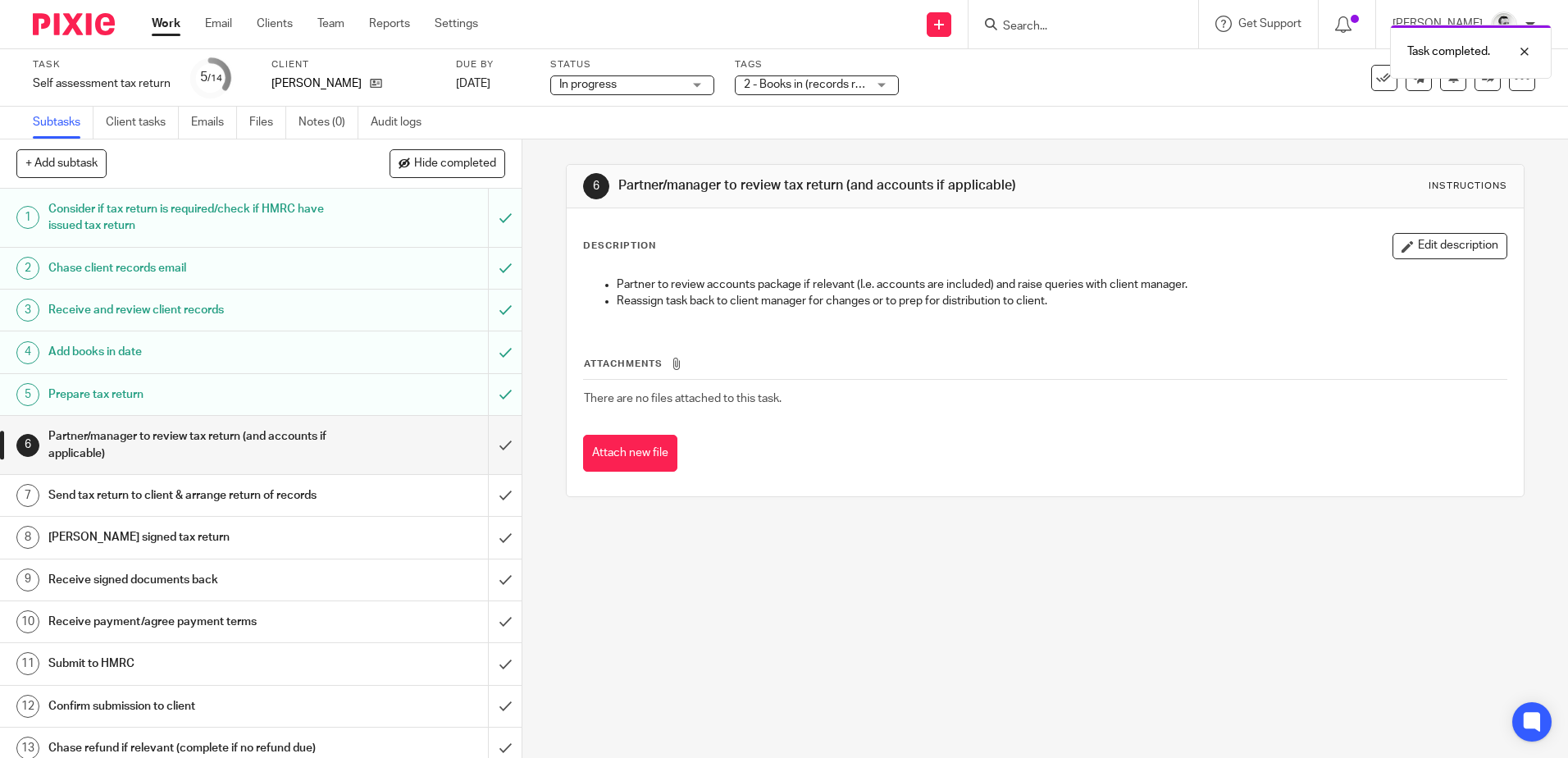
click at [765, 91] on span "2 - Books in (records received)" at bounding box center [806, 85] width 123 height 17
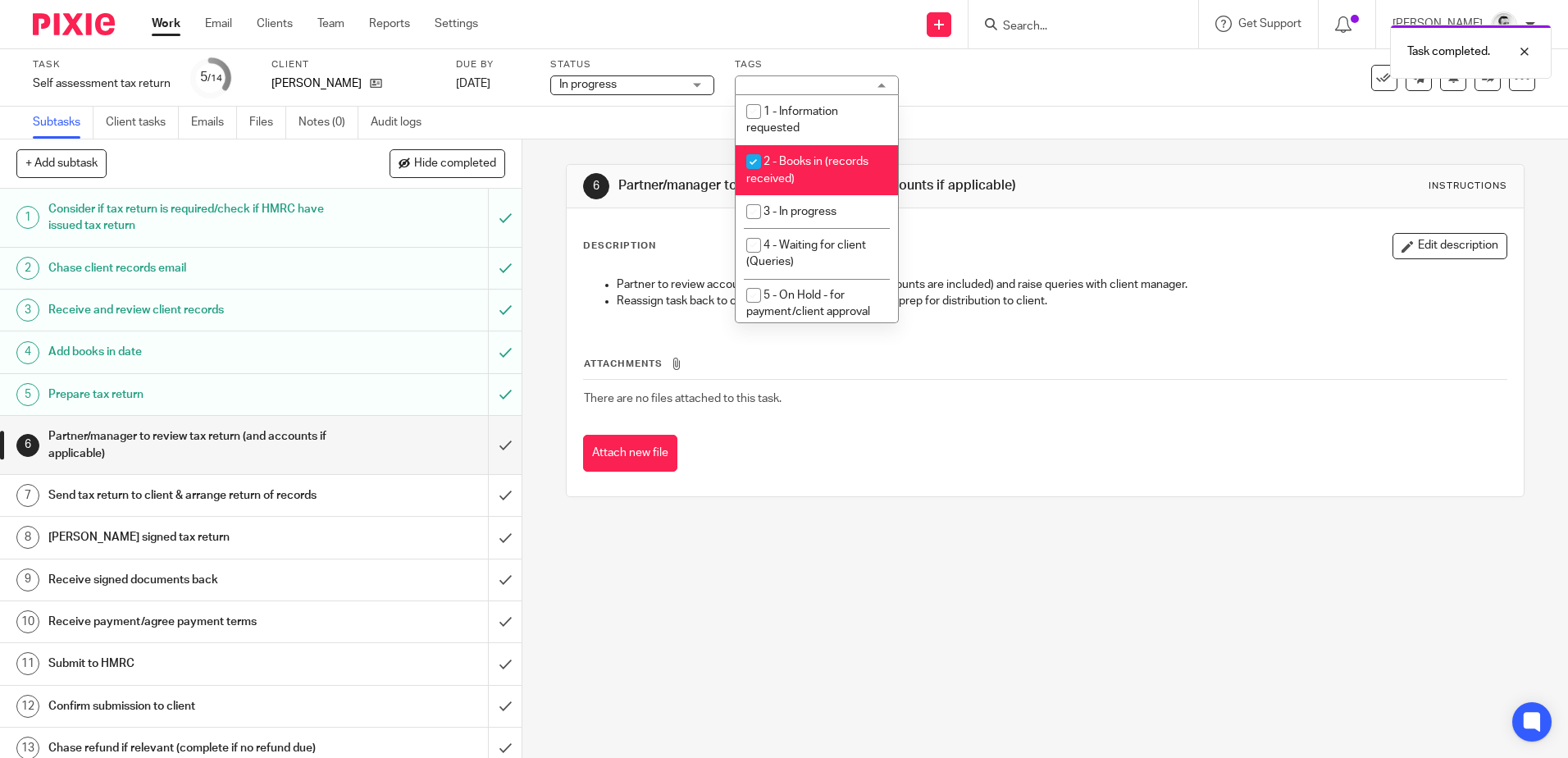
click at [753, 162] on input "checkbox" at bounding box center [754, 162] width 31 height 31
checkbox input "false"
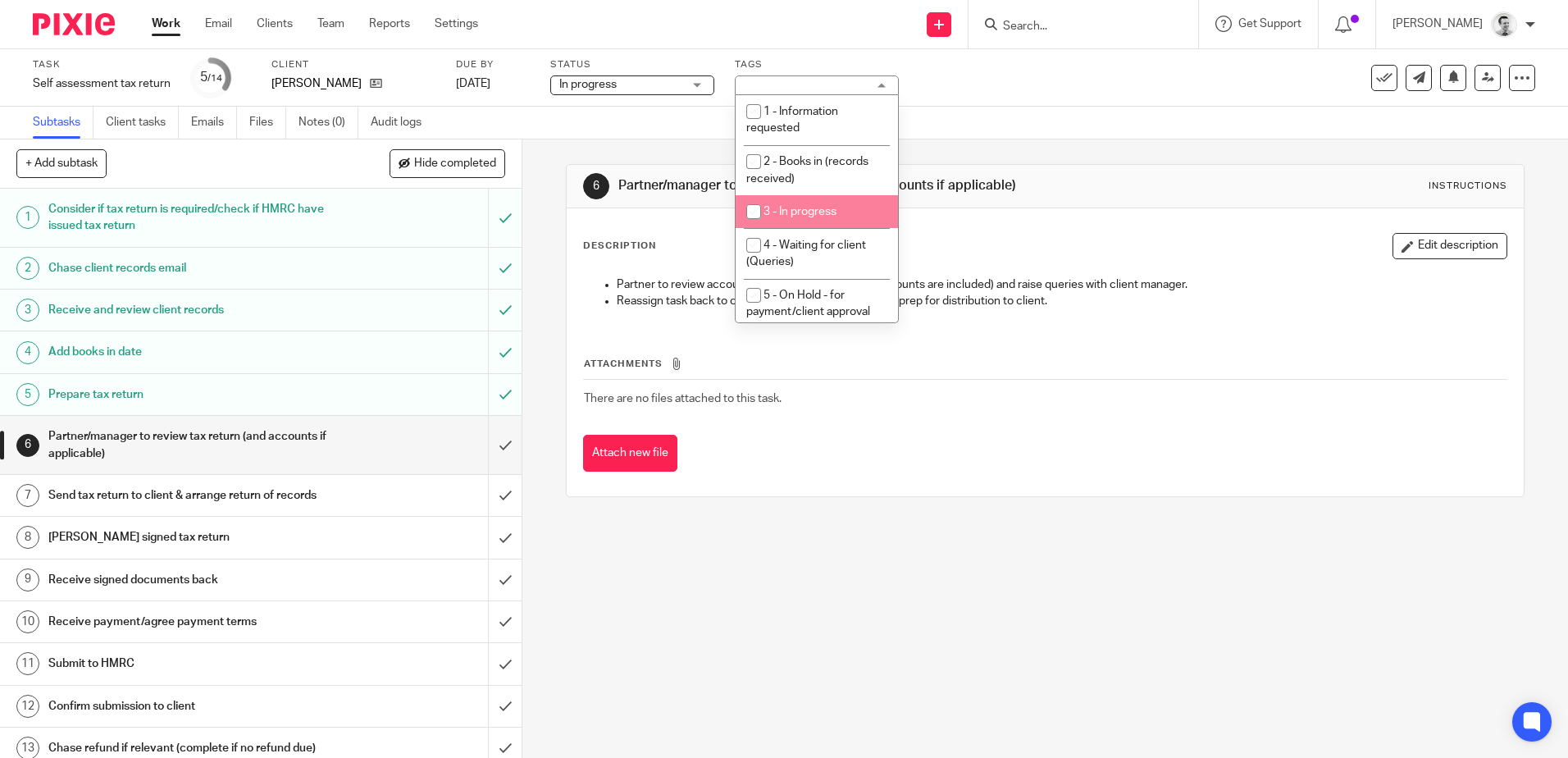
click at [750, 213] on input "checkbox" at bounding box center [754, 212] width 31 height 31
checkbox input "true"
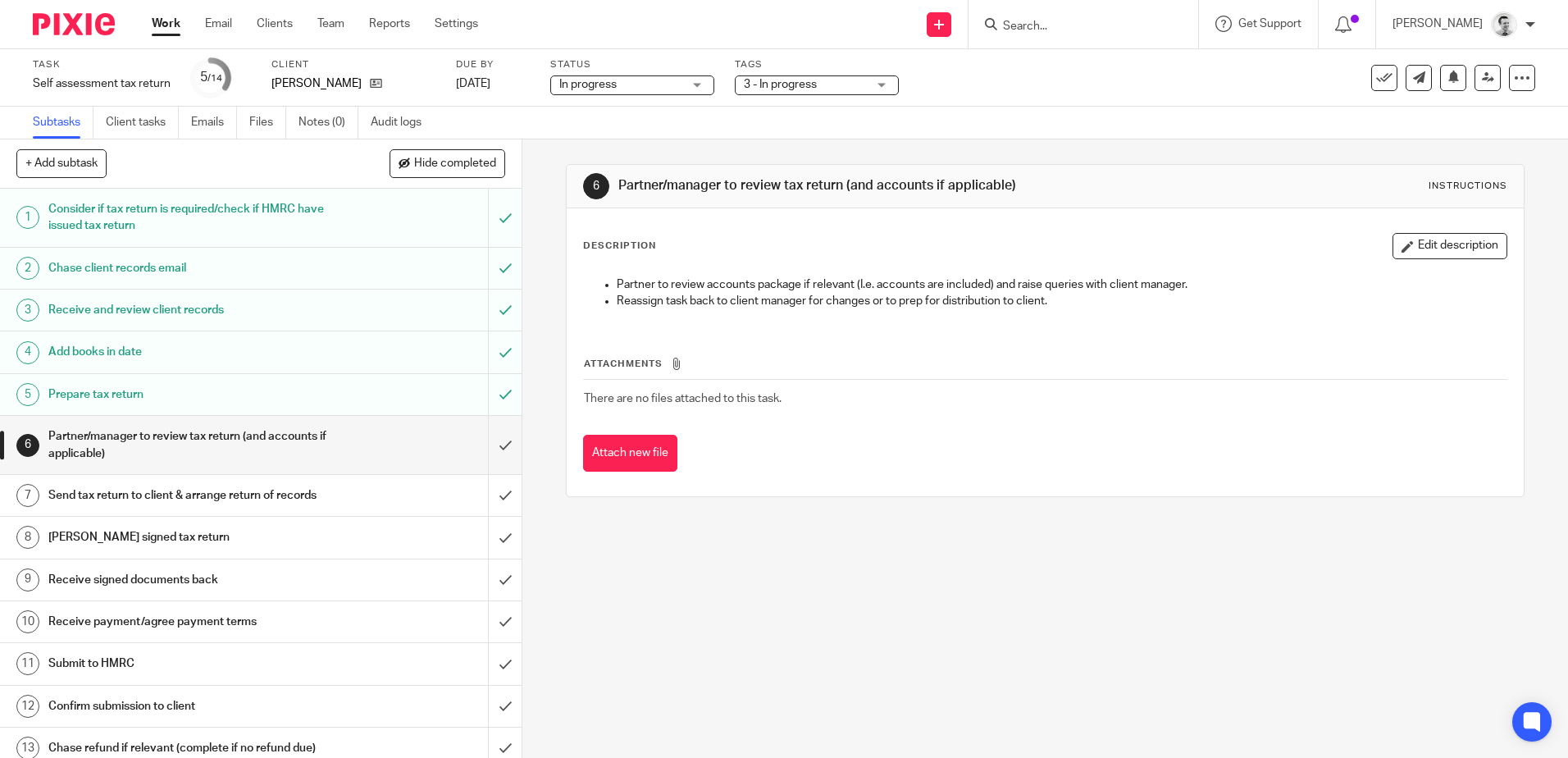
click at [766, 511] on div "6 Partner/manager to review tax return (and accounts if applicable) Instruction…" at bounding box center [1044, 330] width 958 height 382
click at [158, 24] on link "Work" at bounding box center [167, 23] width 29 height 16
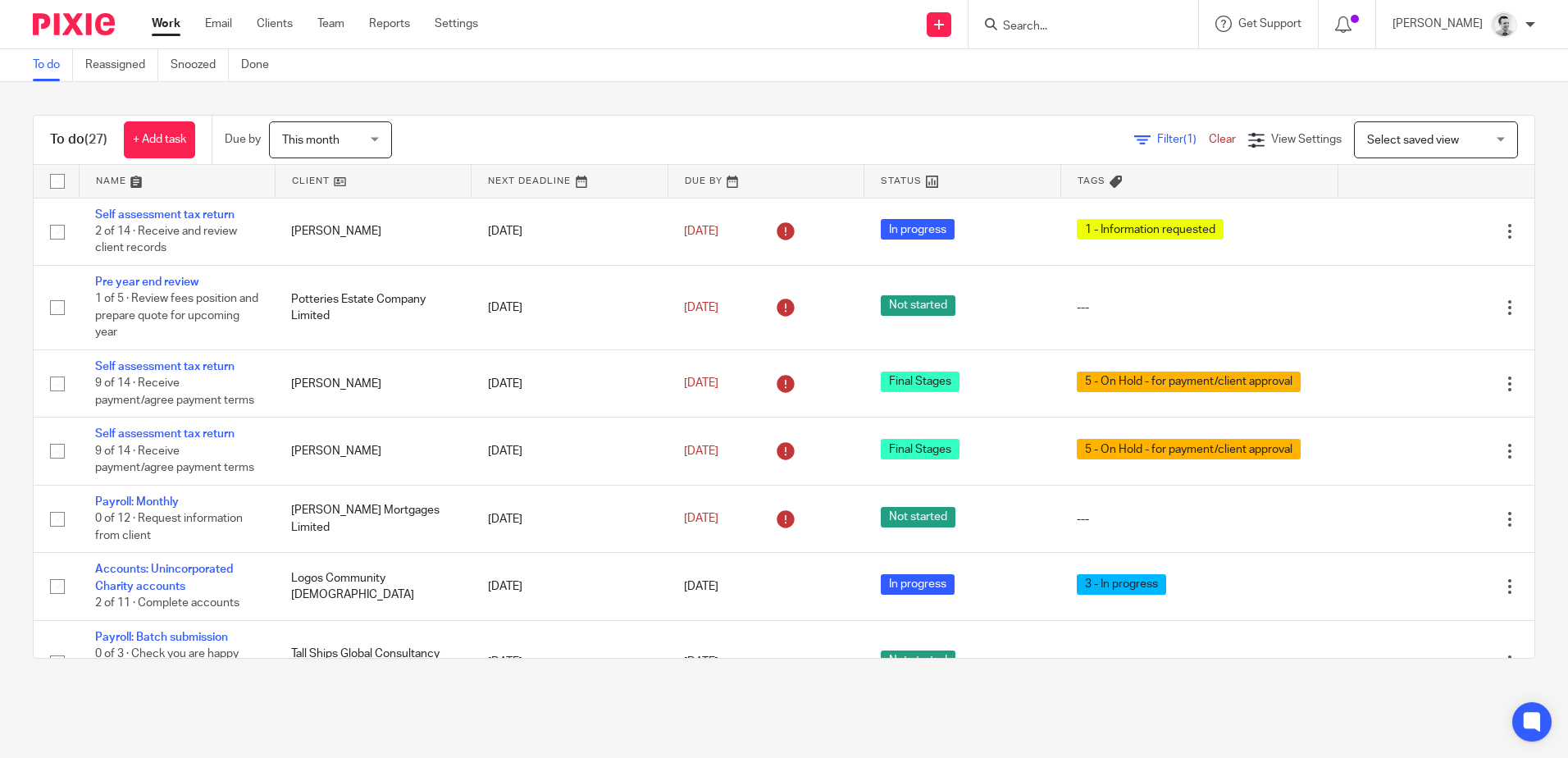
click at [1030, 26] on input "Search" at bounding box center [1074, 26] width 147 height 14
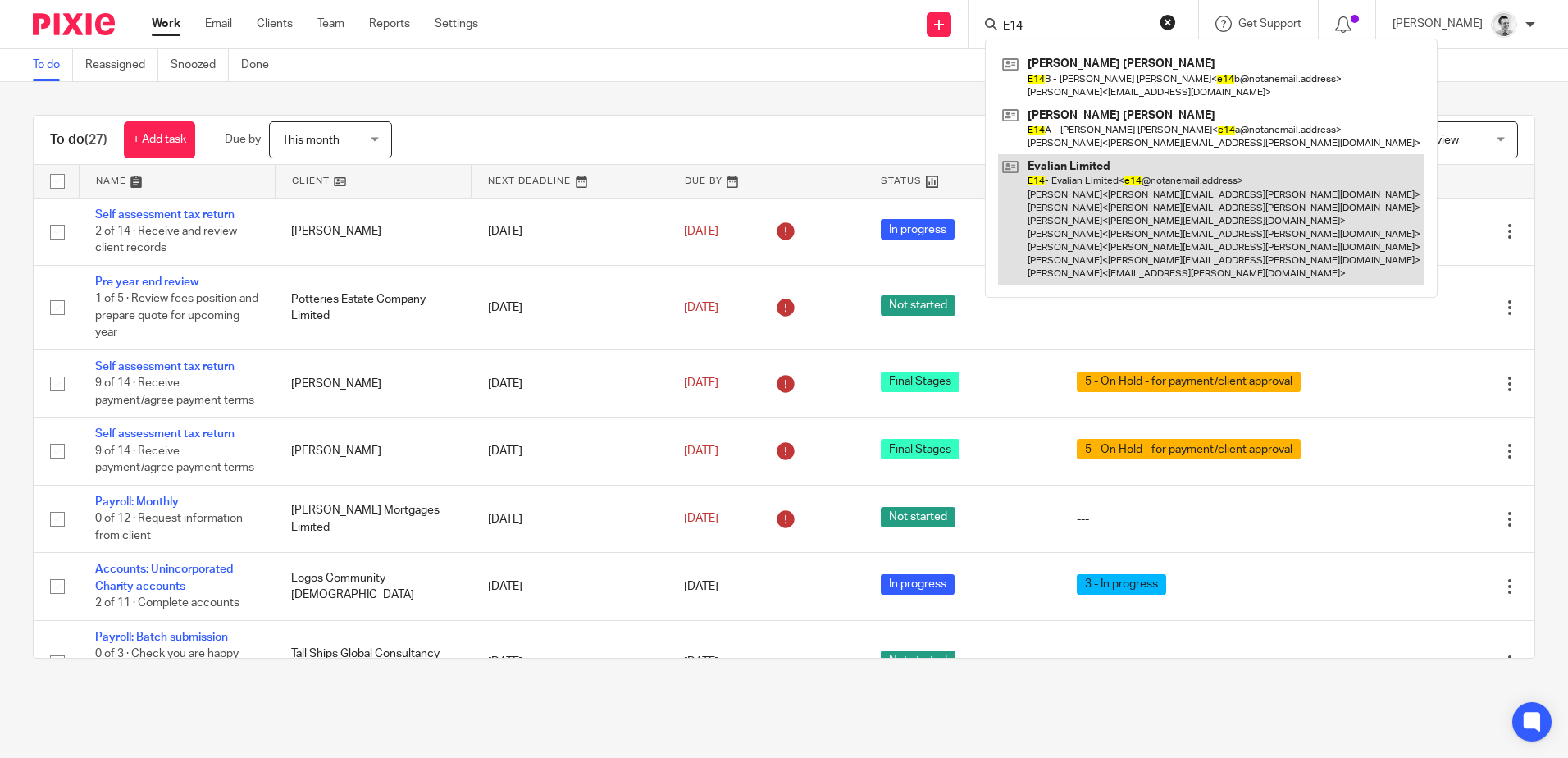
type input "E14"
click at [1089, 190] on link at bounding box center [1211, 219] width 426 height 130
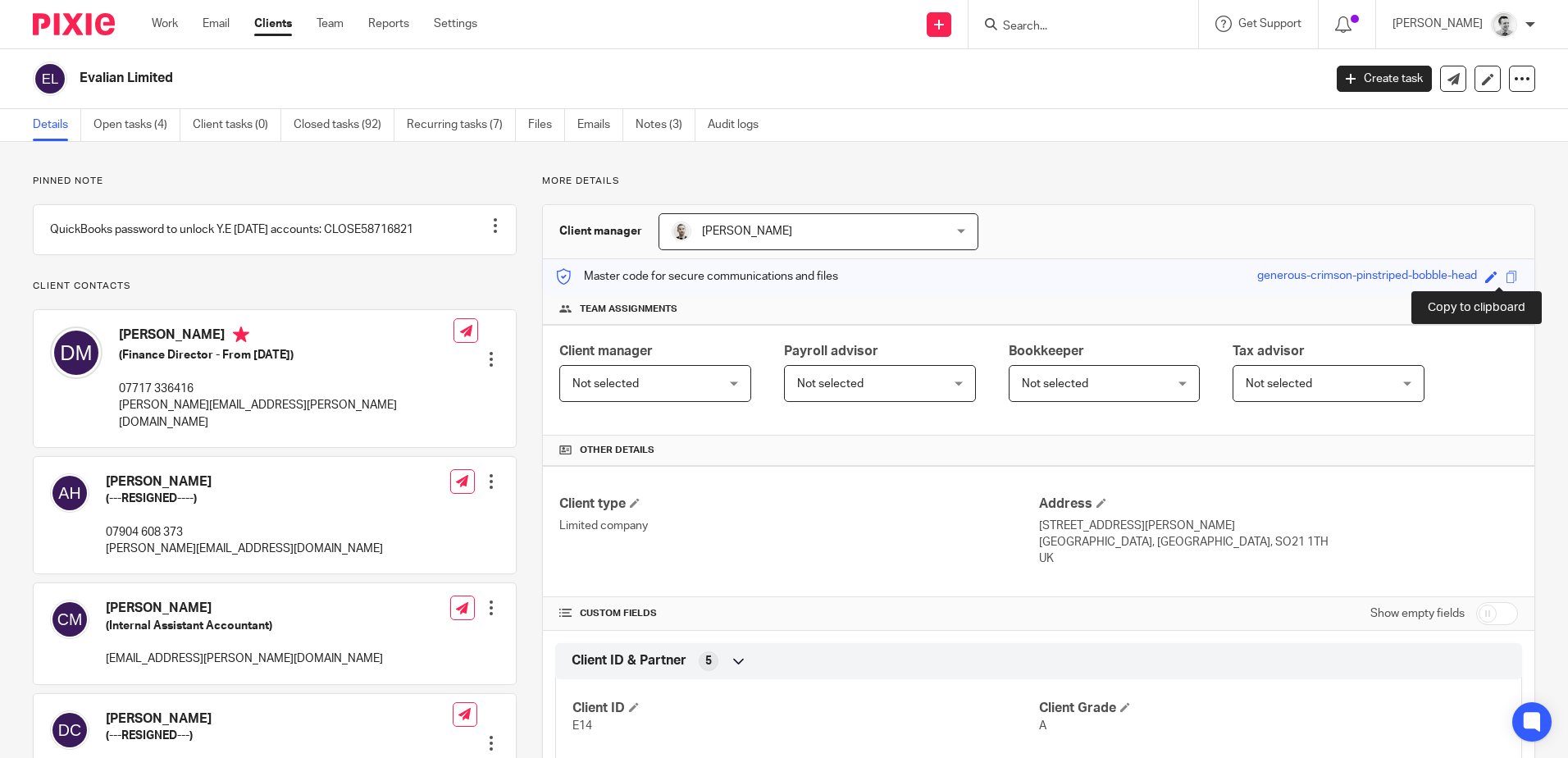
click at [1505, 278] on span at bounding box center [1511, 276] width 13 height 13
click at [1505, 279] on span at bounding box center [1511, 276] width 13 height 13
